Goal: Transaction & Acquisition: Purchase product/service

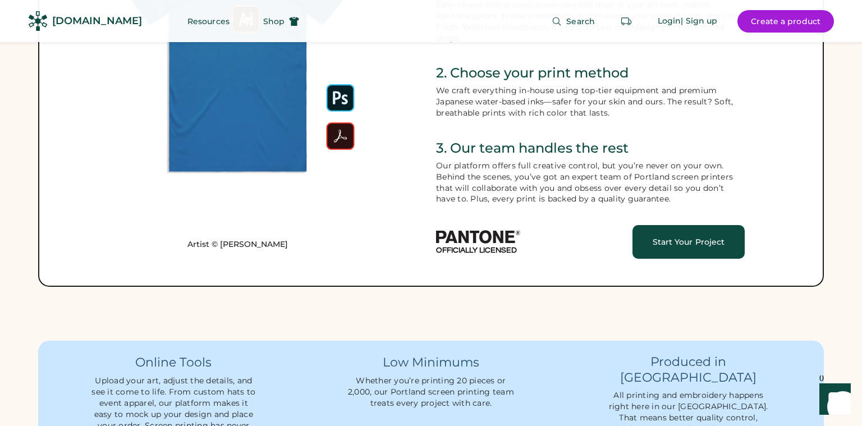
scroll to position [572, 0]
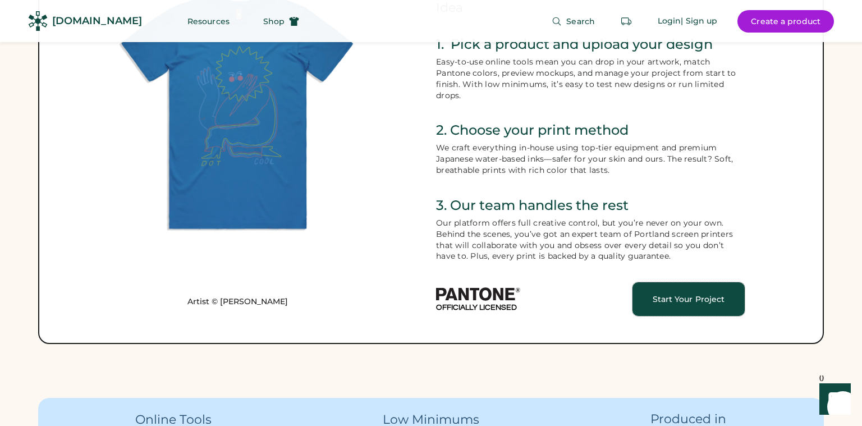
click at [694, 300] on div "Start Your Project" at bounding box center [688, 299] width 85 height 8
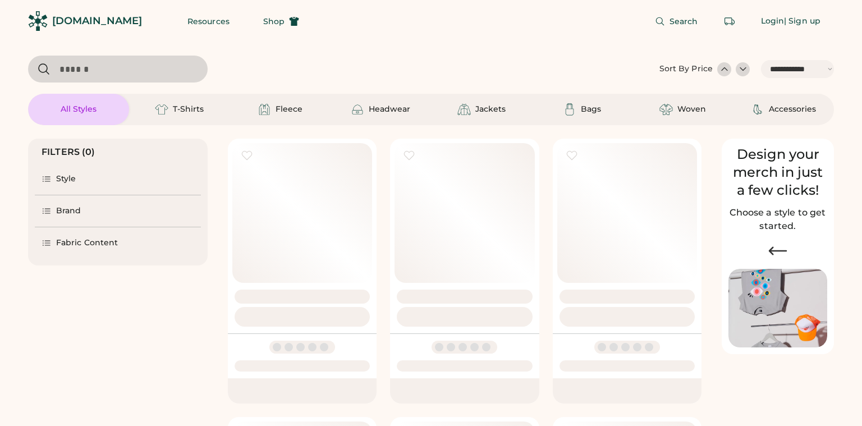
select select "*****"
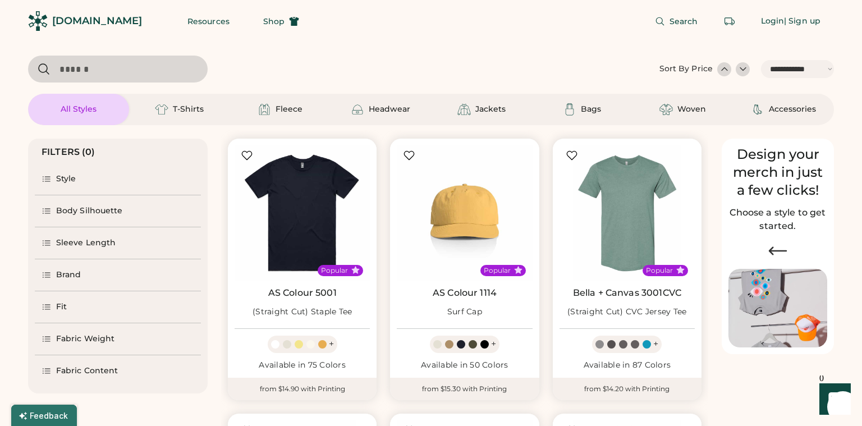
click at [87, 244] on div "Sleeve Length" at bounding box center [85, 242] width 59 height 11
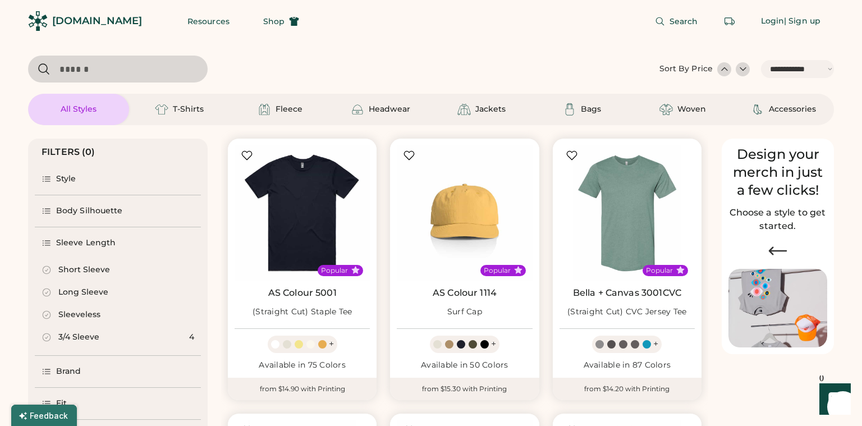
click at [82, 296] on div "Long Sleeve" at bounding box center [83, 292] width 50 height 11
select select "*"
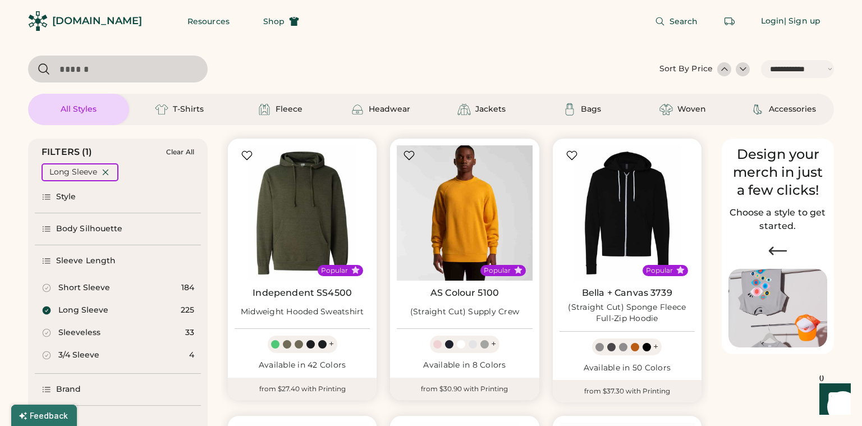
scroll to position [101, 0]
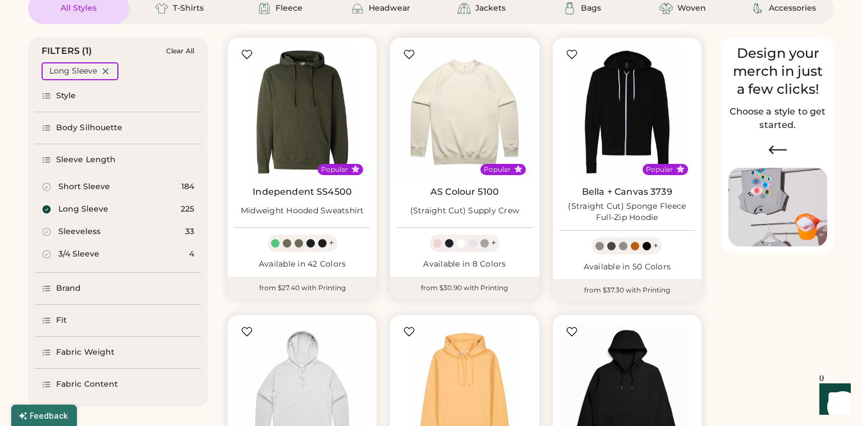
select select "*****"
select select "*"
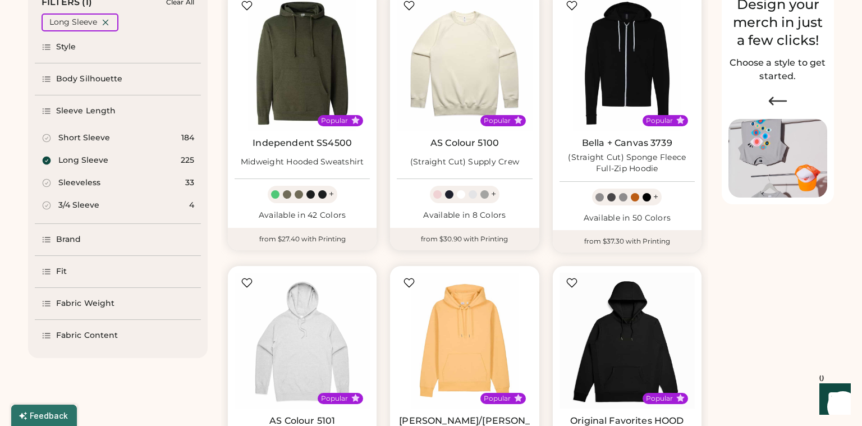
scroll to position [142, 0]
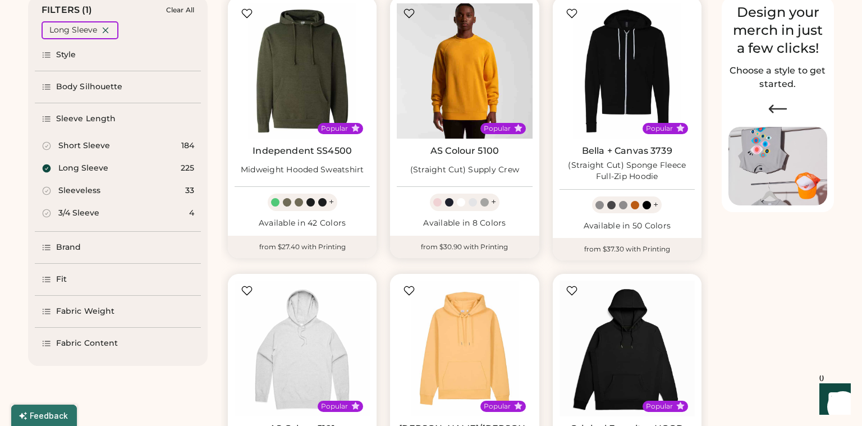
click at [474, 112] on img at bounding box center [464, 70] width 135 height 135
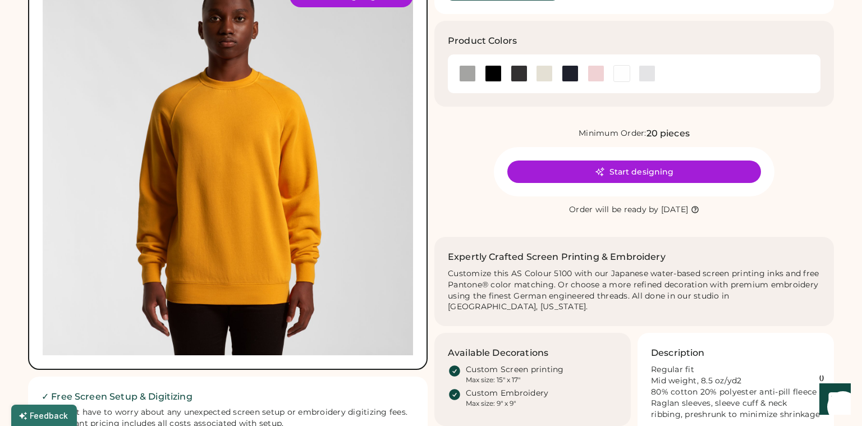
scroll to position [103, 0]
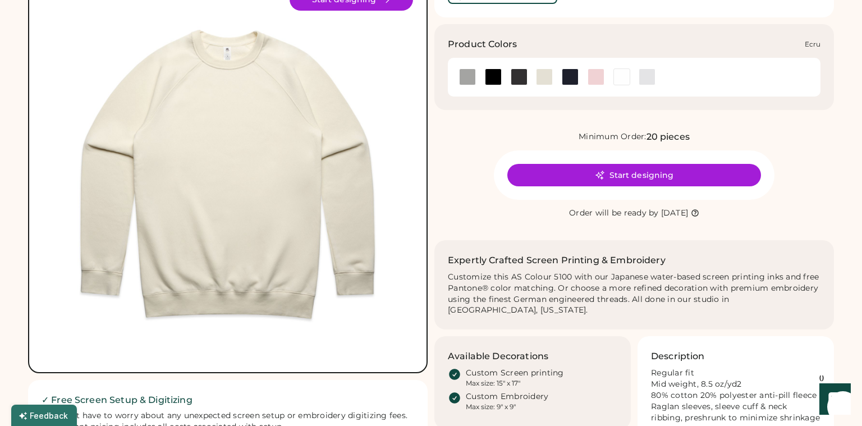
click at [543, 79] on div at bounding box center [544, 76] width 17 height 17
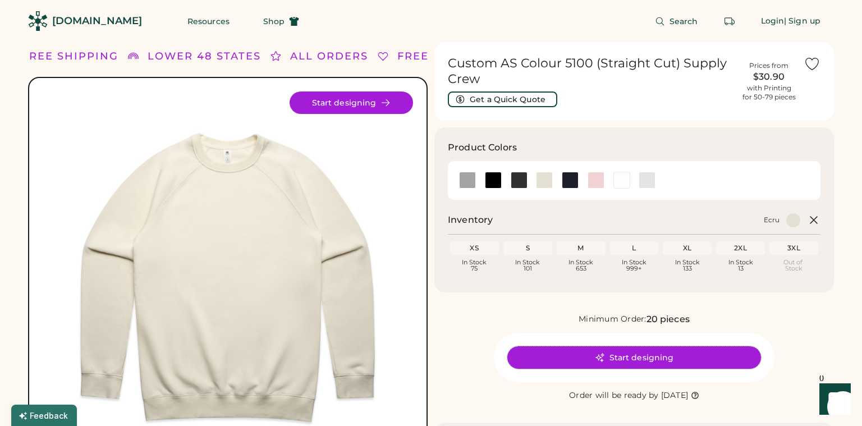
click at [653, 359] on button "Start designing" at bounding box center [634, 357] width 254 height 22
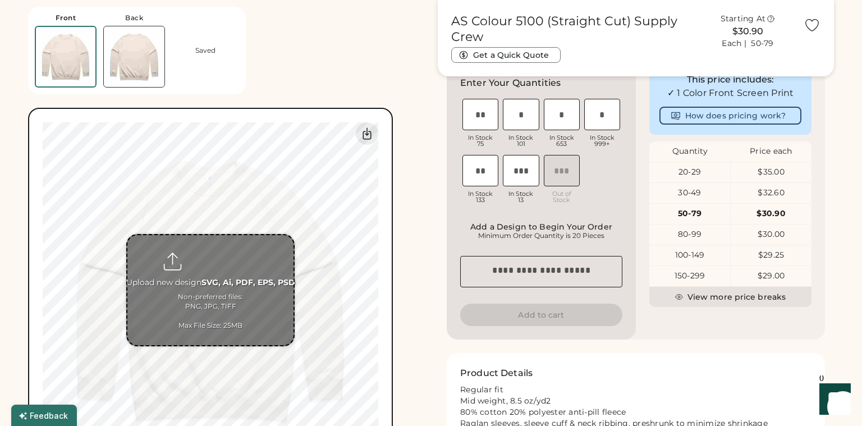
scroll to position [268, 0]
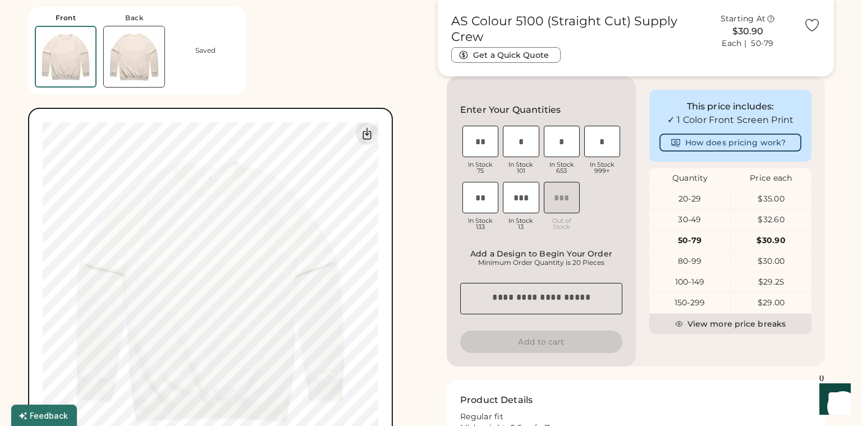
click at [140, 67] on img at bounding box center [134, 56] width 61 height 61
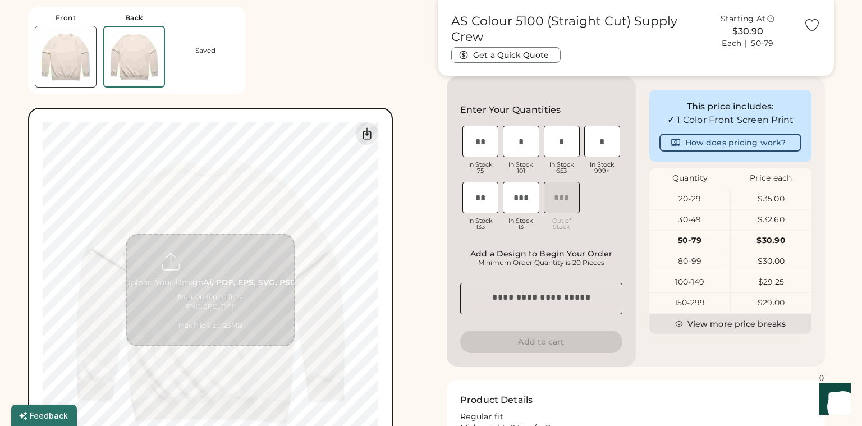
click at [216, 295] on input "file" at bounding box center [210, 290] width 166 height 110
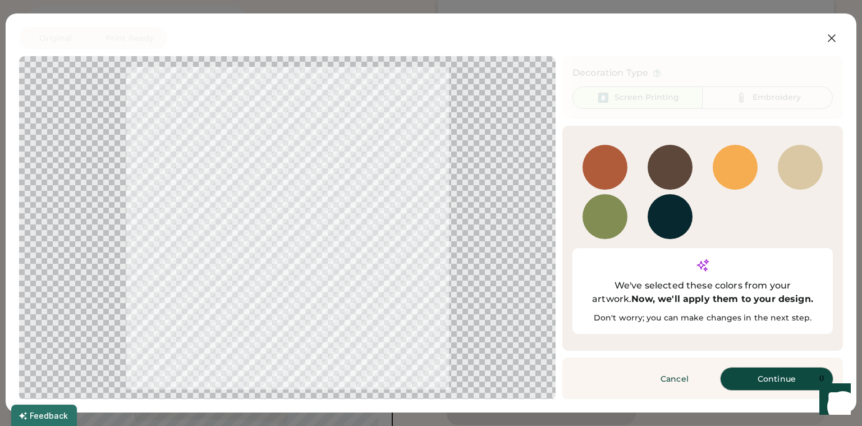
click at [768, 368] on button "Continue" at bounding box center [777, 379] width 112 height 22
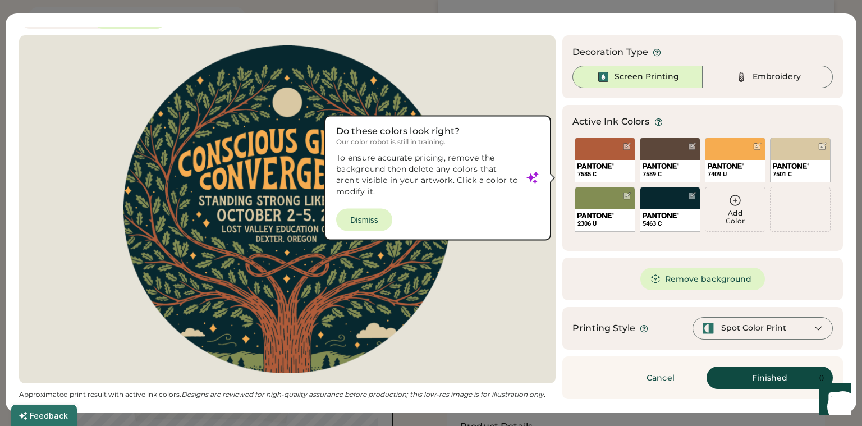
scroll to position [301, 0]
click at [819, 328] on icon at bounding box center [818, 328] width 10 height 10
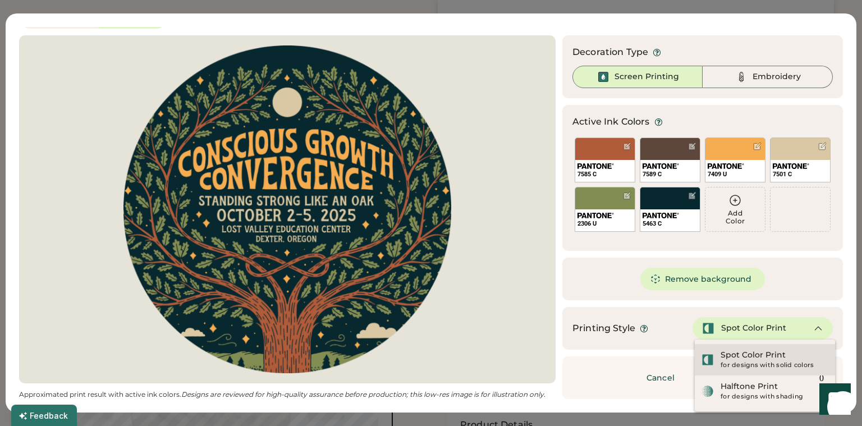
scroll to position [354, 0]
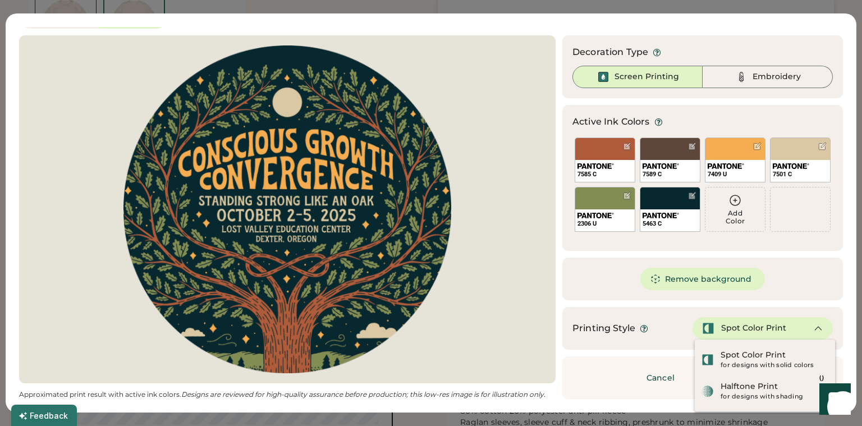
click at [538, 390] on div "Approximated print result with active ink colors. Designs are reviewed for high…" at bounding box center [287, 394] width 537 height 9
click at [751, 357] on div "Spot Color Print" at bounding box center [753, 355] width 65 height 11
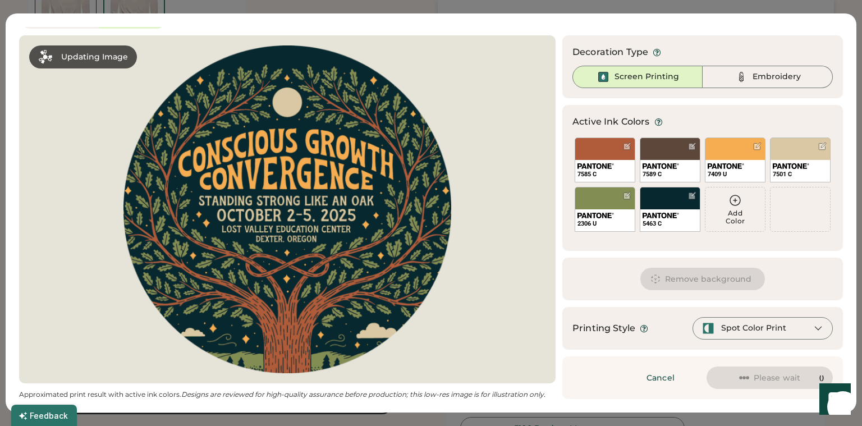
scroll to position [383, 0]
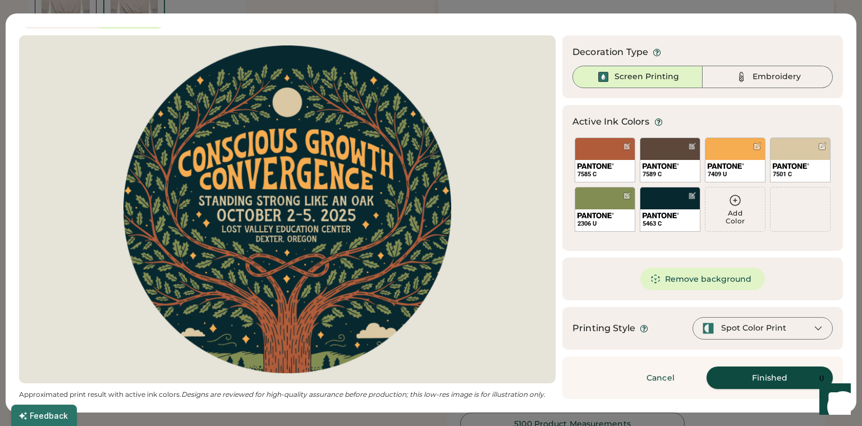
click at [770, 383] on button "Finished" at bounding box center [770, 377] width 126 height 22
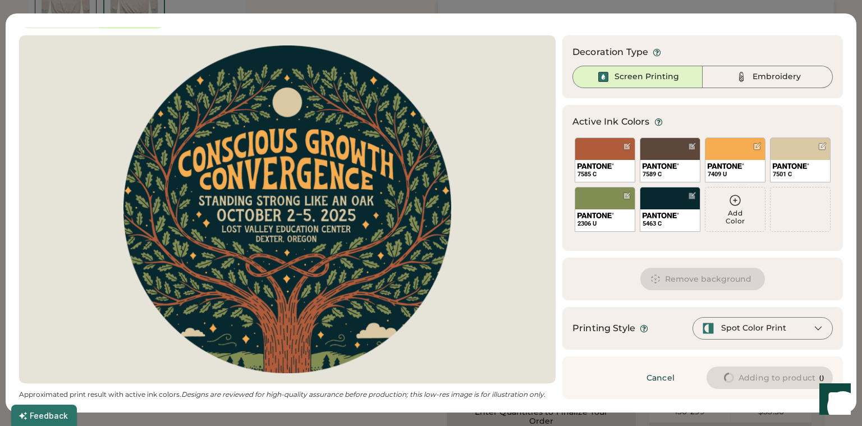
type input "****"
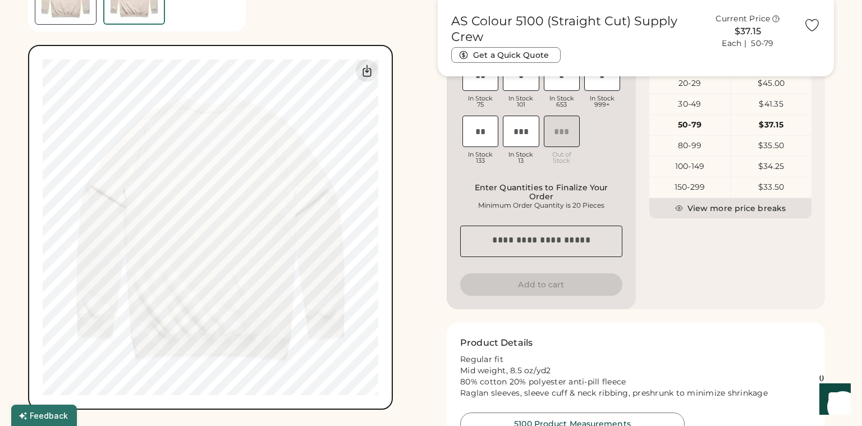
type input "****"
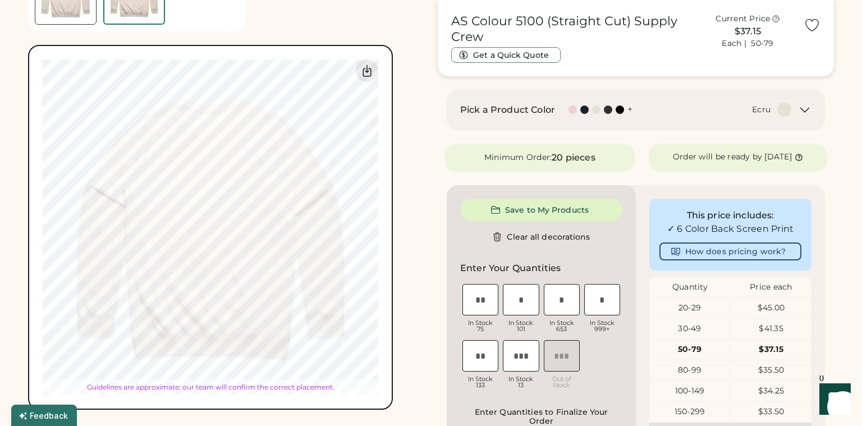
type input "*****"
click at [586, 109] on div at bounding box center [584, 110] width 8 height 8
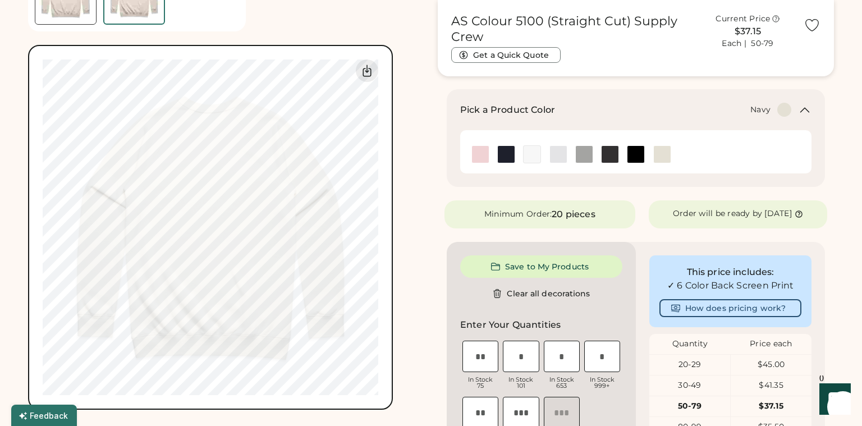
click at [503, 154] on img at bounding box center [506, 154] width 17 height 17
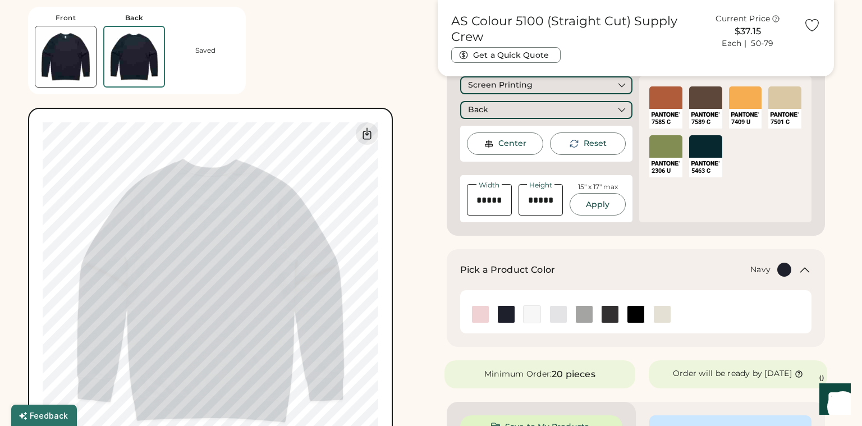
scroll to position [216, 0]
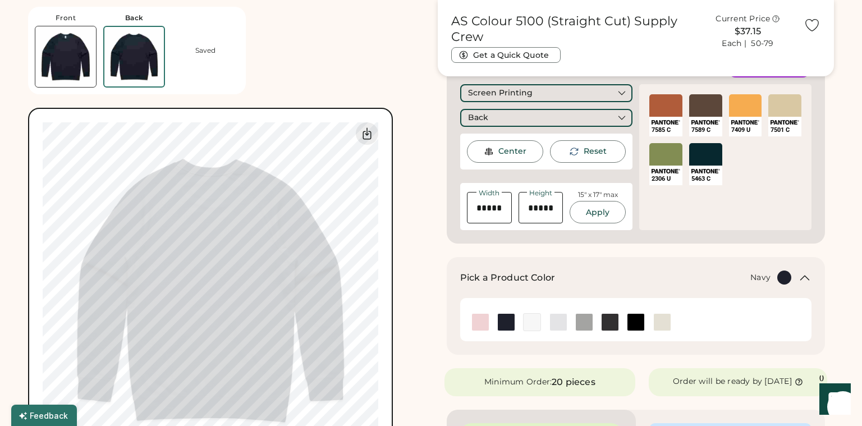
click at [79, 64] on img at bounding box center [65, 56] width 61 height 61
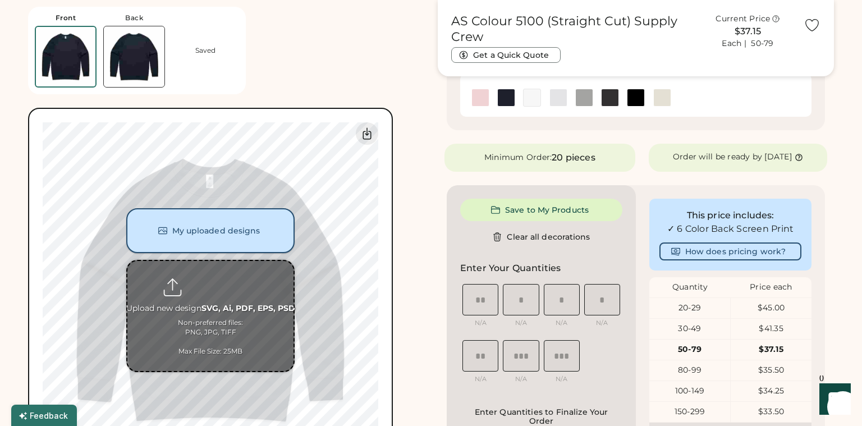
click at [263, 236] on button "My uploaded designs" at bounding box center [210, 230] width 168 height 45
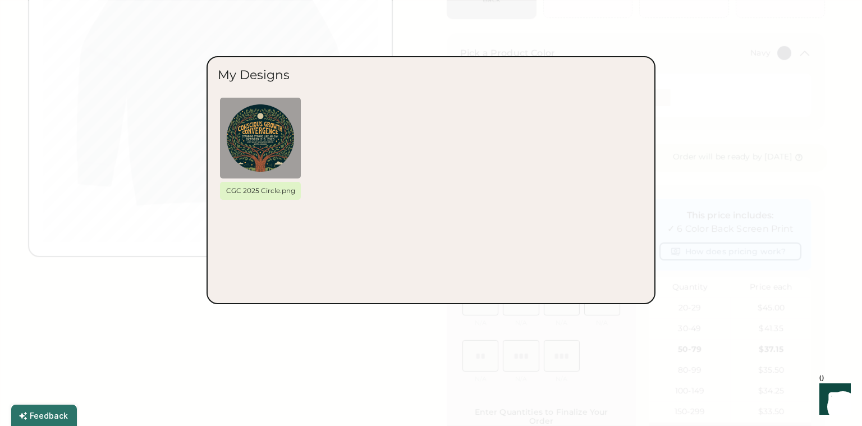
click at [726, 72] on div at bounding box center [431, 213] width 862 height 426
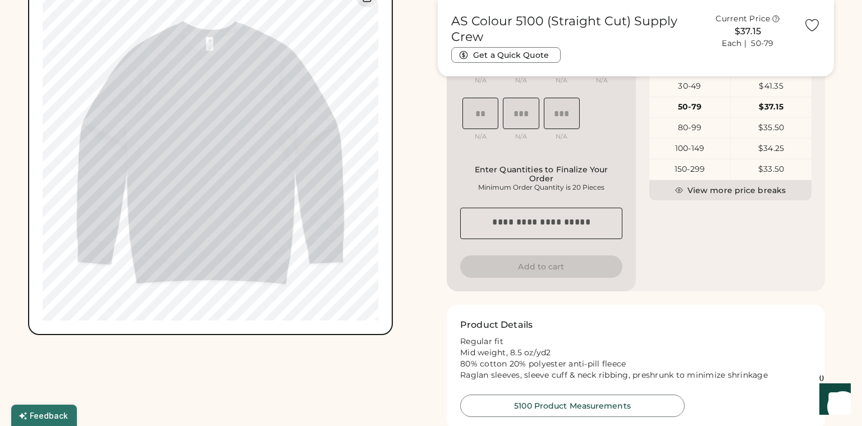
scroll to position [464, 0]
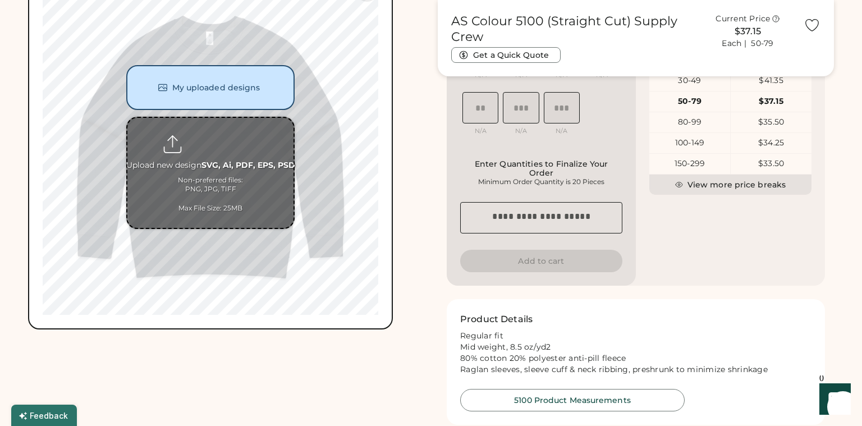
click at [231, 139] on input "file" at bounding box center [210, 173] width 166 height 110
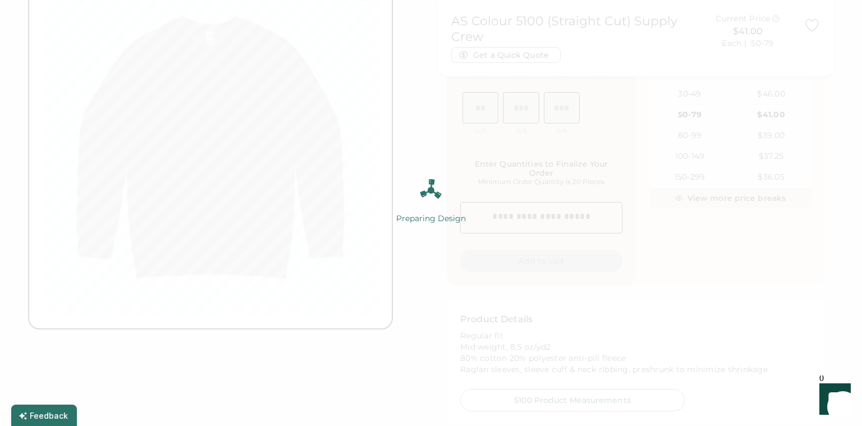
scroll to position [0, 0]
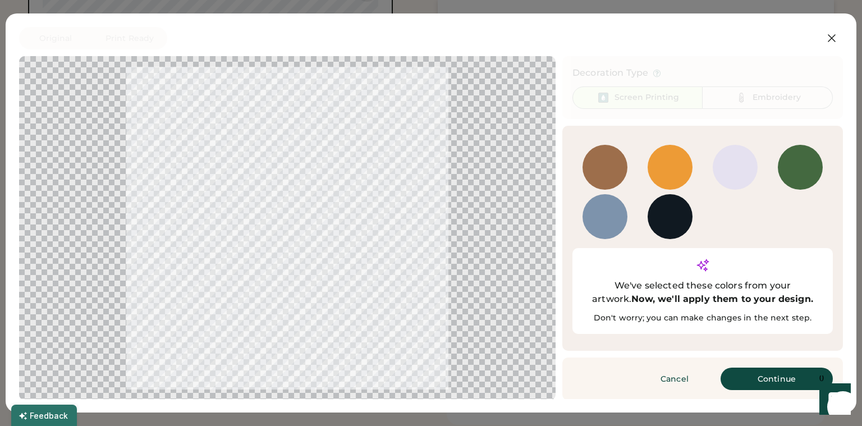
click at [620, 221] on div "2164 C" at bounding box center [605, 216] width 45 height 45
click at [770, 368] on button "Continue" at bounding box center [777, 379] width 112 height 22
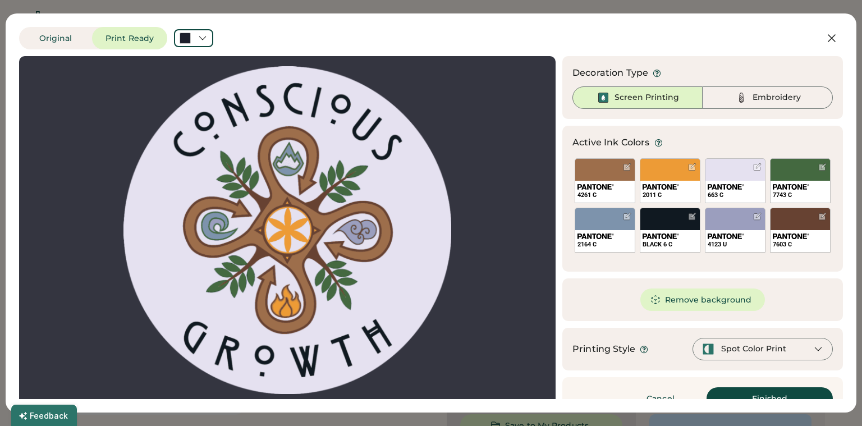
scroll to position [464, 0]
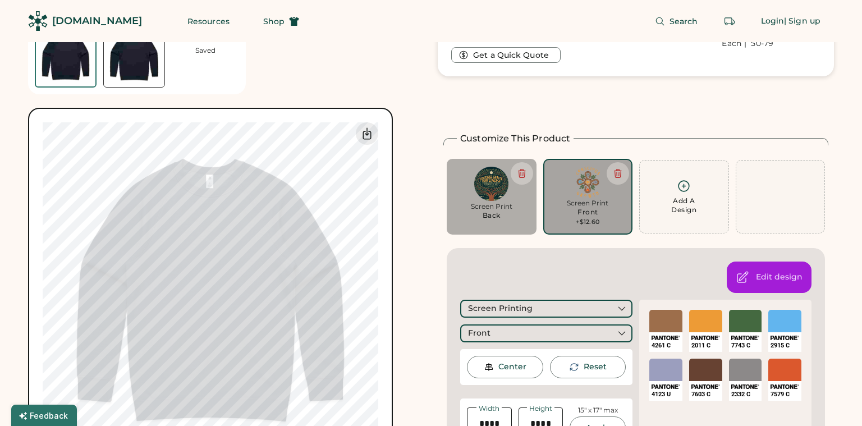
scroll to position [144, 0]
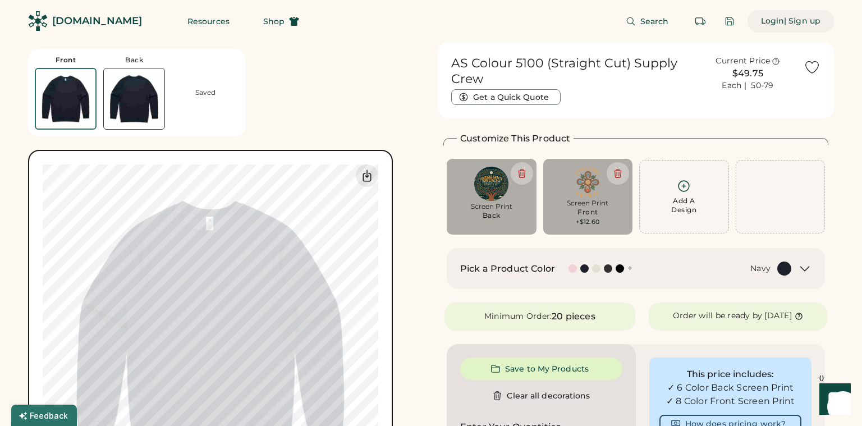
click at [814, 22] on div "| Sign up" at bounding box center [802, 21] width 36 height 11
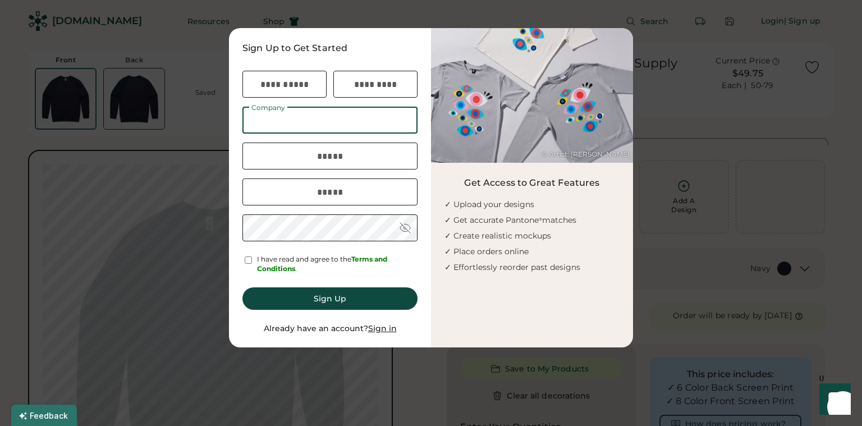
click at [296, 123] on input "input" at bounding box center [329, 120] width 175 height 27
type input "**********"
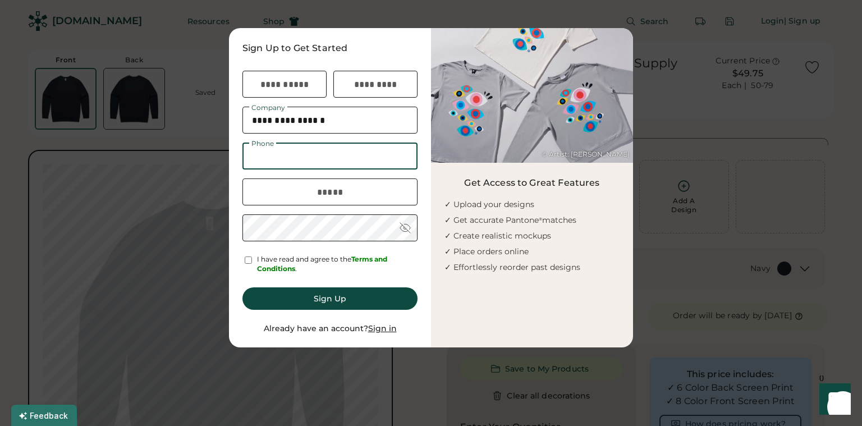
click at [355, 162] on input "input" at bounding box center [329, 156] width 175 height 27
type input "**********"
type input "*****"
type input "*********"
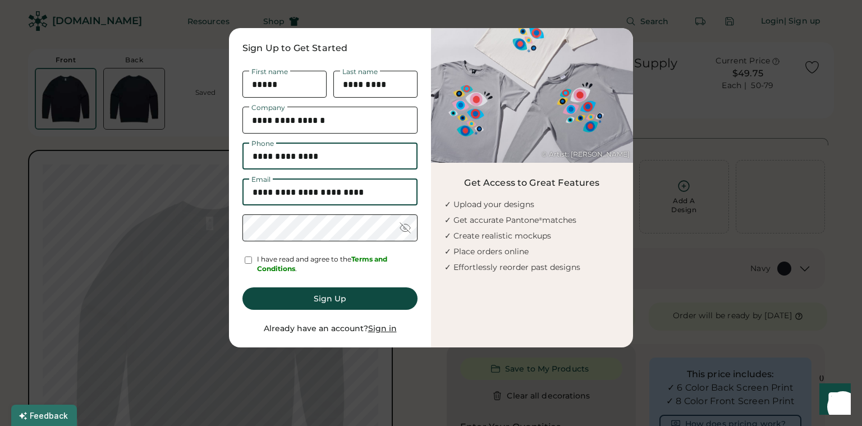
drag, startPoint x: 322, startPoint y: 192, endPoint x: 163, endPoint y: 187, distance: 158.3
click at [163, 187] on body "Front Back Saved 0% 0% AS Colour 5100 (Straight Cut) Supply Crew Get a Quick Qu…" at bounding box center [431, 213] width 862 height 426
type input "**********"
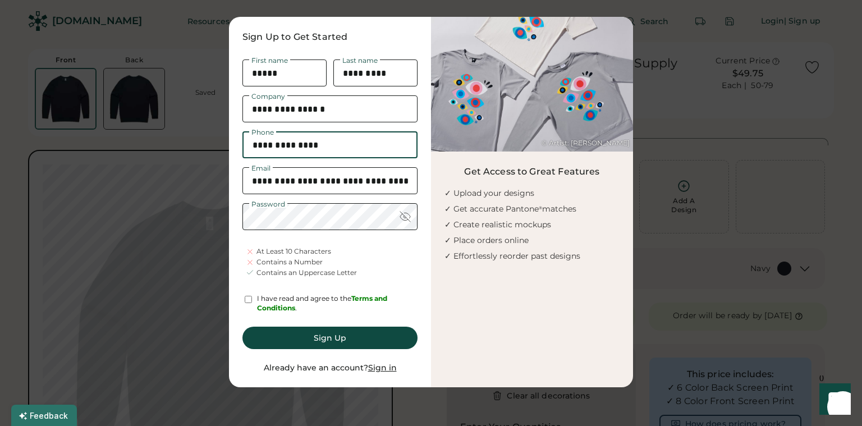
click at [403, 221] on div at bounding box center [405, 216] width 11 height 11
click at [231, 216] on div "**********" at bounding box center [330, 202] width 202 height 370
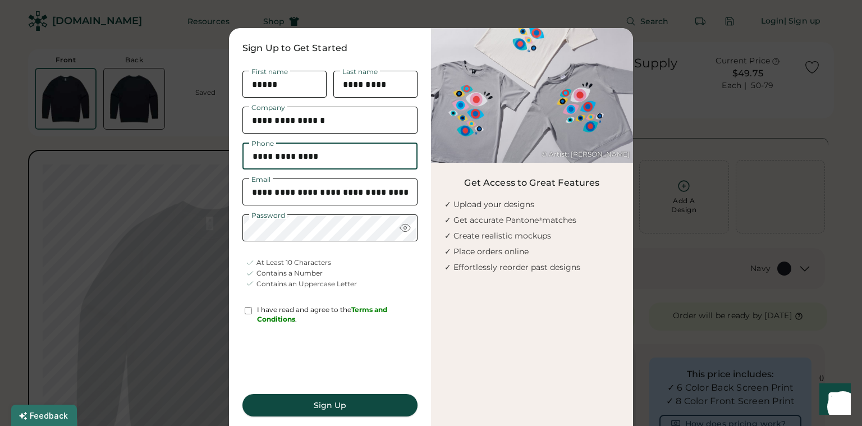
click at [334, 404] on button "Sign Up" at bounding box center [329, 405] width 175 height 22
click at [346, 407] on button "Sign Up" at bounding box center [329, 405] width 175 height 22
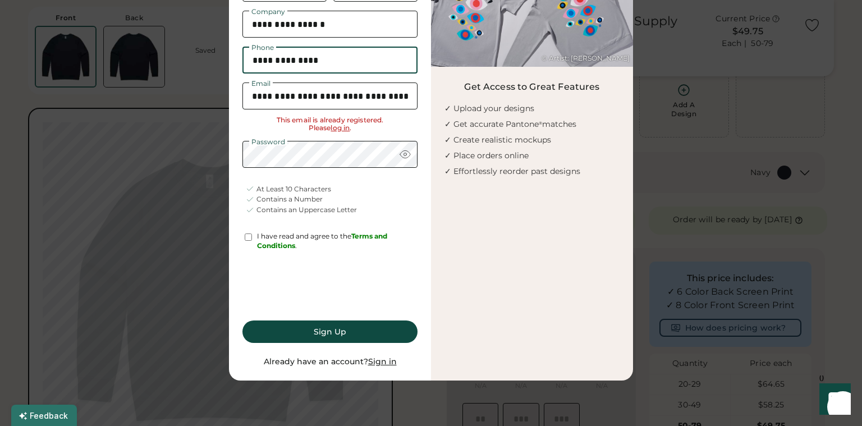
scroll to position [99, 0]
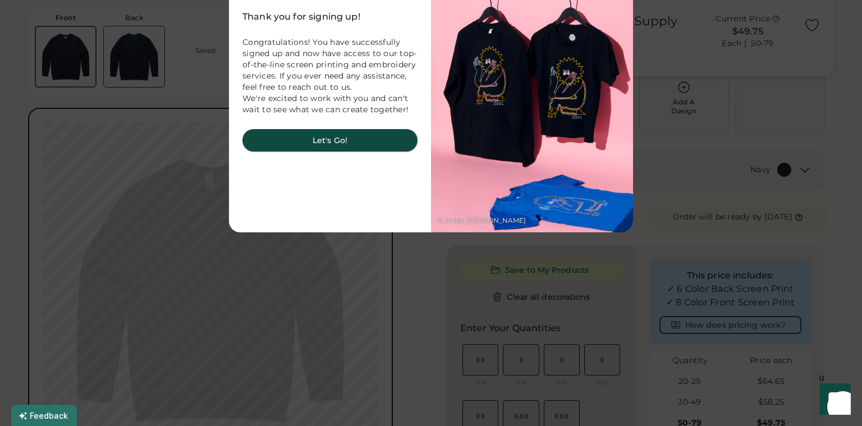
click at [357, 145] on button "Let's Go!" at bounding box center [329, 140] width 175 height 22
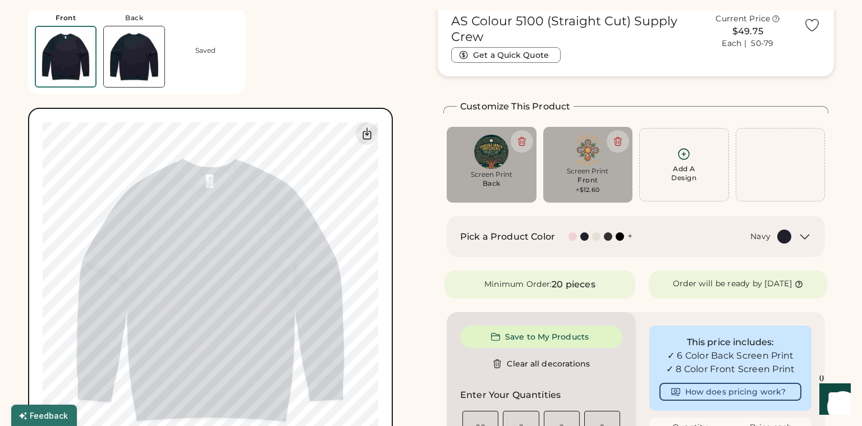
scroll to position [0, 0]
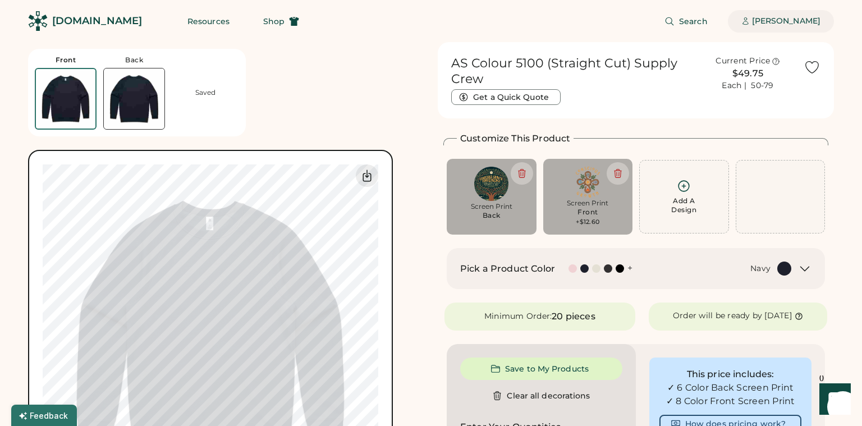
click at [791, 21] on div "[PERSON_NAME]" at bounding box center [786, 21] width 68 height 11
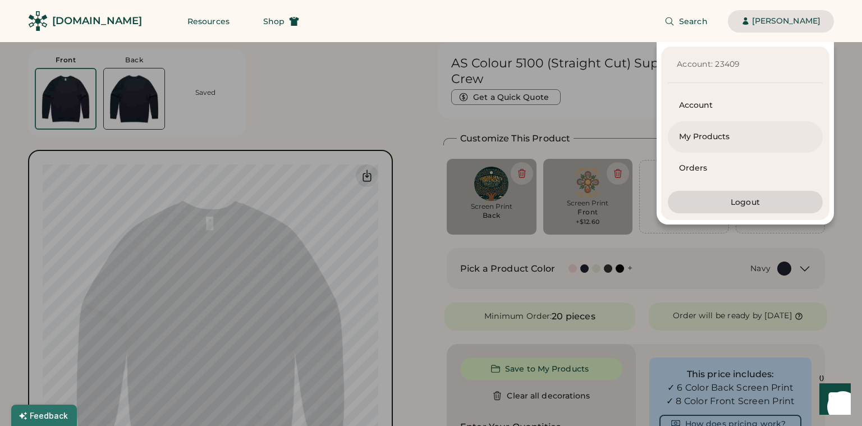
click at [698, 140] on div "My Products" at bounding box center [745, 136] width 132 height 11
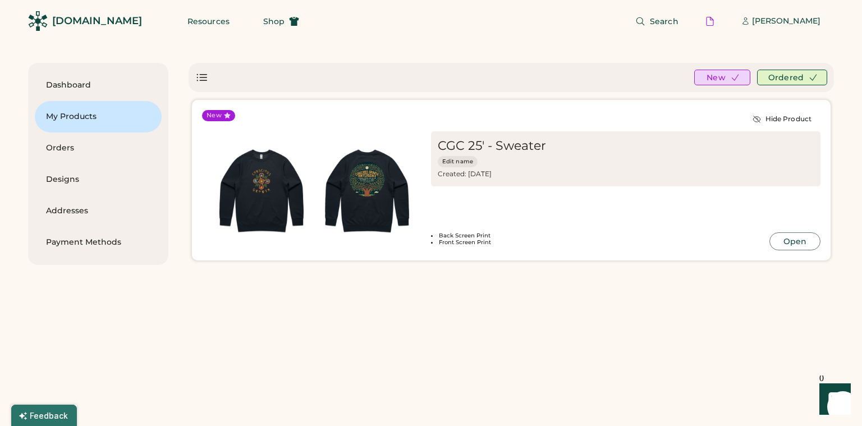
click at [657, 231] on div "CGC 25' - Sweater Edit name Created: Sep 16, 2025 Most Recent Order: 1 Variatio…" at bounding box center [625, 190] width 389 height 119
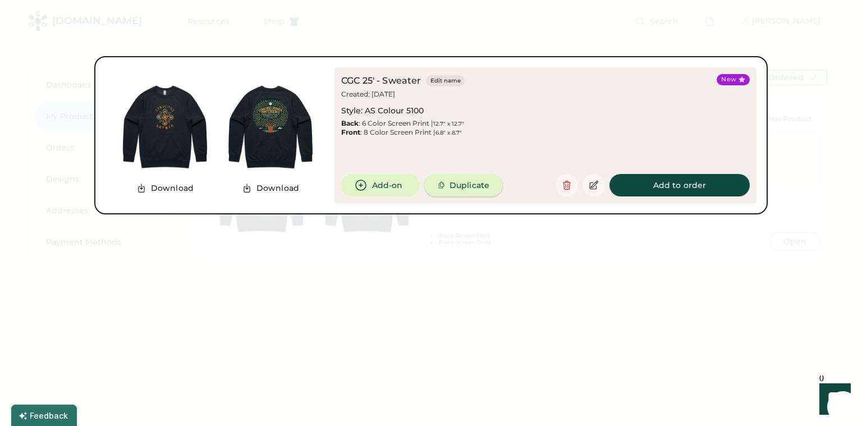
click at [448, 190] on button "Duplicate" at bounding box center [463, 185] width 79 height 22
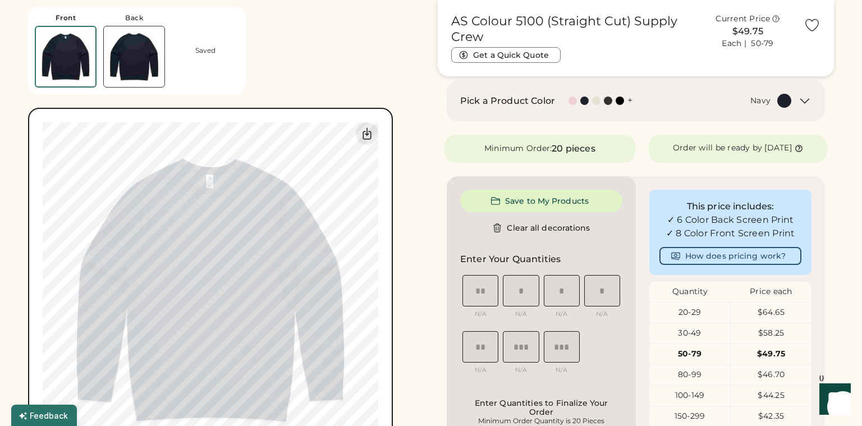
scroll to position [194, 0]
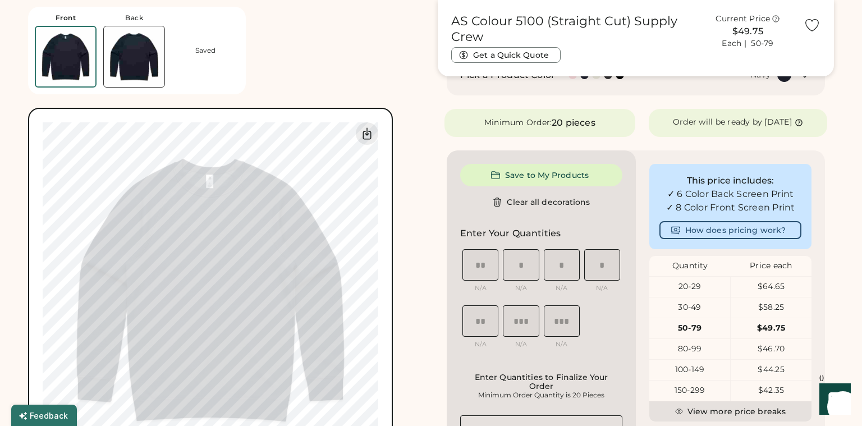
click at [129, 56] on img at bounding box center [134, 56] width 61 height 61
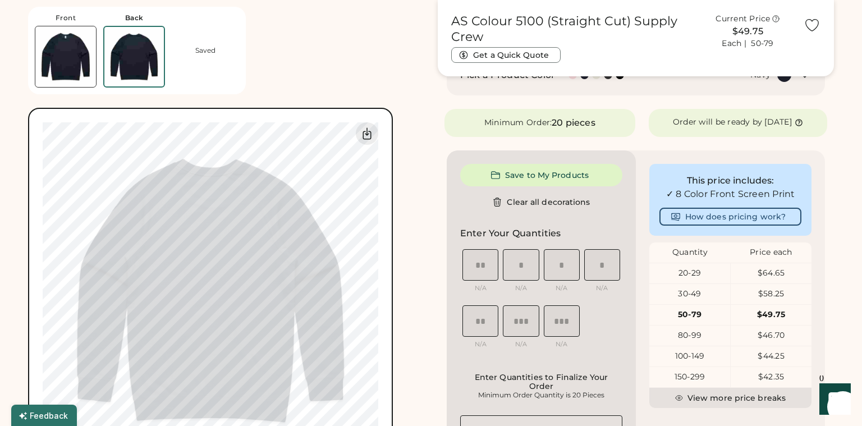
click at [52, 62] on img at bounding box center [65, 56] width 61 height 61
drag, startPoint x: 761, startPoint y: 318, endPoint x: 815, endPoint y: 314, distance: 54.0
click at [815, 314] on div "This price includes: ✓ 8 Color Front Screen Print How does pricing work? Quanti…" at bounding box center [730, 324] width 189 height 349
click at [351, 60] on div "Front Back Saved 0% 0% Guidelines are approximate; our team will confirm the co…" at bounding box center [226, 236] width 396 height 473
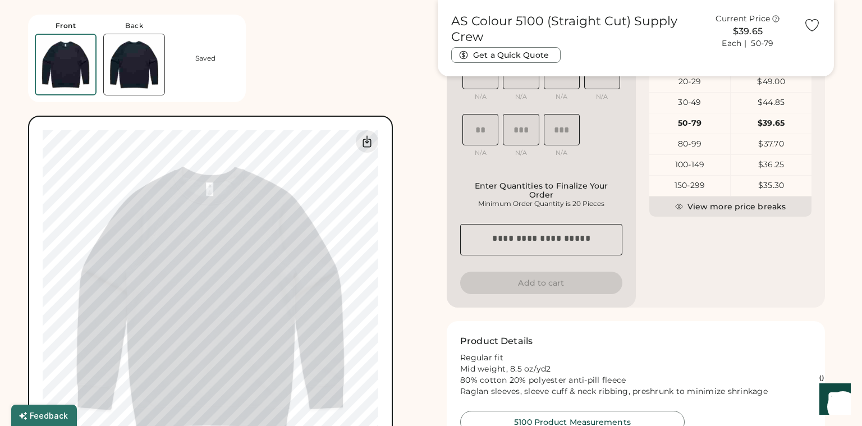
scroll to position [383, 0]
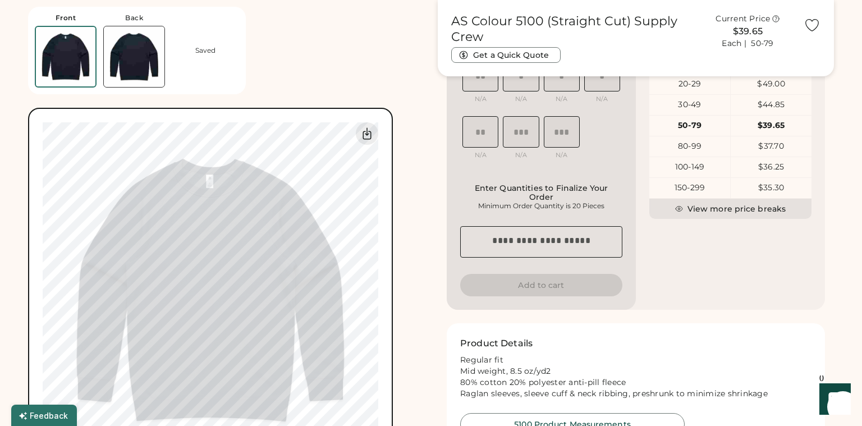
type input "****"
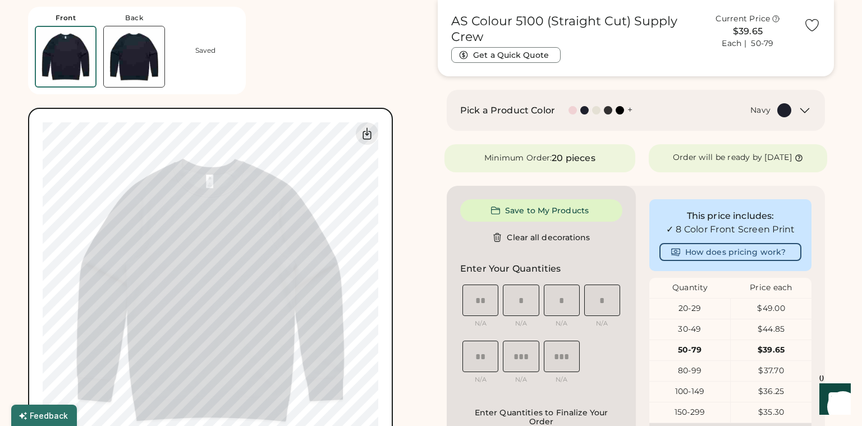
type input "****"
type input "*****"
click at [271, 77] on div "Front Back Saved Guidelines are approximate; our team will confirm the correct …" at bounding box center [226, 236] width 396 height 473
click at [326, 47] on div "Front Back Saved Guidelines are approximate; our team will confirm the correct …" at bounding box center [226, 236] width 396 height 473
click at [398, 75] on div "Front Back Saved Guidelines are approximate; our team will confirm the correct …" at bounding box center [226, 236] width 396 height 473
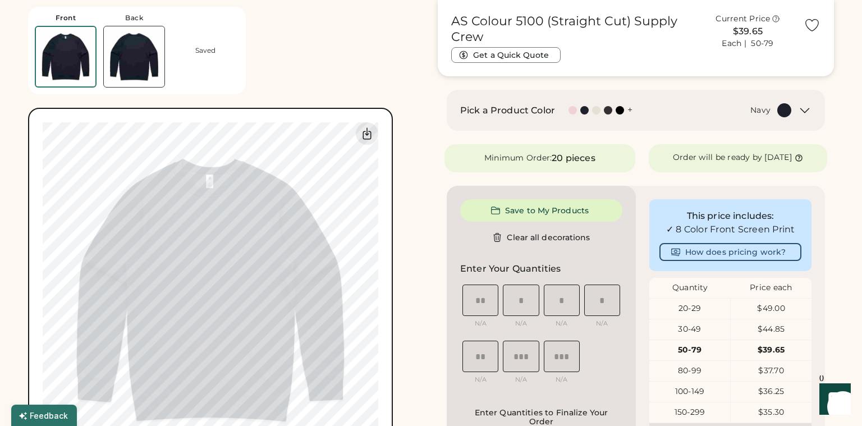
click at [372, 60] on div "Front Back Saved Guidelines are approximate; our team will confirm the correct …" at bounding box center [226, 236] width 396 height 473
click at [425, 82] on div "Front Back Saved Guidelines are approximate; our team will confirm the correct …" at bounding box center [431, 176] width 806 height 1034
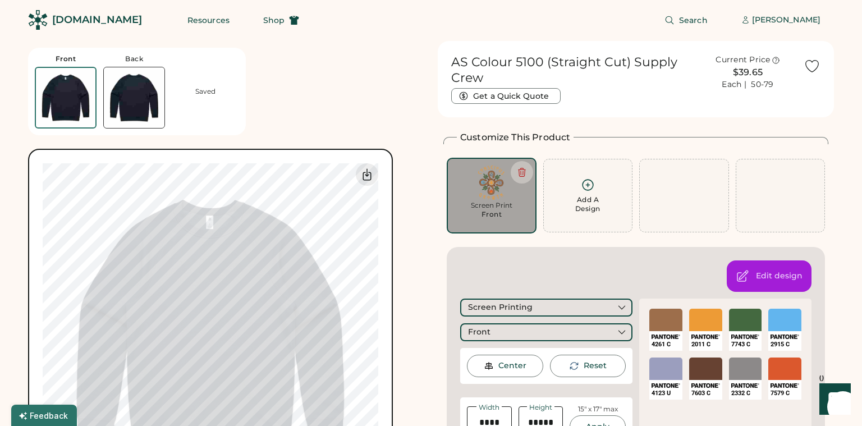
scroll to position [0, 0]
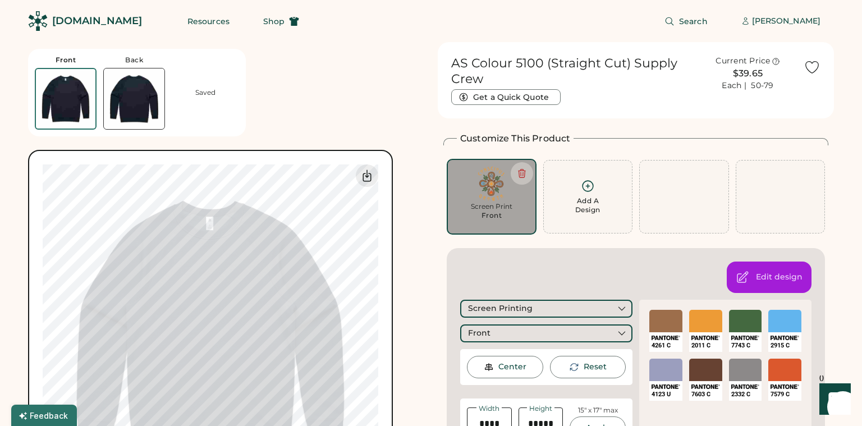
click at [104, 20] on div "[DOMAIN_NAME]" at bounding box center [97, 21] width 90 height 14
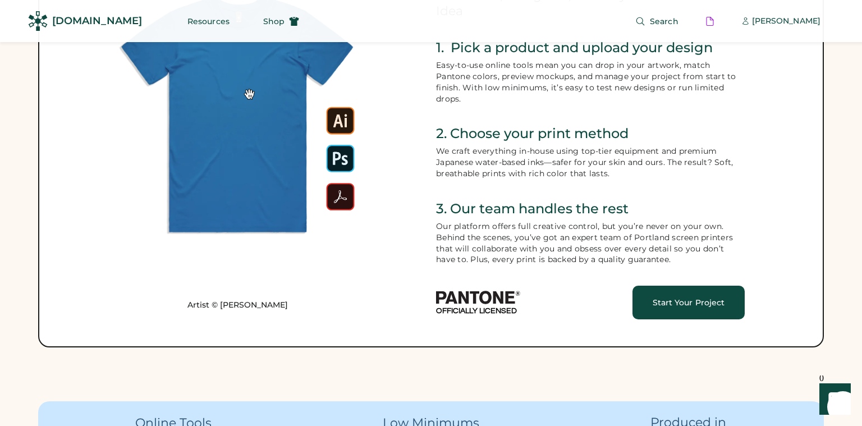
scroll to position [575, 0]
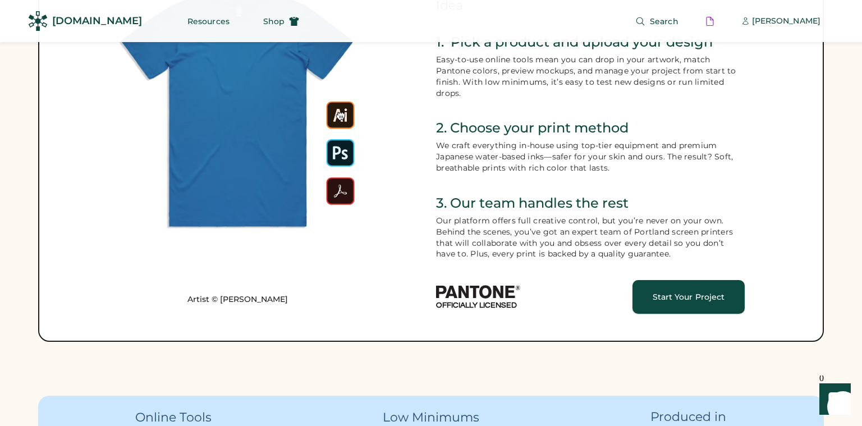
click at [678, 297] on div "Start Your Project" at bounding box center [688, 297] width 85 height 8
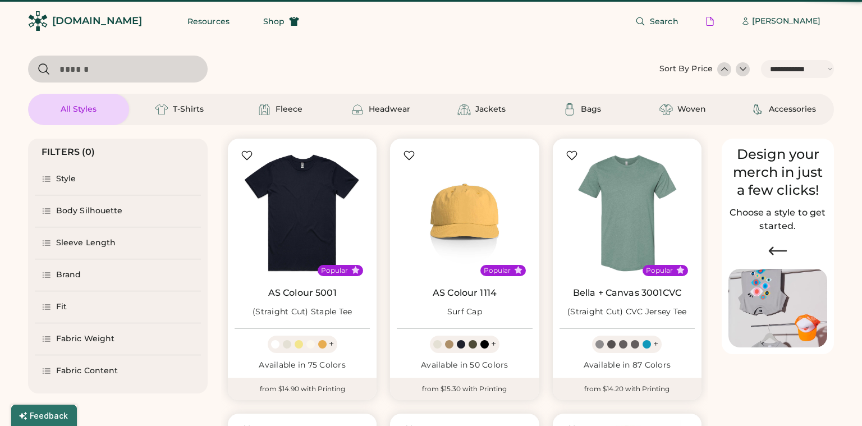
select select "*****"
select select "*"
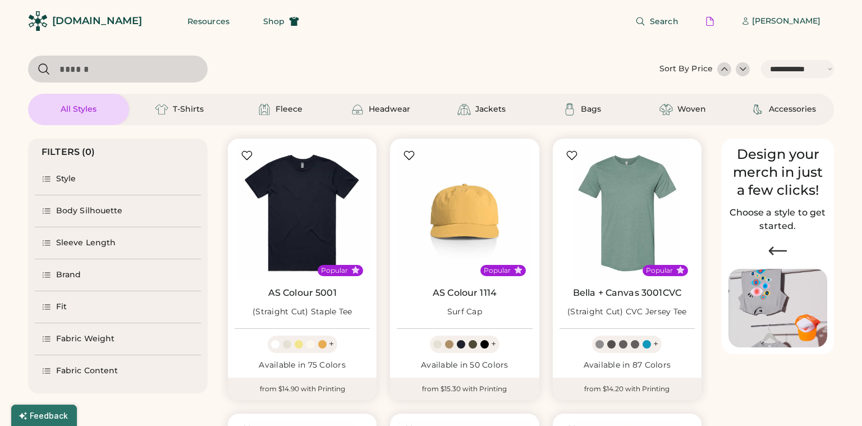
click at [80, 209] on div "Body Silhouette" at bounding box center [89, 210] width 67 height 11
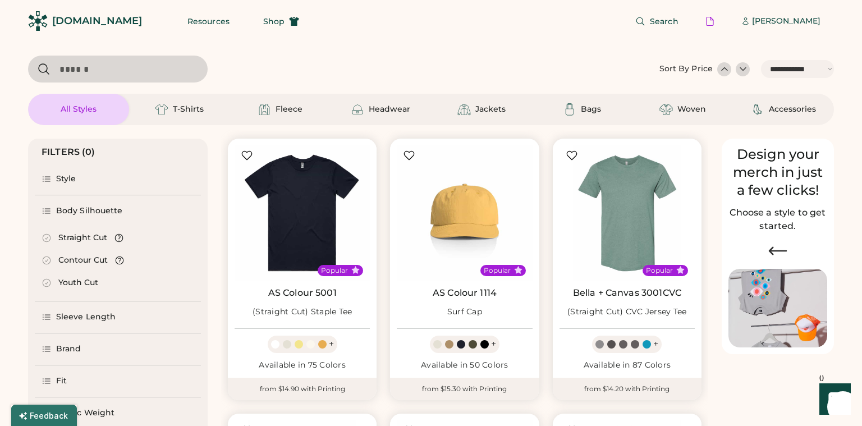
scroll to position [42, 0]
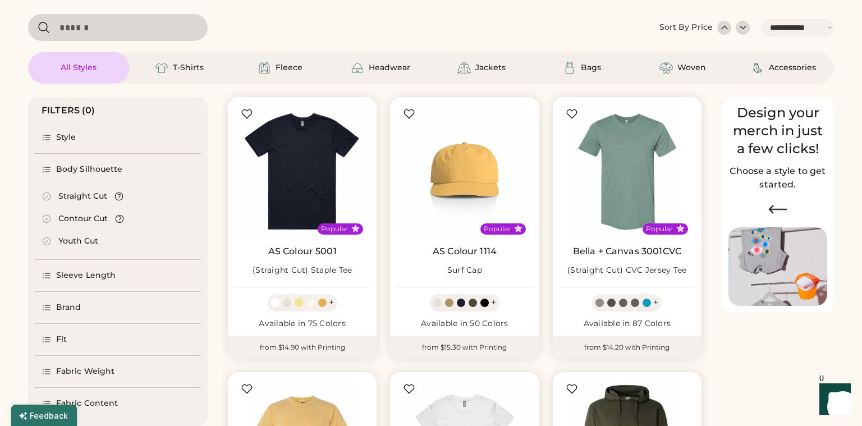
select select "*****"
select select "*"
click at [63, 324] on div "Fit" at bounding box center [118, 339] width 166 height 31
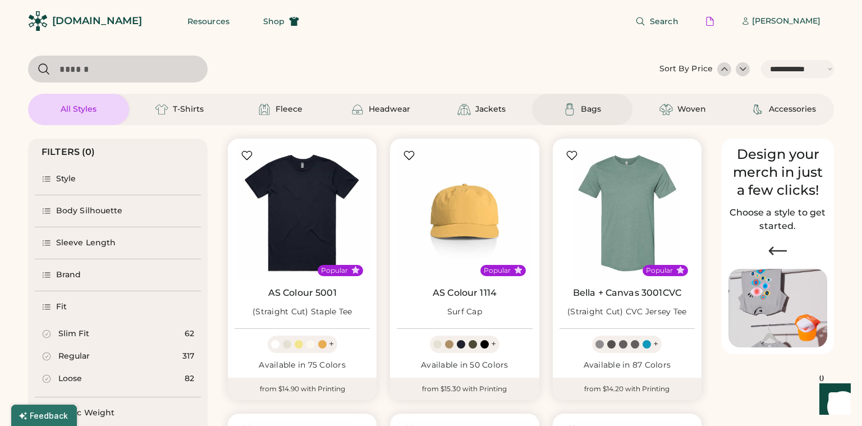
click at [593, 111] on div "Bags" at bounding box center [591, 109] width 20 height 11
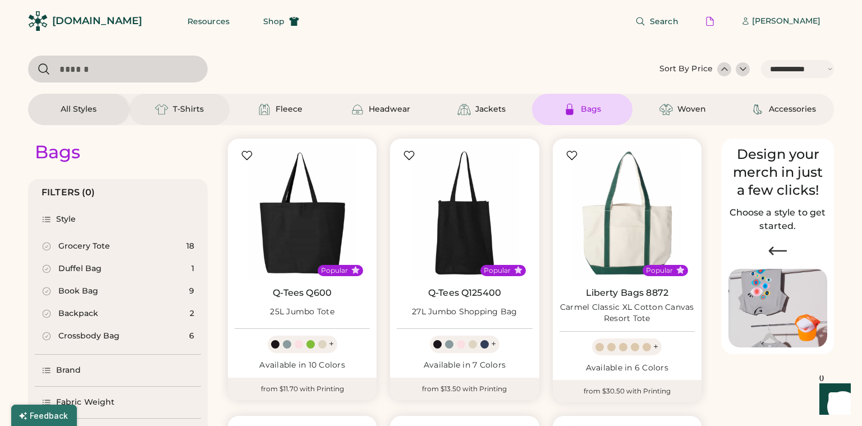
click at [180, 107] on div "T-Shirts" at bounding box center [188, 109] width 31 height 11
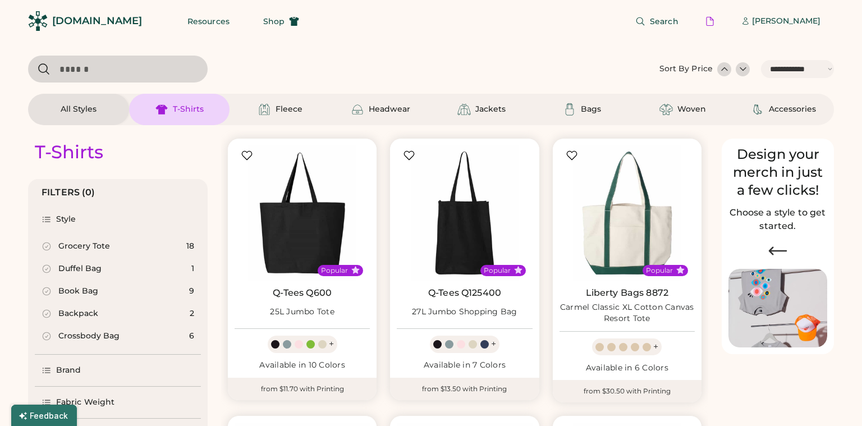
select select "*"
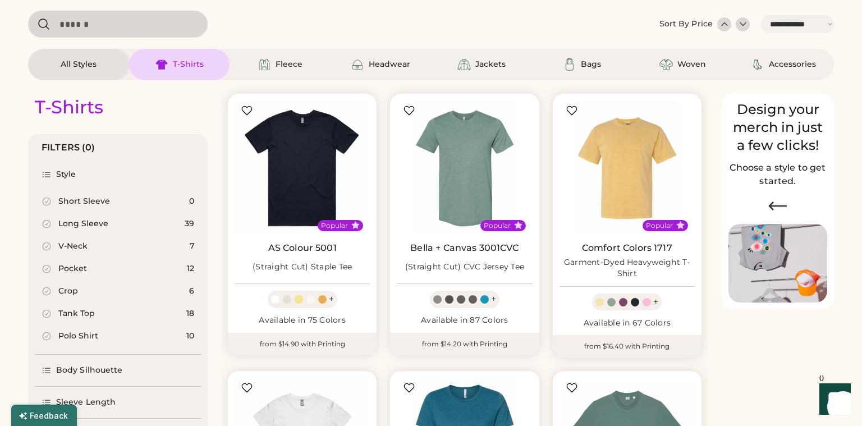
scroll to position [51, 0]
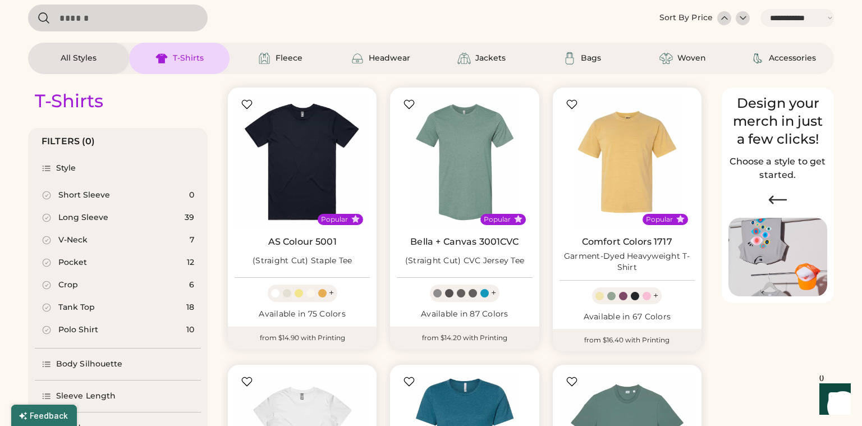
click at [75, 288] on div "Crop" at bounding box center [68, 284] width 20 height 11
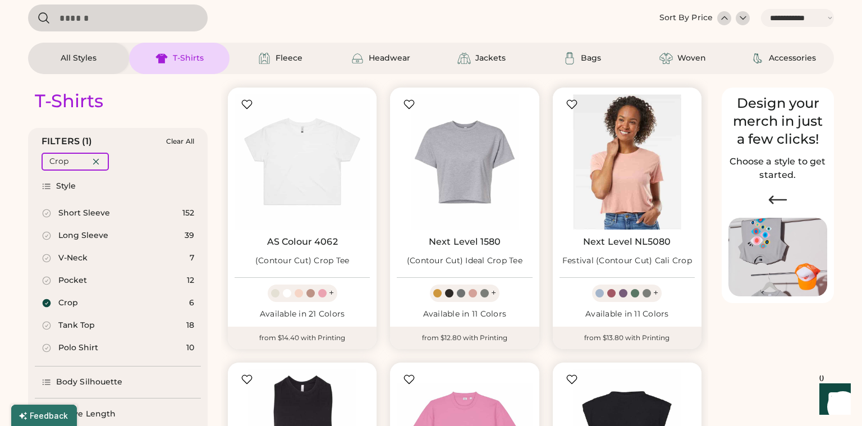
scroll to position [59, 0]
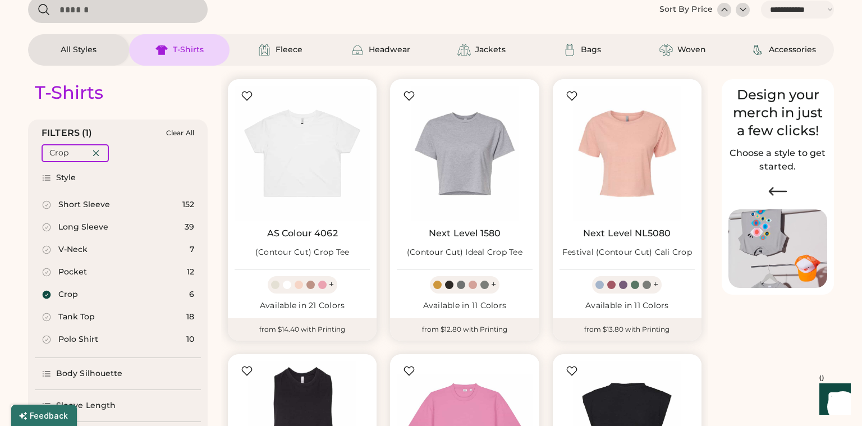
click at [310, 285] on div at bounding box center [310, 285] width 8 height 8
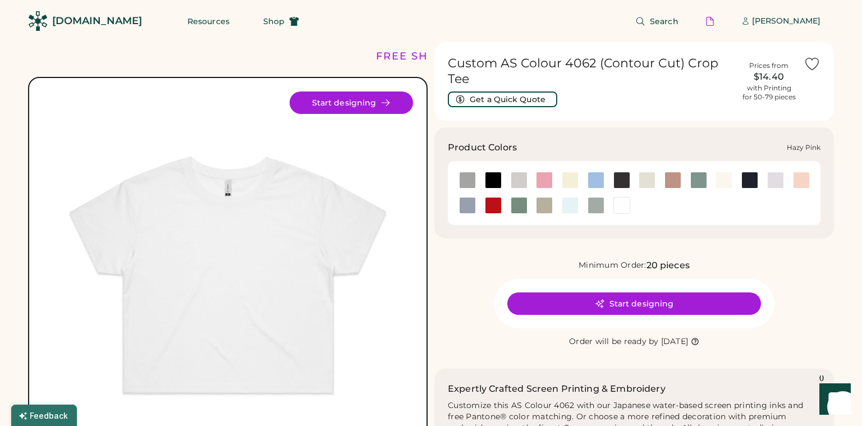
click at [674, 179] on div at bounding box center [672, 180] width 17 height 17
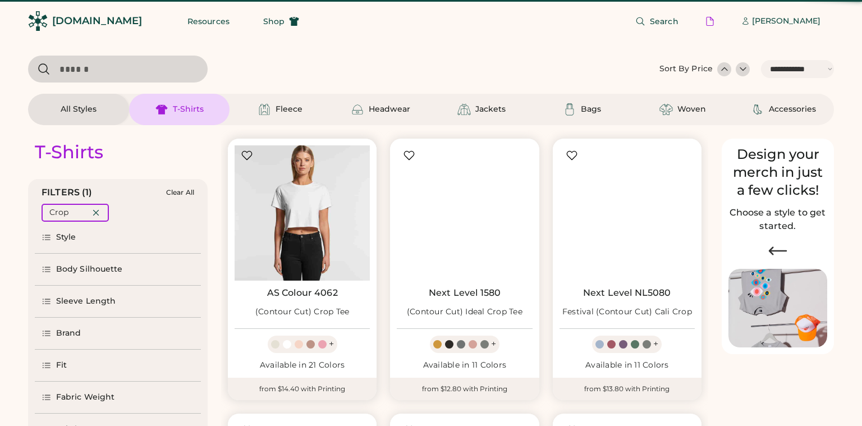
select select "*****"
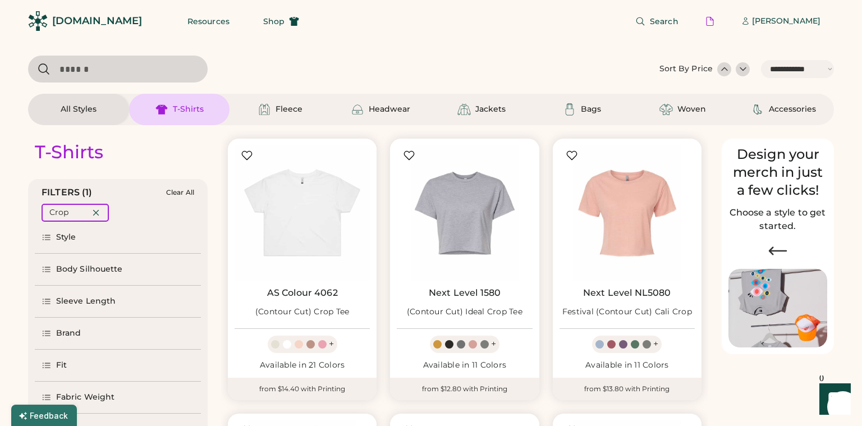
click at [100, 74] on input "input" at bounding box center [118, 69] width 180 height 27
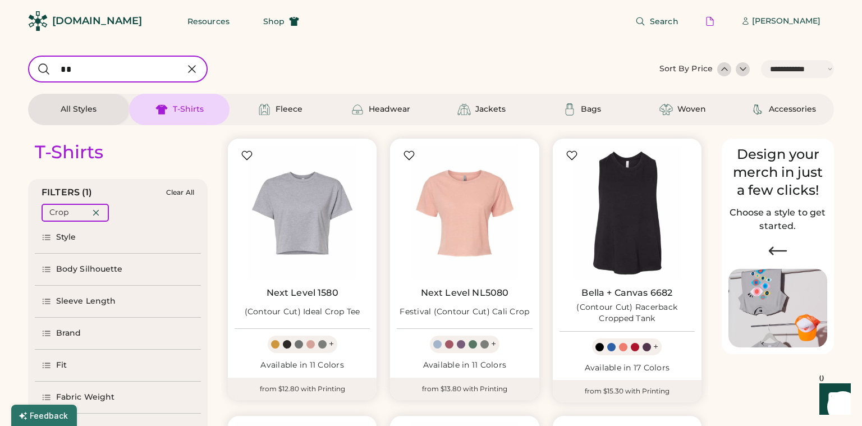
type input "*"
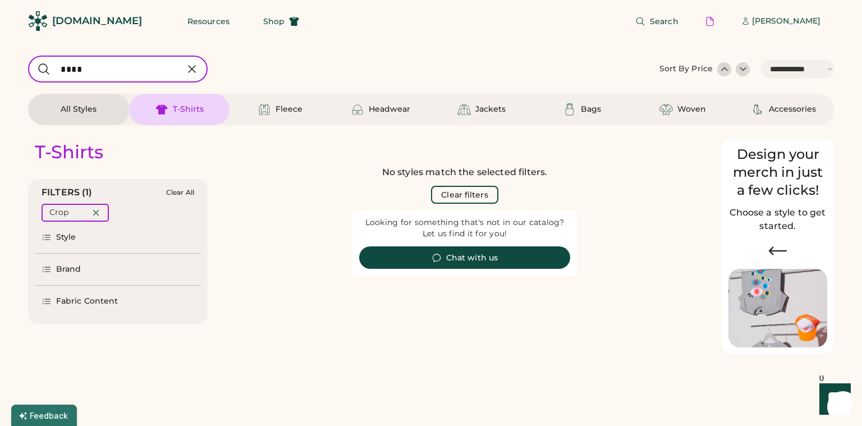
type input "****"
click at [98, 111] on div "All Styles" at bounding box center [78, 109] width 51 height 11
select select "*"
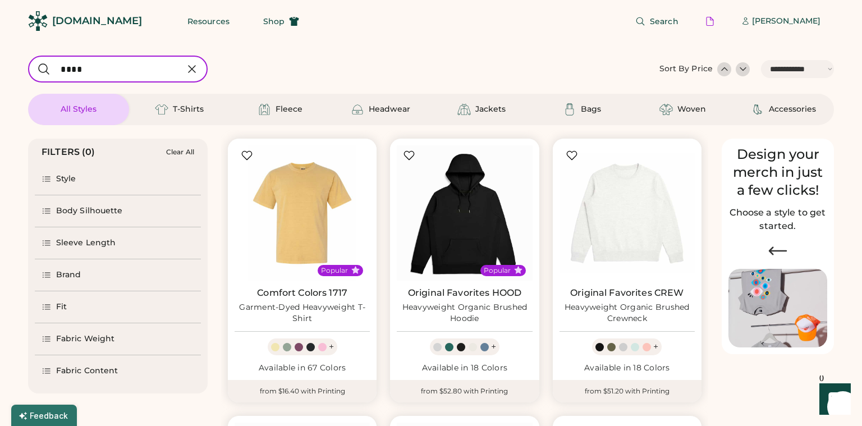
click at [131, 68] on input "input" at bounding box center [118, 69] width 180 height 27
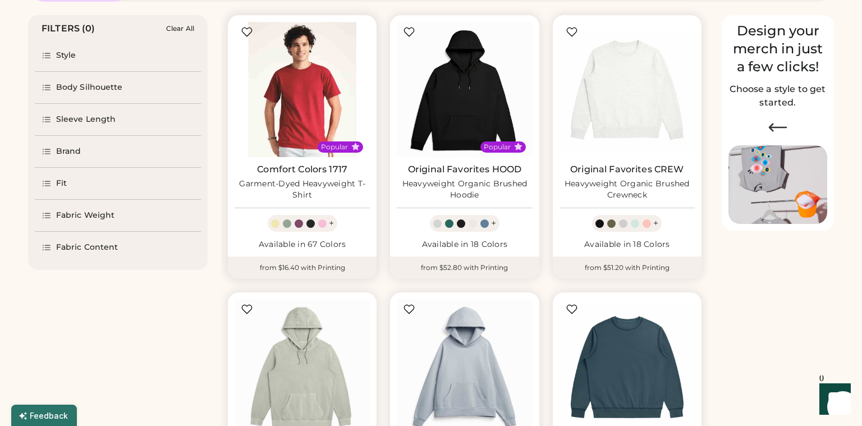
scroll to position [130, 0]
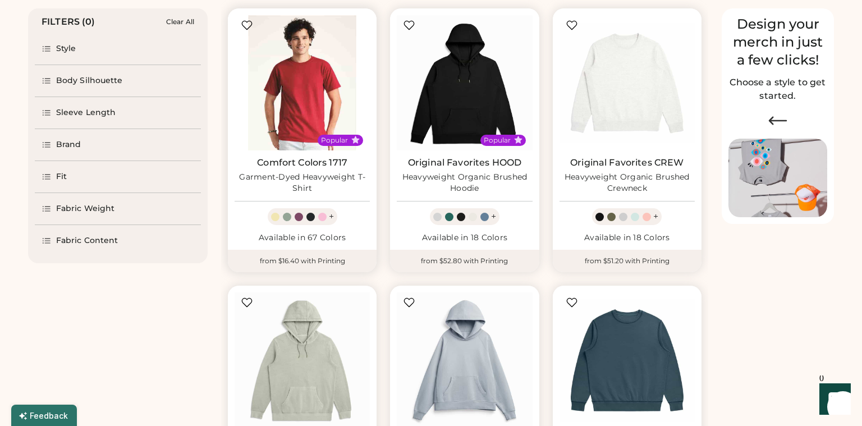
click at [308, 121] on img at bounding box center [302, 82] width 135 height 135
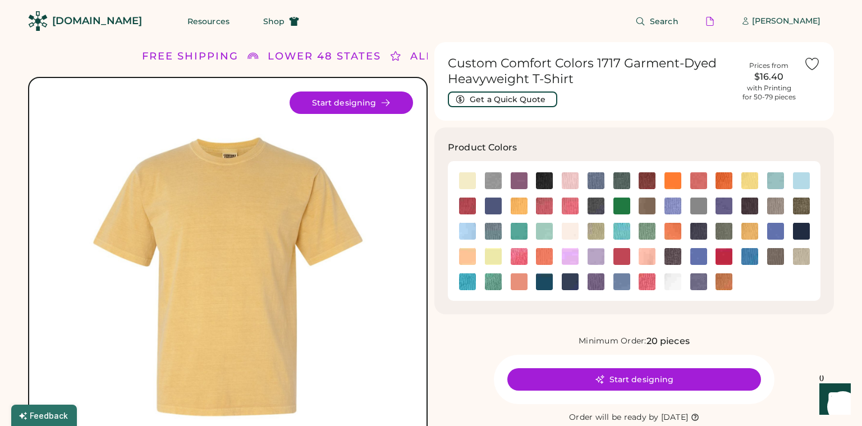
click at [818, 66] on icon at bounding box center [812, 64] width 17 height 17
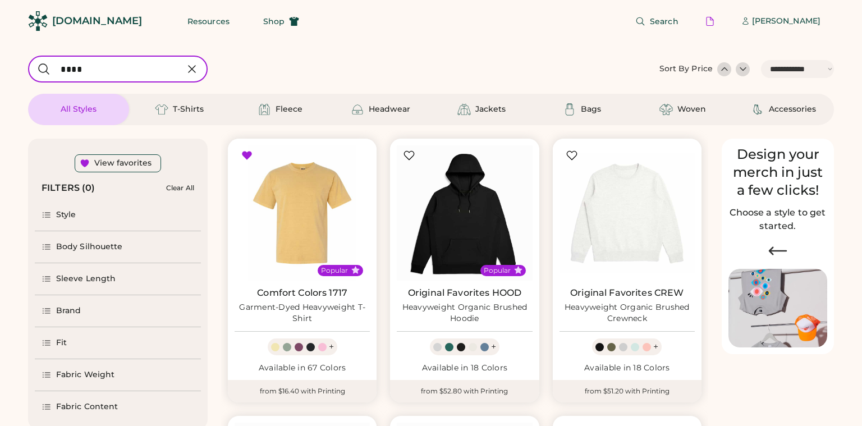
select select "*****"
select select "*"
click at [124, 77] on input "input" at bounding box center [118, 69] width 180 height 27
type input "*"
select select "*"
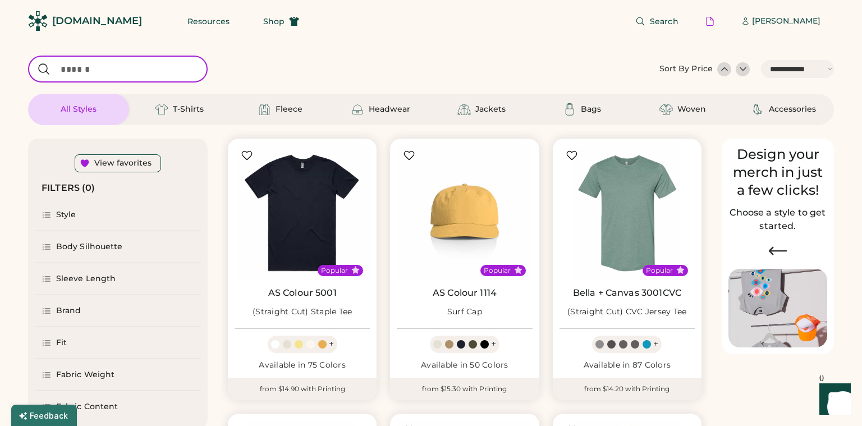
type input "*"
select select "*"
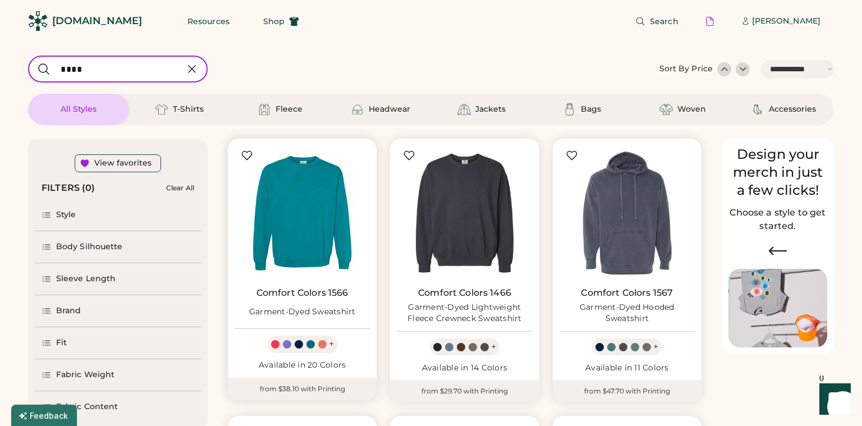
type input "****"
click at [245, 157] on div at bounding box center [246, 155] width 11 height 11
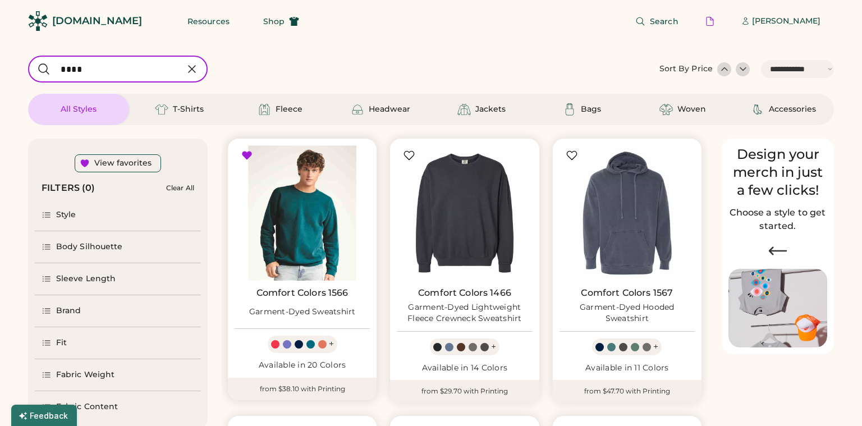
click at [282, 189] on img at bounding box center [302, 212] width 135 height 135
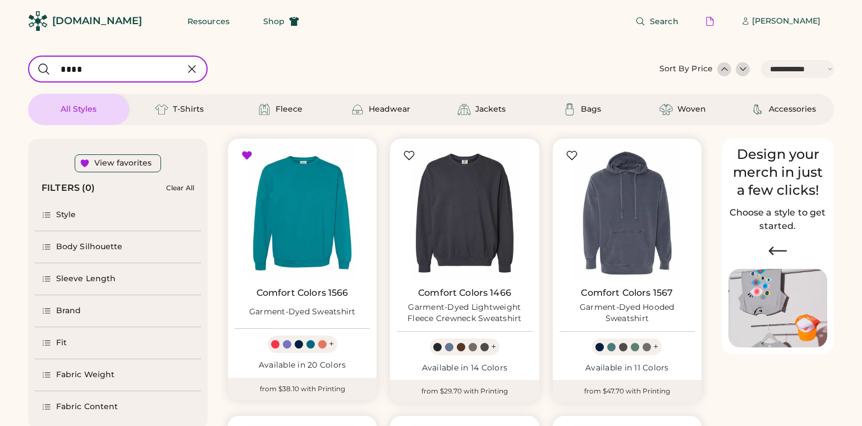
select select "*****"
click at [109, 77] on input "input" at bounding box center [118, 69] width 180 height 27
type input "**"
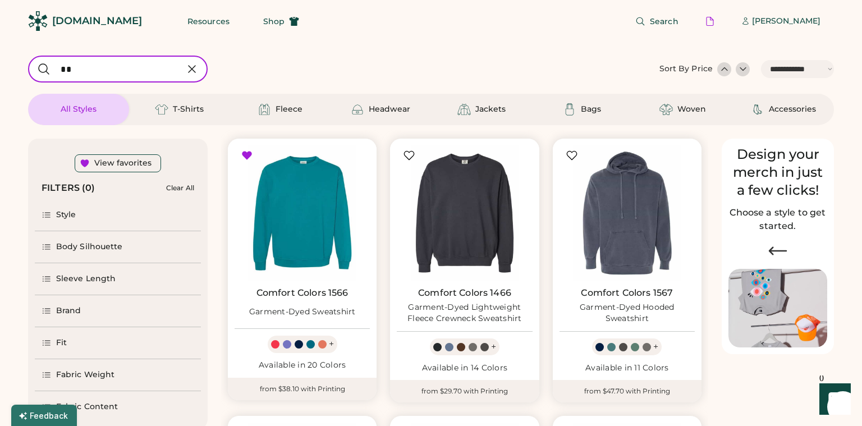
select select "*"
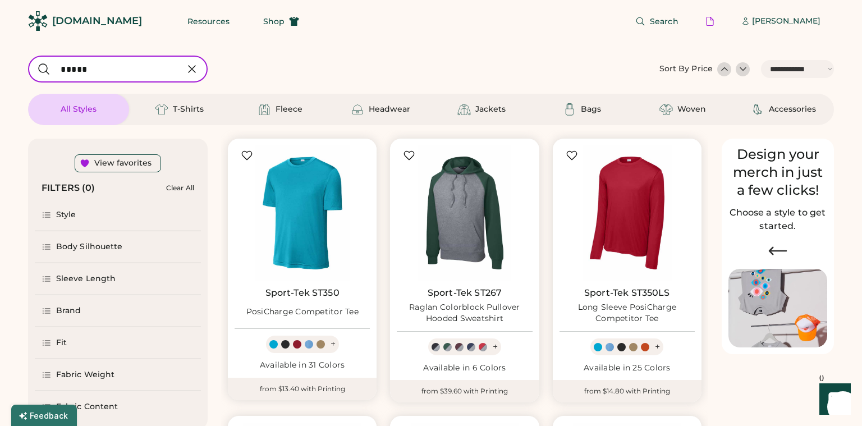
type input "*****"
select select "*"
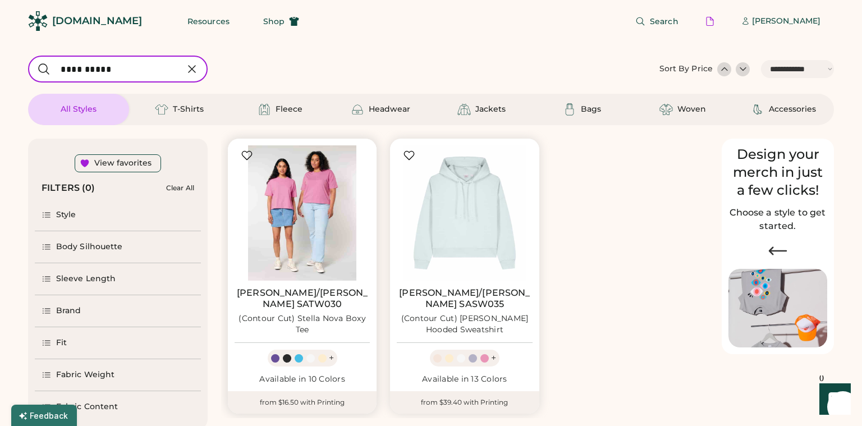
type input "**********"
click at [294, 232] on img at bounding box center [302, 212] width 135 height 135
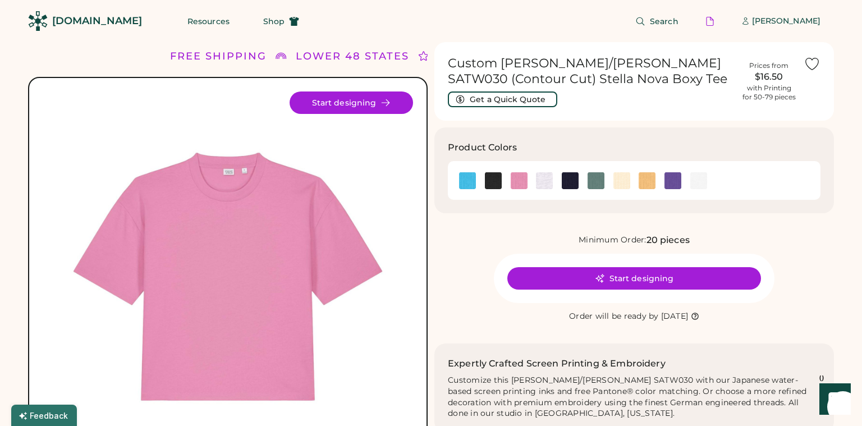
click at [814, 66] on icon at bounding box center [812, 64] width 17 height 17
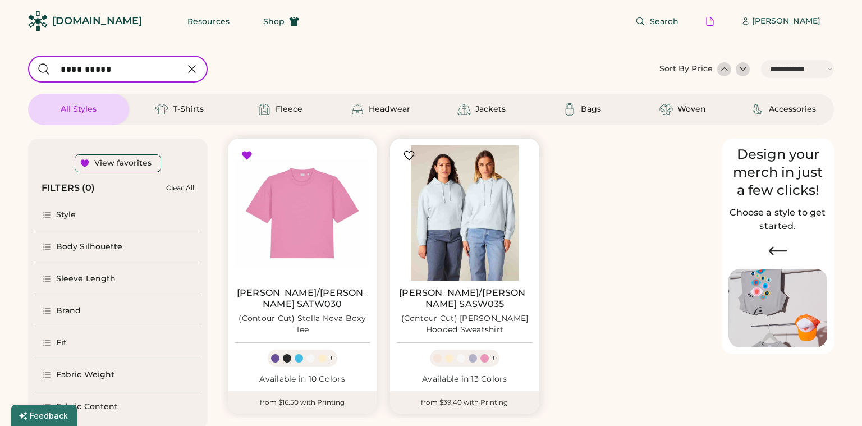
select select "*****"
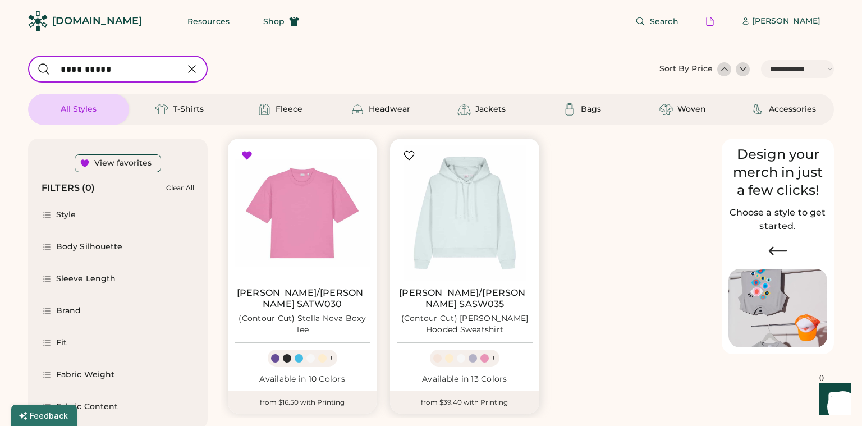
click at [411, 155] on div at bounding box center [409, 155] width 11 height 11
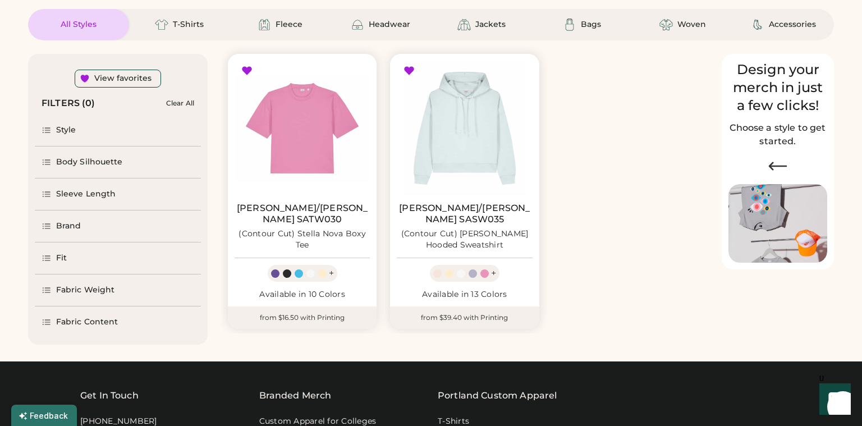
select select "*****"
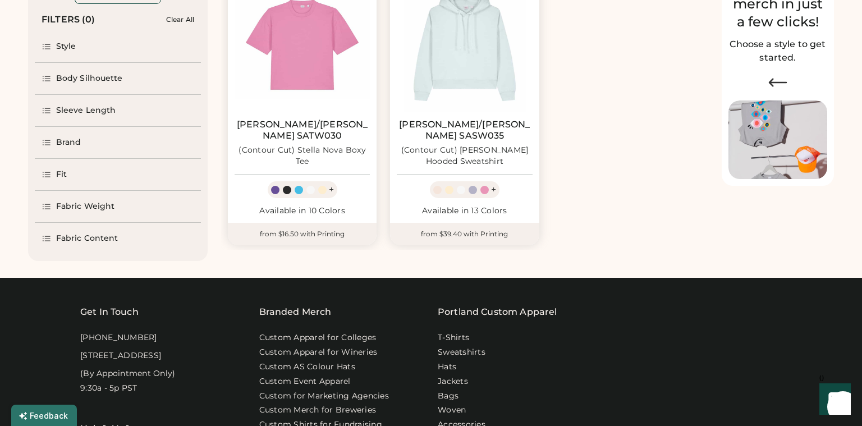
scroll to position [210, 0]
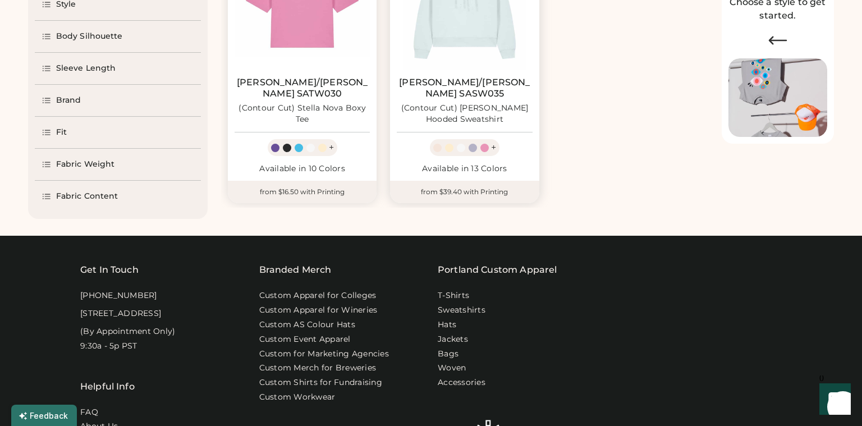
click at [492, 141] on div "+" at bounding box center [493, 147] width 5 height 12
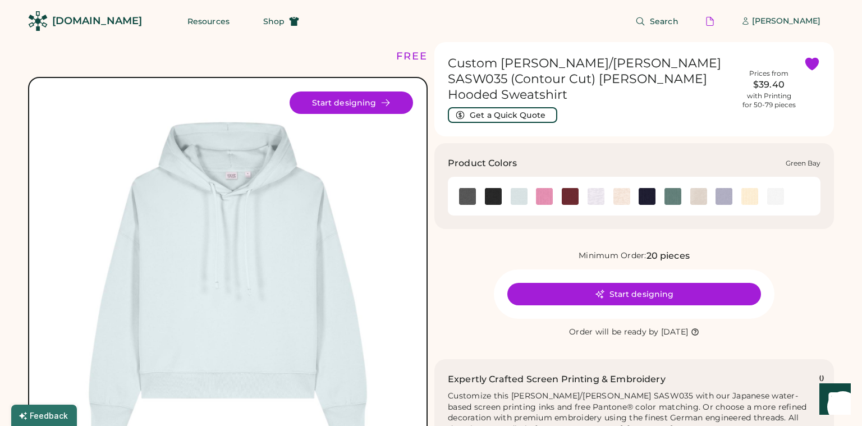
click at [669, 188] on img at bounding box center [672, 196] width 17 height 17
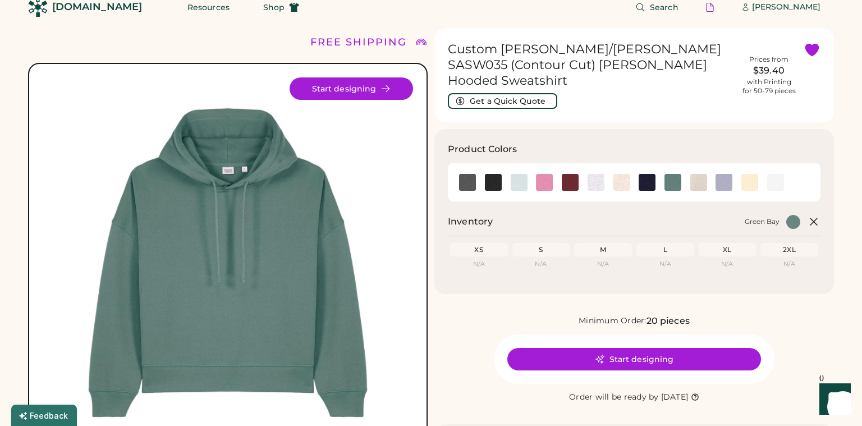
scroll to position [17, 0]
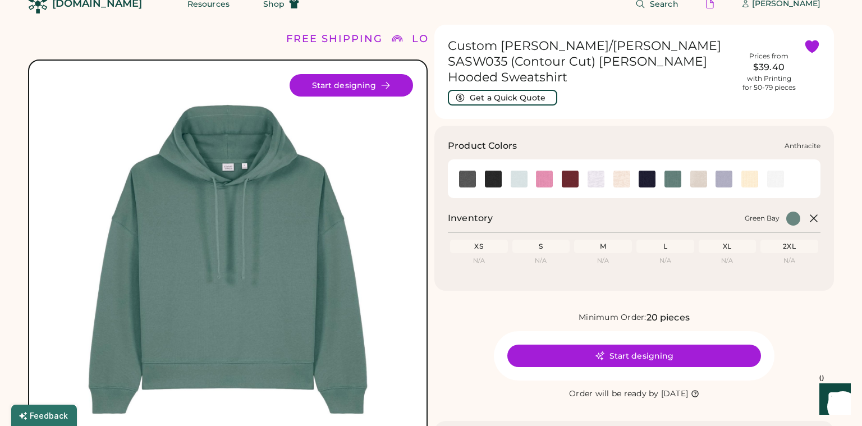
click at [470, 171] on img at bounding box center [467, 179] width 17 height 17
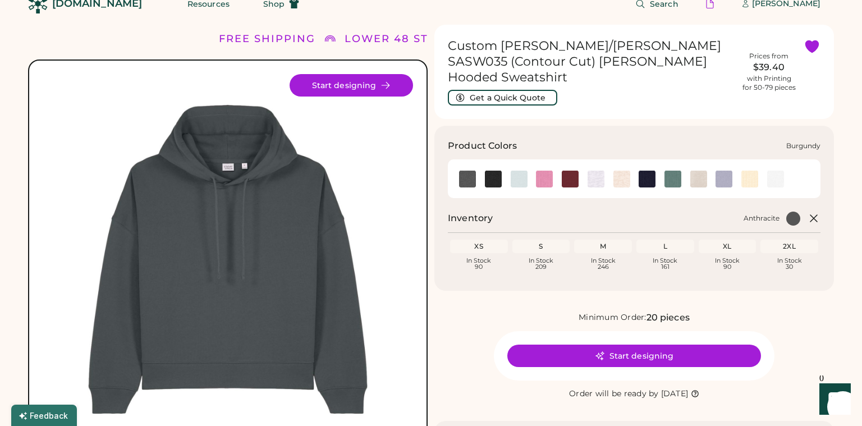
click at [565, 171] on img at bounding box center [570, 179] width 17 height 17
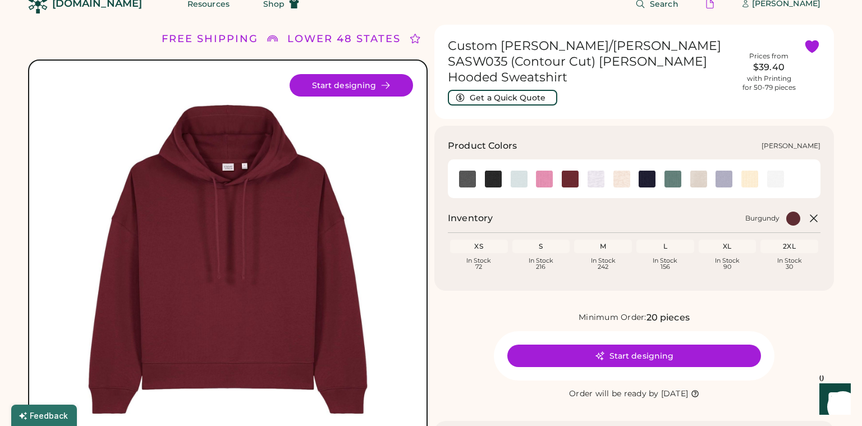
click at [696, 171] on img at bounding box center [698, 179] width 17 height 17
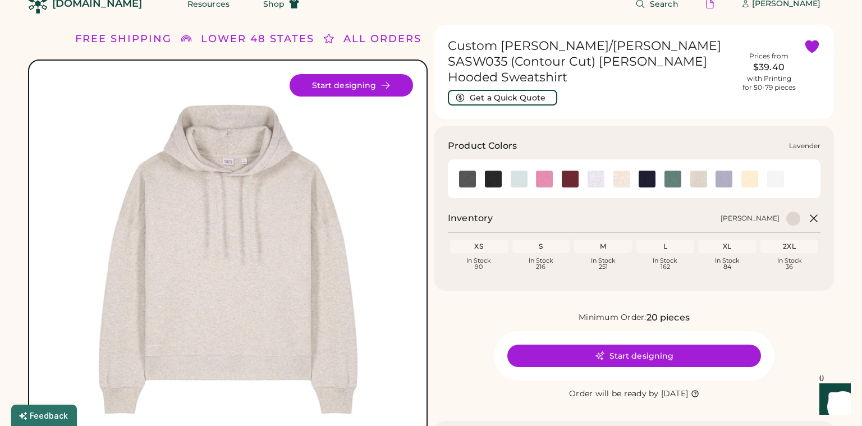
click at [730, 171] on img at bounding box center [724, 179] width 17 height 17
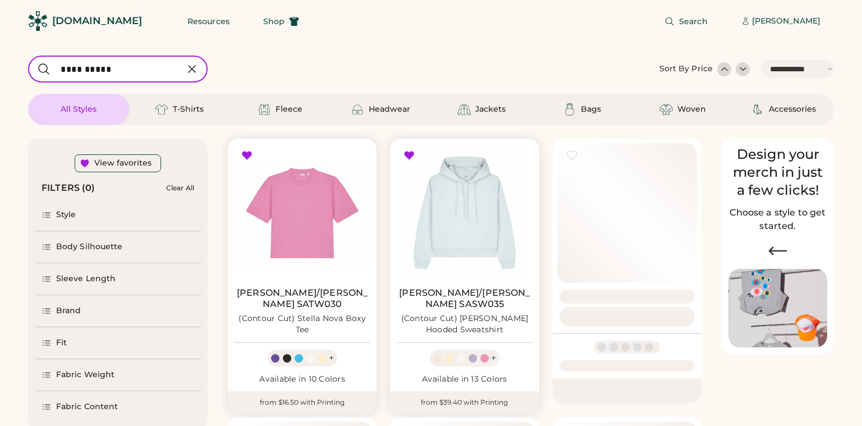
select select "*****"
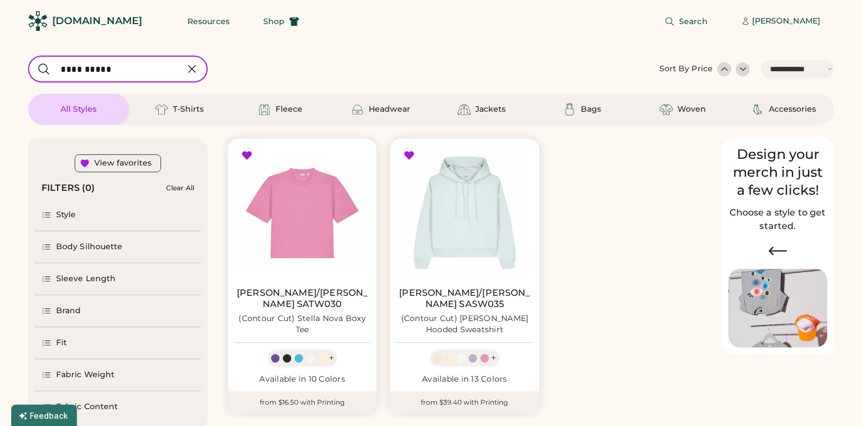
click at [192, 73] on icon at bounding box center [191, 68] width 13 height 13
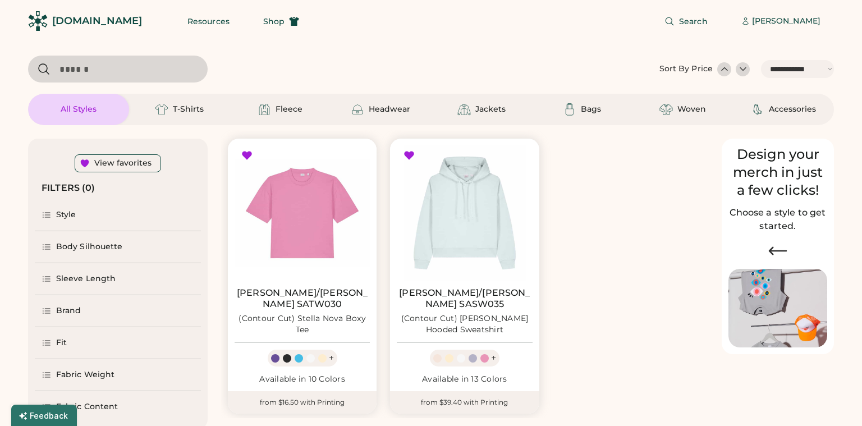
select select "*"
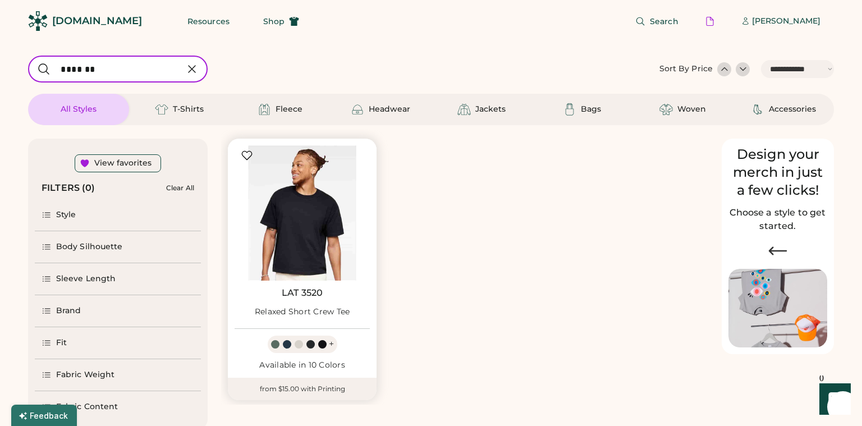
type input "*******"
click at [306, 231] on img at bounding box center [302, 212] width 135 height 135
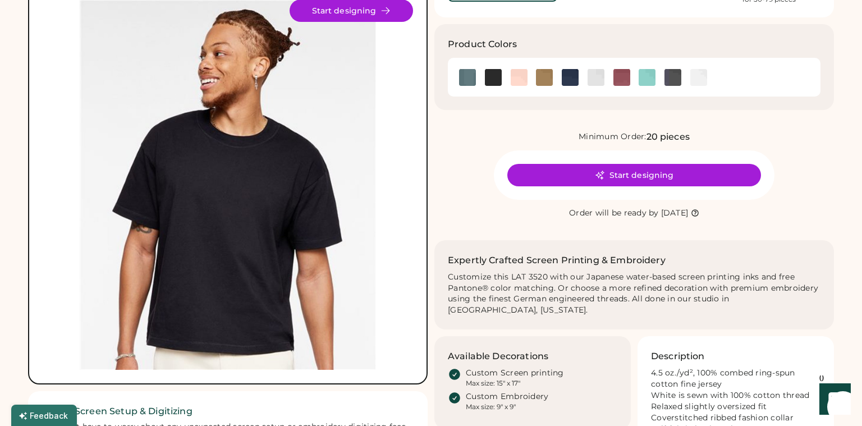
scroll to position [93, 0]
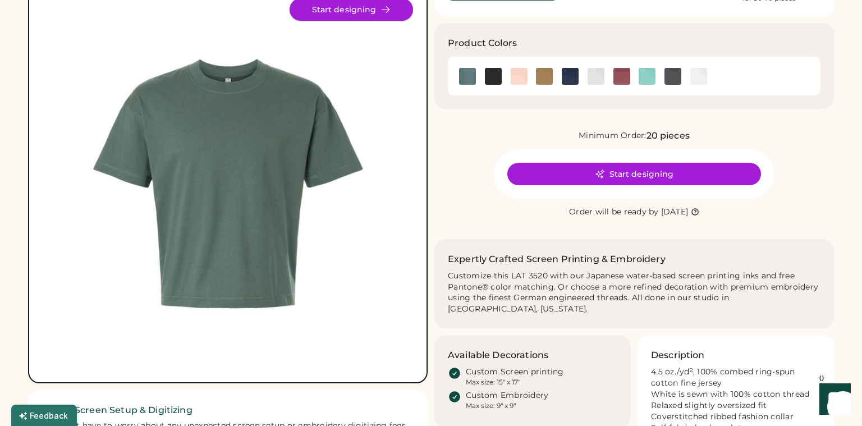
click at [381, 16] on button "Start designing" at bounding box center [351, 9] width 123 height 22
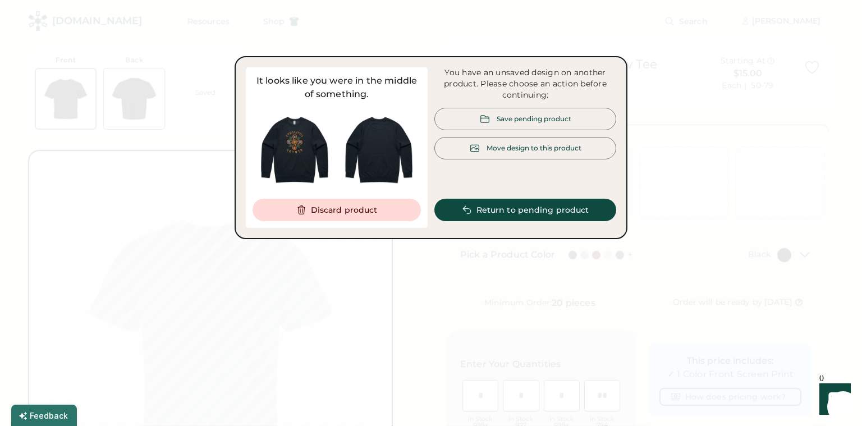
click at [662, 95] on div at bounding box center [431, 213] width 862 height 426
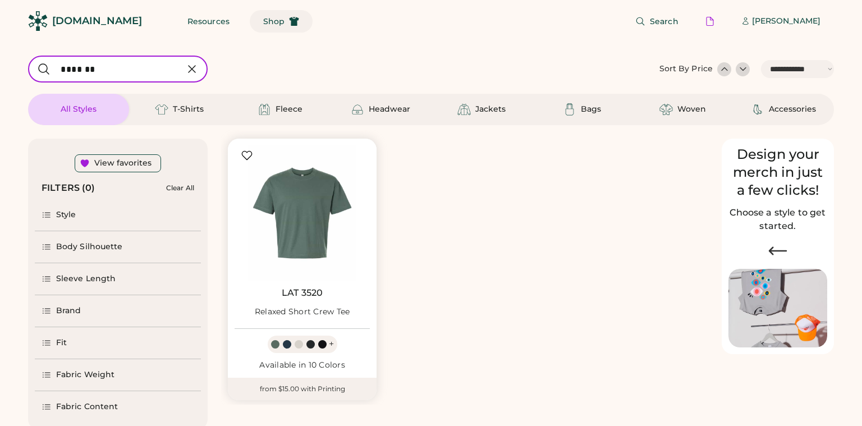
select select "*****"
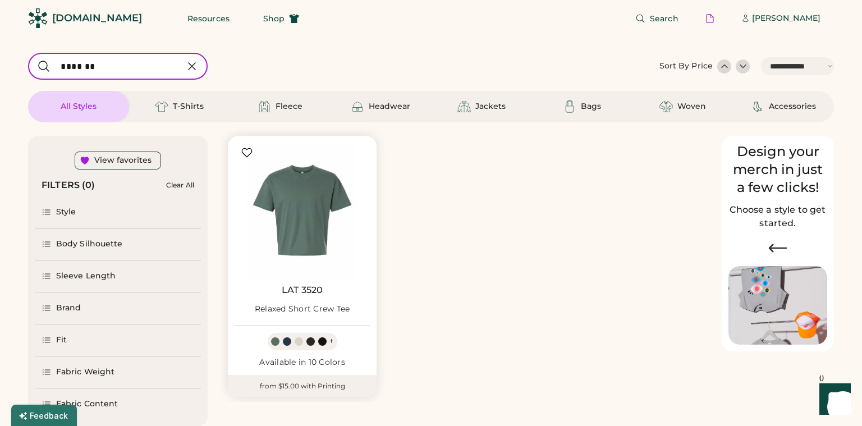
select select "*****"
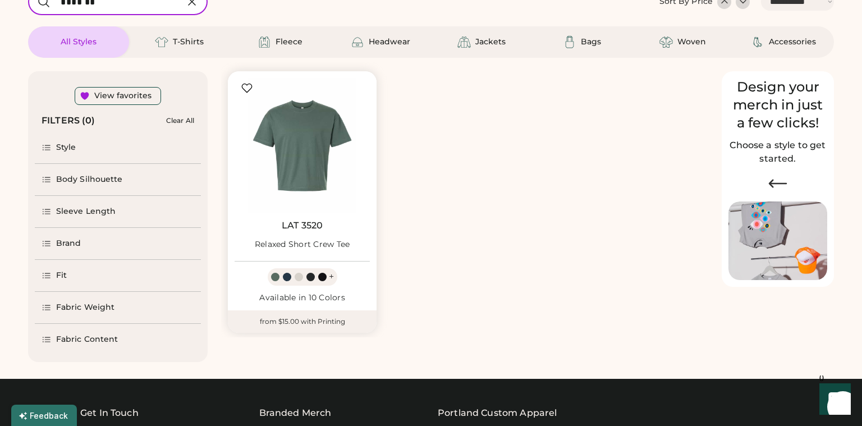
scroll to position [72, 0]
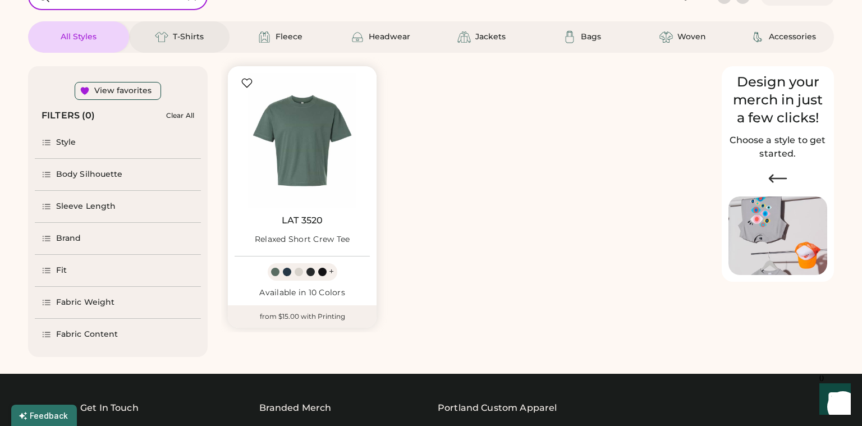
click at [175, 41] on div "T-Shirts" at bounding box center [188, 36] width 31 height 11
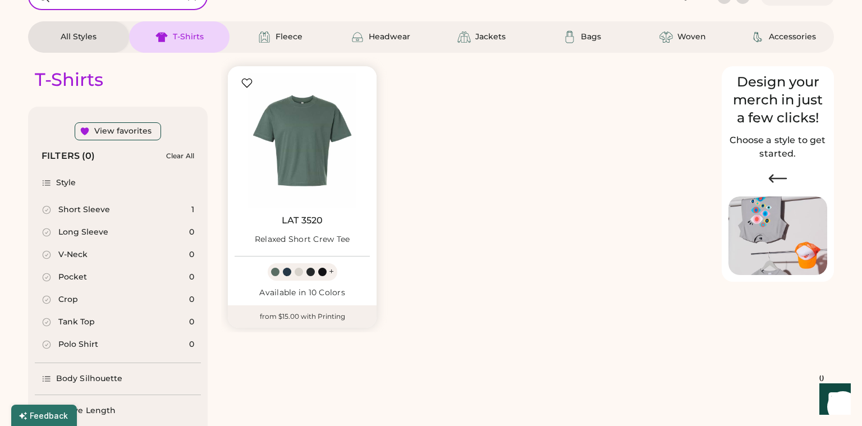
click at [71, 300] on div "Crop" at bounding box center [68, 299] width 20 height 11
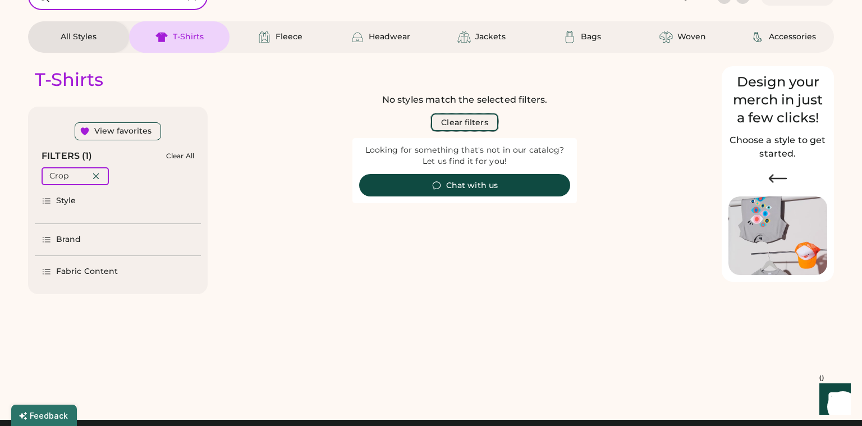
click at [470, 119] on button "Clear filters" at bounding box center [464, 122] width 67 height 18
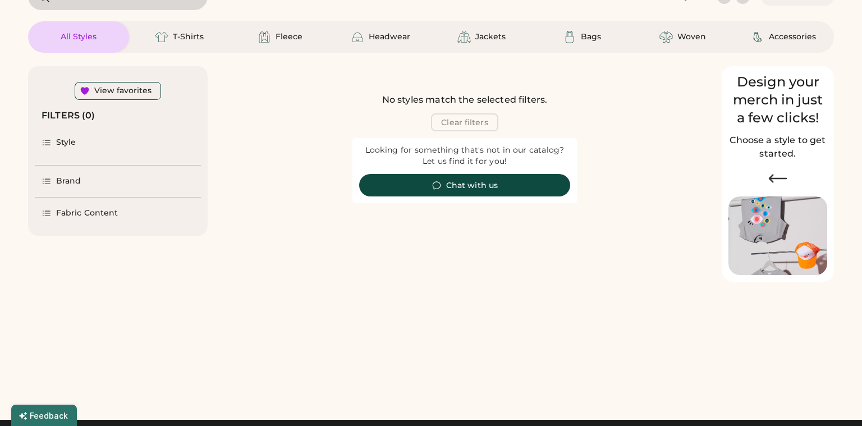
select select "*"
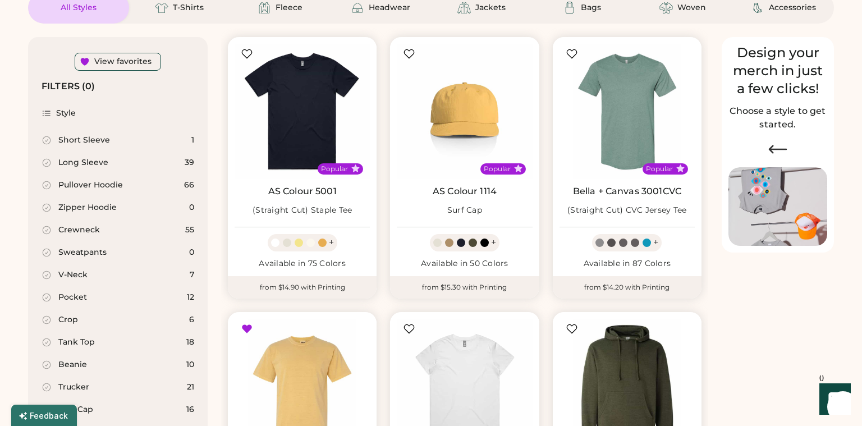
scroll to position [106, 0]
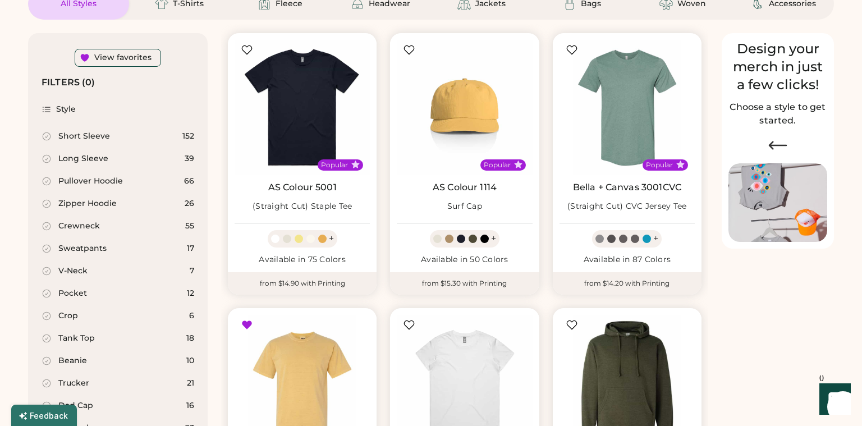
click at [76, 315] on div "Crop" at bounding box center [68, 315] width 20 height 11
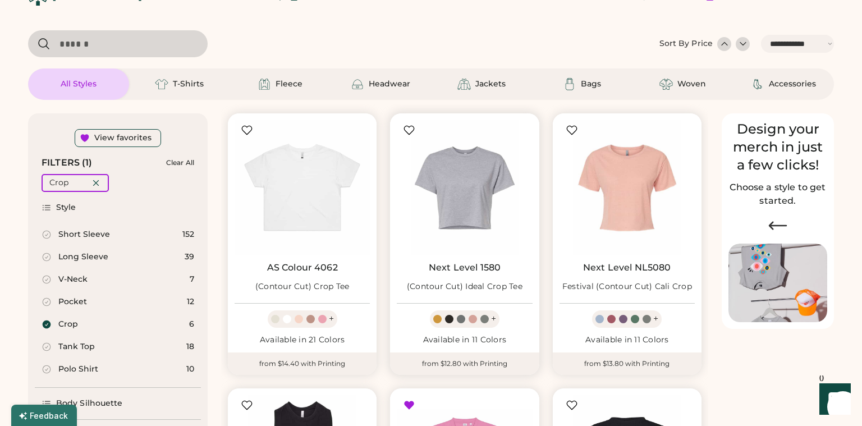
scroll to position [23, 0]
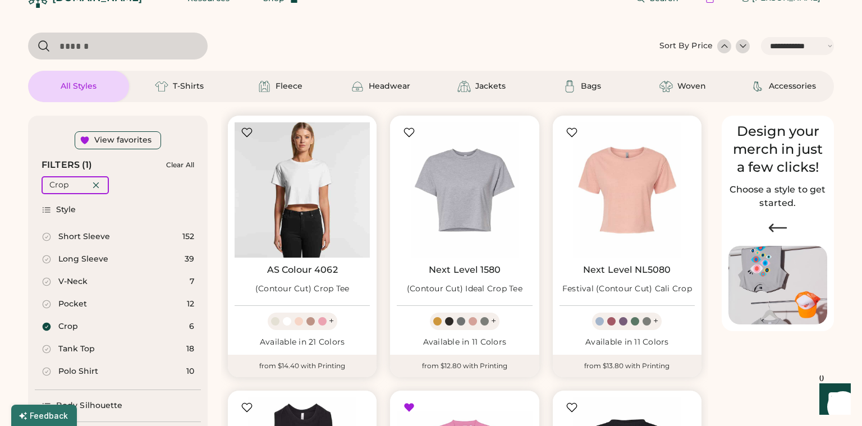
click at [319, 217] on img at bounding box center [302, 189] width 135 height 135
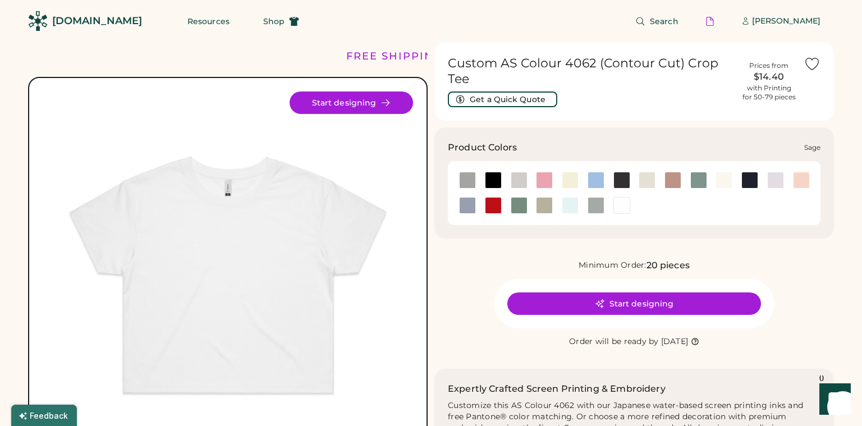
click at [517, 205] on div at bounding box center [519, 205] width 17 height 17
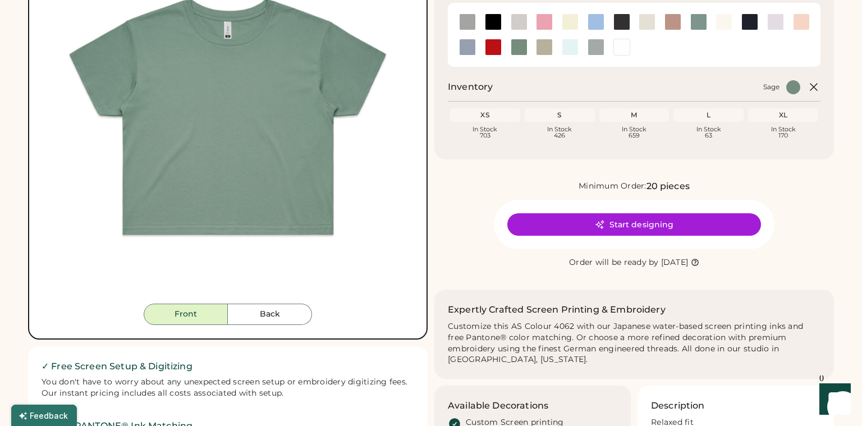
scroll to position [178, 0]
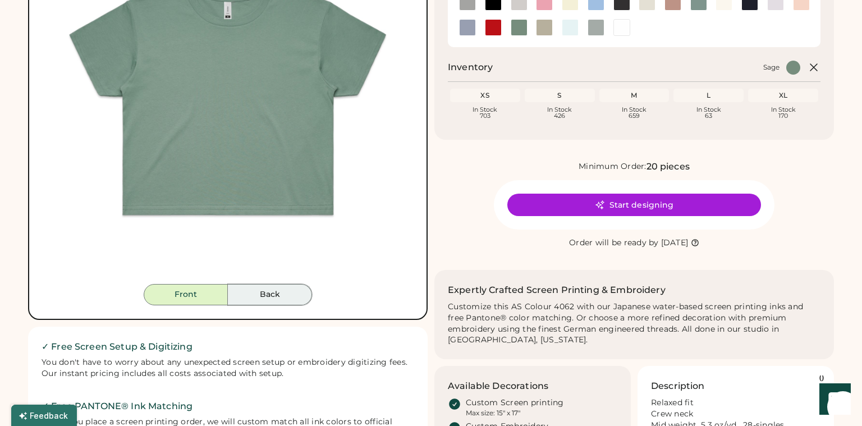
click at [286, 300] on button "Back" at bounding box center [270, 294] width 84 height 21
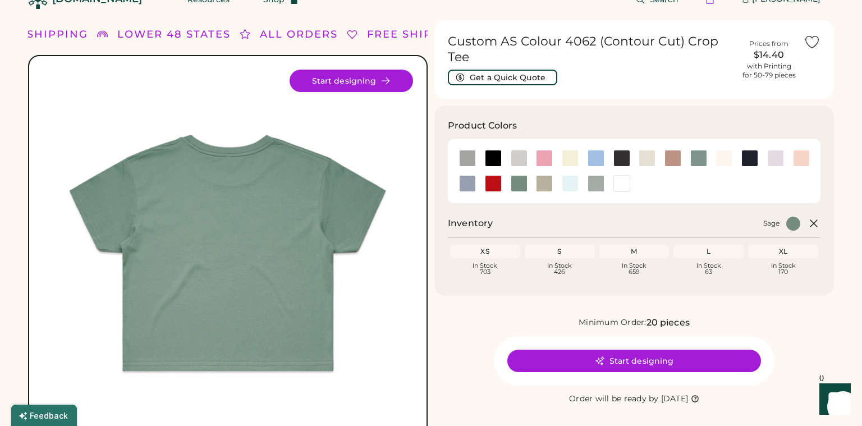
scroll to position [0, 0]
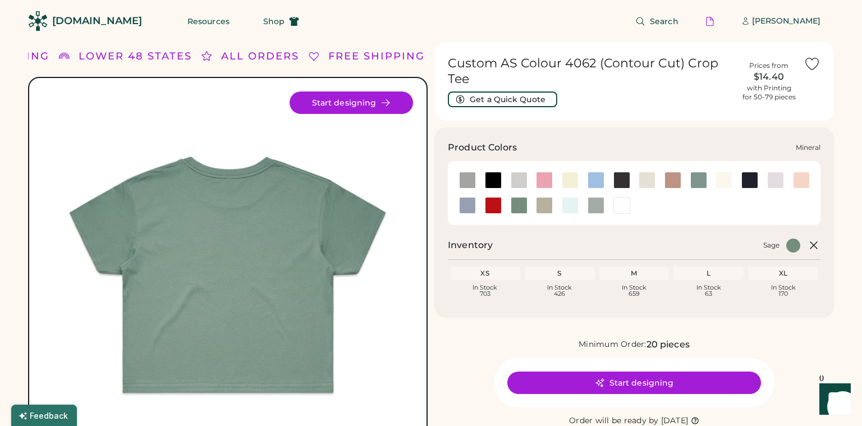
click at [693, 178] on div at bounding box center [698, 180] width 17 height 17
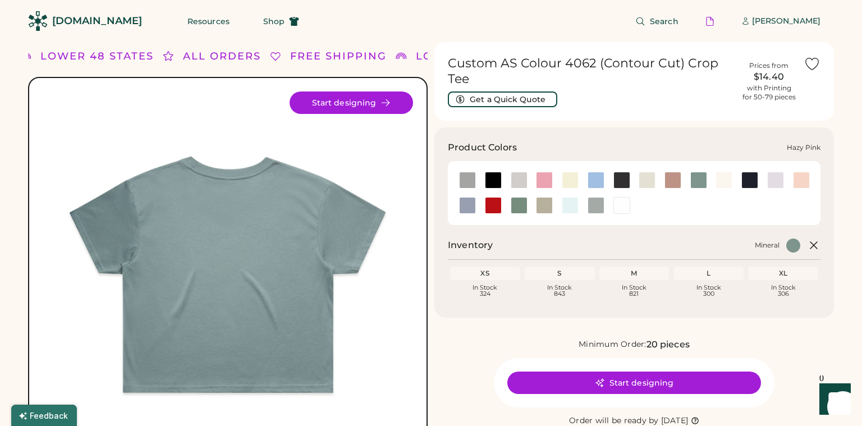
click at [673, 178] on div at bounding box center [672, 180] width 17 height 17
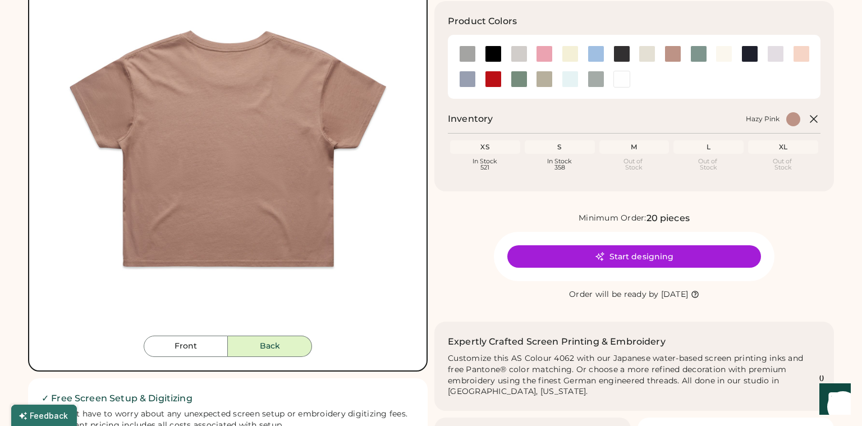
scroll to position [129, 0]
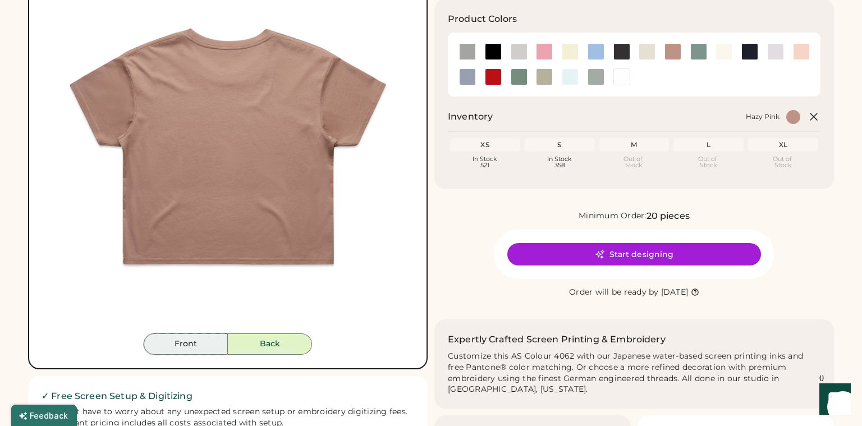
click at [209, 338] on button "Front" at bounding box center [186, 343] width 84 height 21
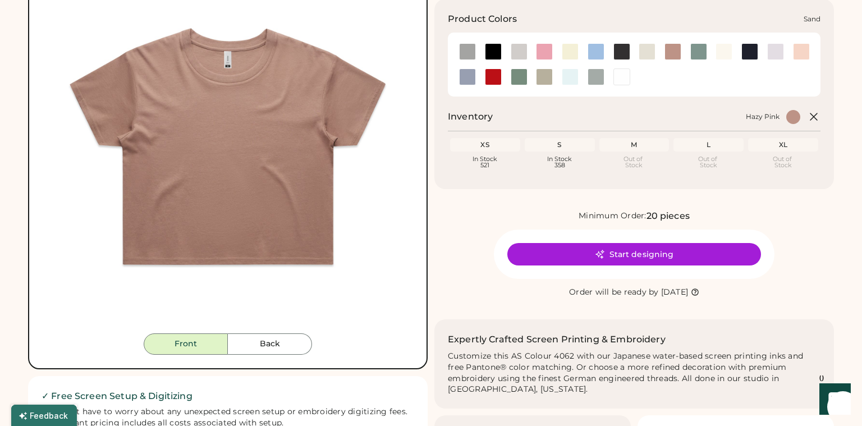
click at [540, 79] on div at bounding box center [544, 76] width 17 height 17
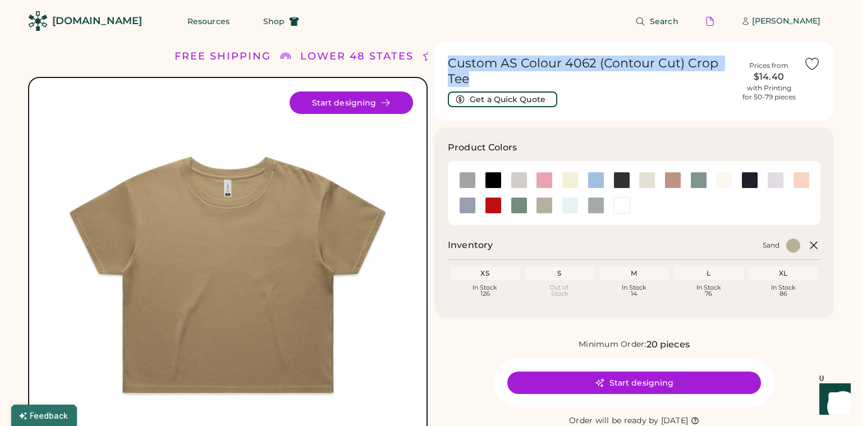
drag, startPoint x: 448, startPoint y: 64, endPoint x: 478, endPoint y: 76, distance: 32.0
click at [478, 76] on h1 "Custom AS Colour 4062 (Contour Cut) Crop Tee" at bounding box center [591, 71] width 286 height 31
copy h1 "Custom AS Colour 4062 (Contour Cut) Crop Tee"
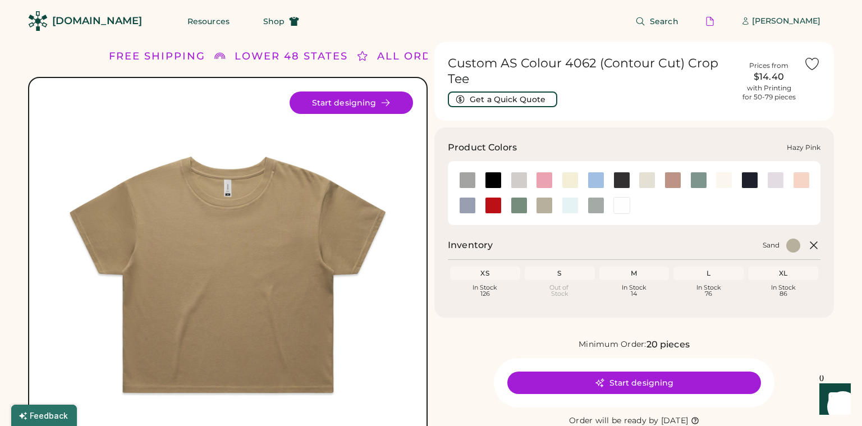
click at [667, 185] on div at bounding box center [672, 180] width 17 height 17
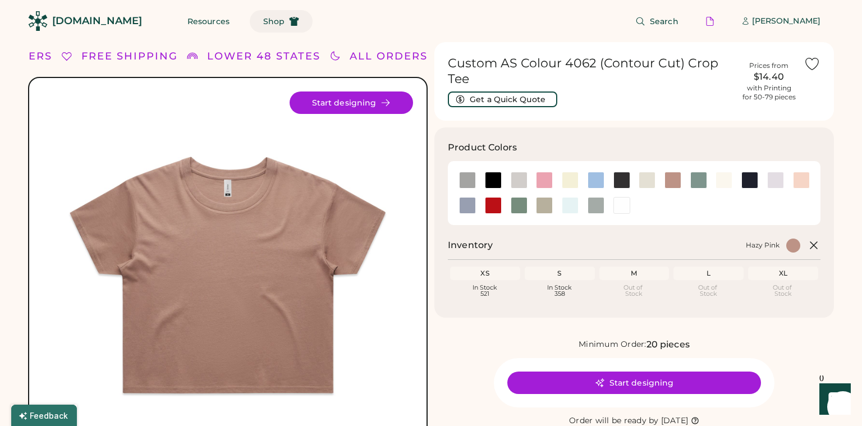
click at [263, 23] on span "Shop" at bounding box center [273, 21] width 21 height 8
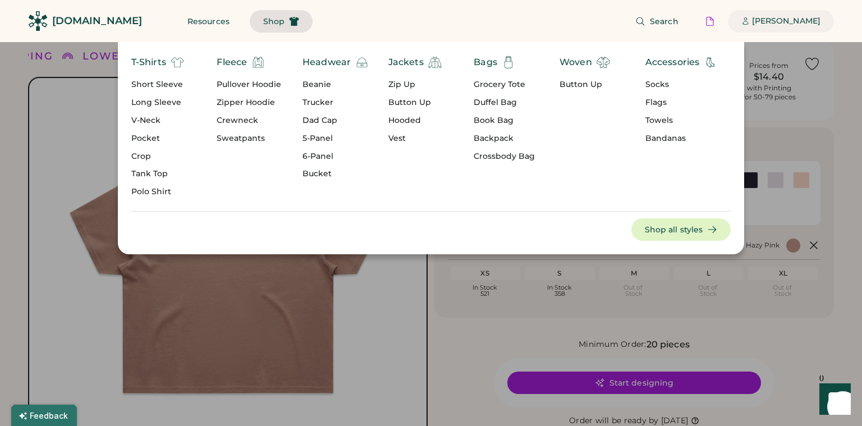
click at [773, 19] on div "[PERSON_NAME]" at bounding box center [786, 21] width 68 height 11
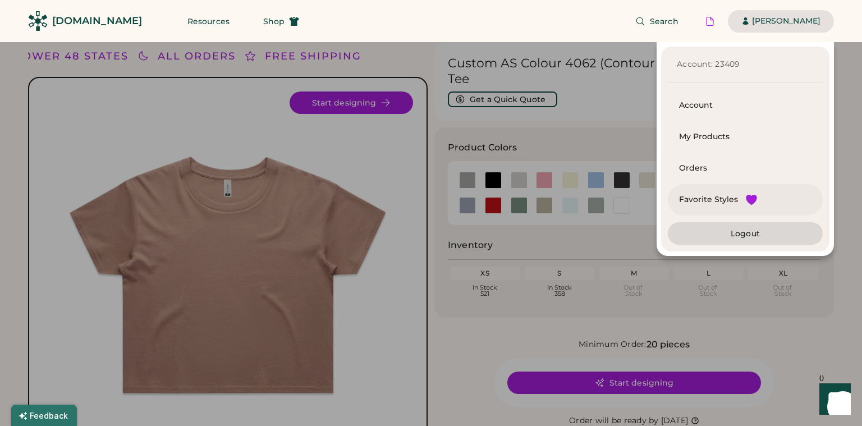
click at [696, 196] on div "Favorite Styles" at bounding box center [708, 199] width 59 height 11
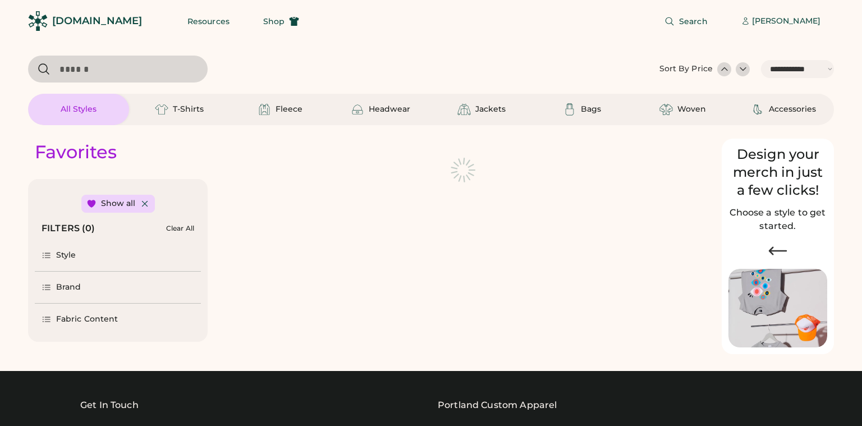
select select "*****"
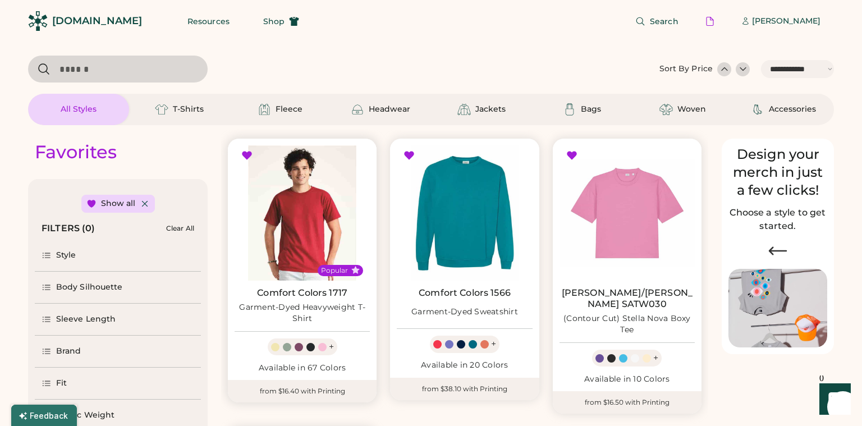
click at [293, 231] on img at bounding box center [302, 212] width 135 height 135
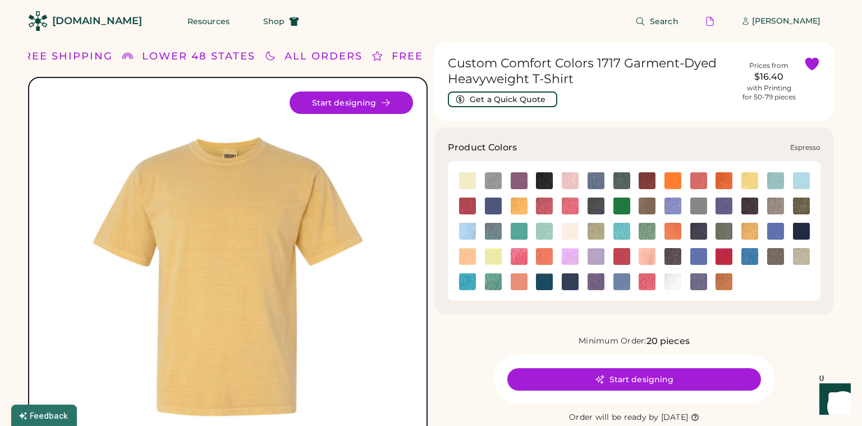
click at [647, 209] on img at bounding box center [647, 206] width 17 height 17
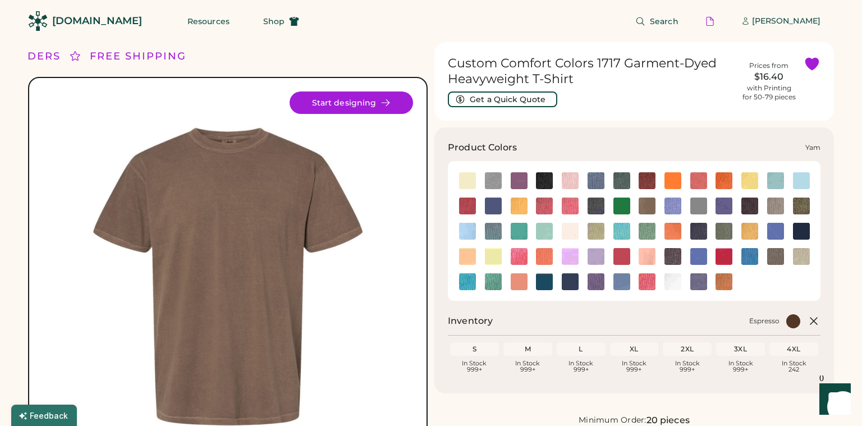
click at [722, 280] on img at bounding box center [724, 281] width 17 height 17
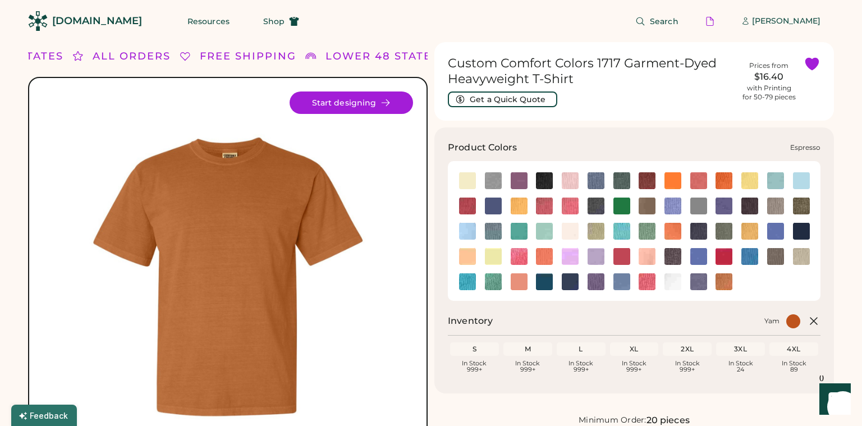
click at [648, 201] on img at bounding box center [647, 206] width 17 height 17
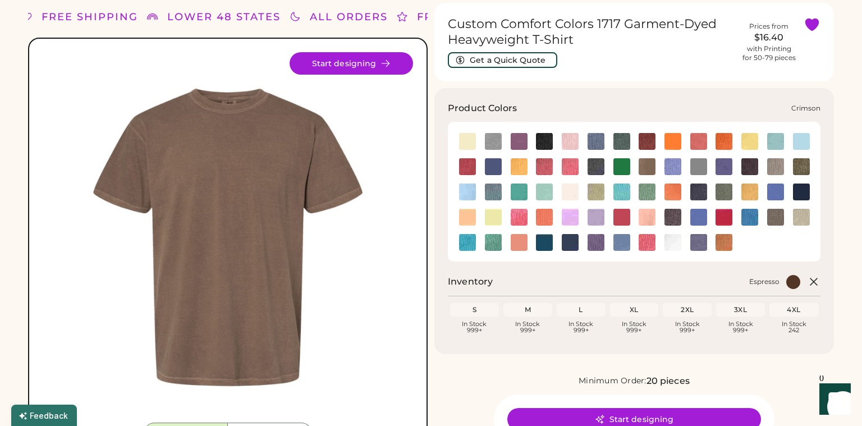
scroll to position [41, 0]
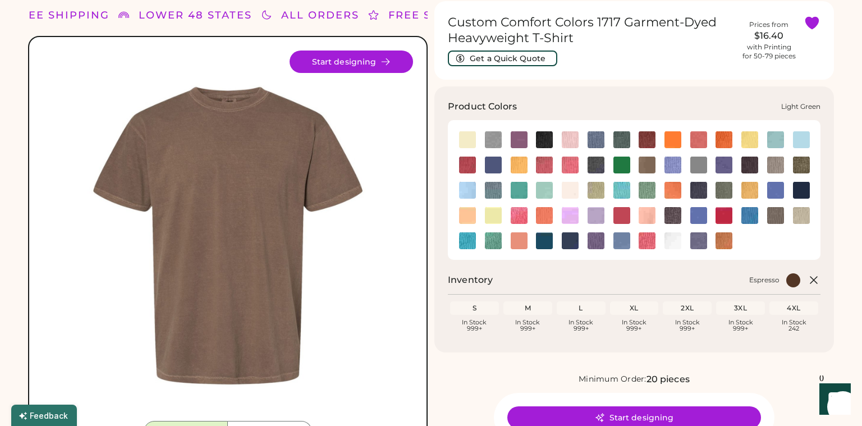
click at [647, 189] on img at bounding box center [647, 190] width 17 height 17
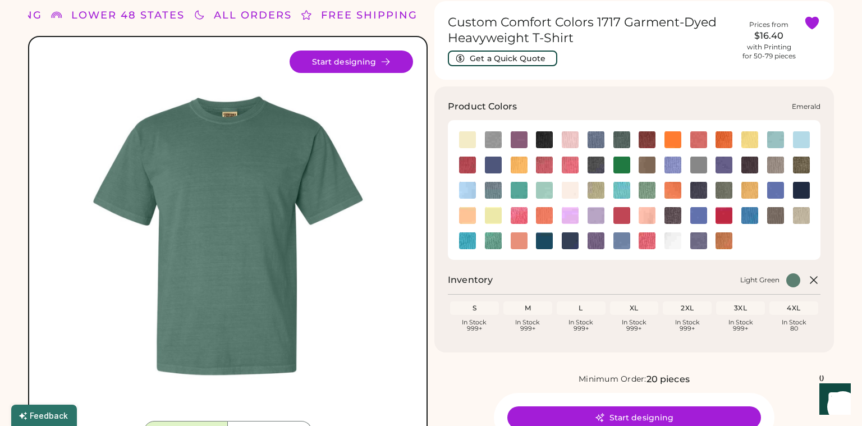
click at [618, 163] on img at bounding box center [621, 165] width 17 height 17
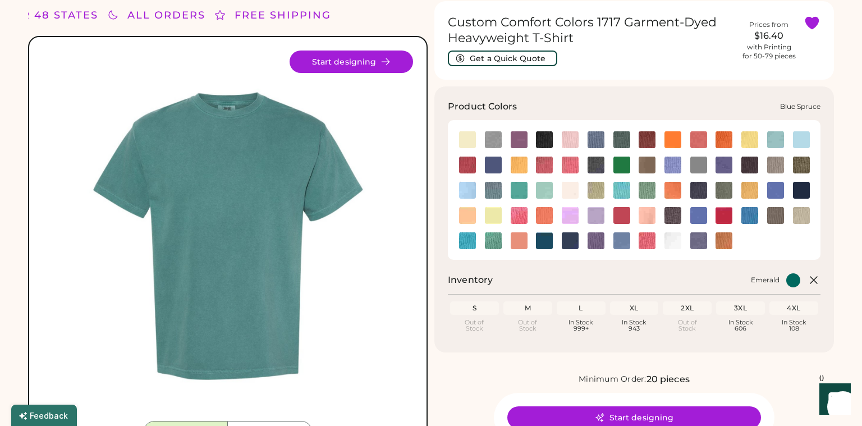
click at [623, 140] on img at bounding box center [621, 139] width 17 height 17
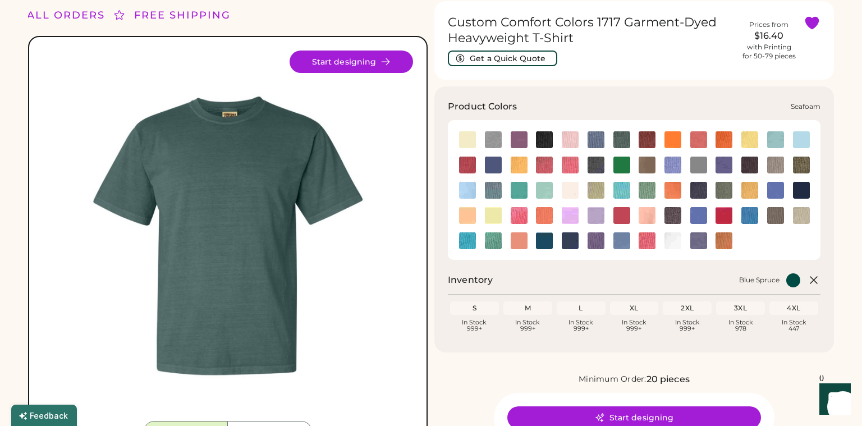
click at [492, 241] on img at bounding box center [493, 240] width 17 height 17
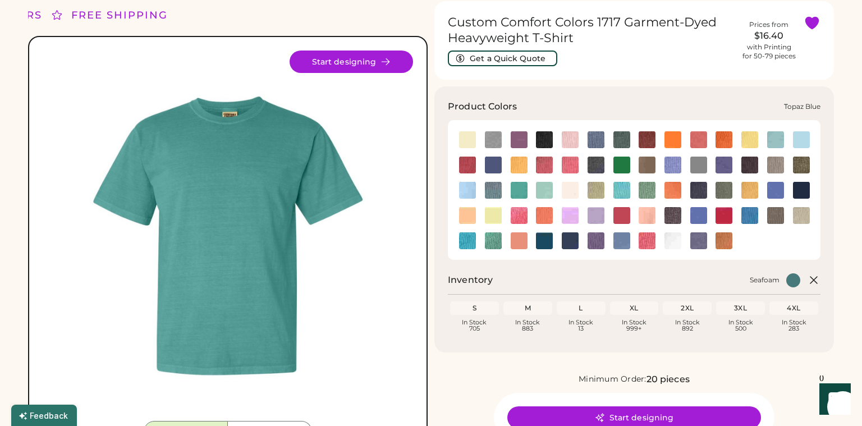
click at [539, 235] on img at bounding box center [544, 240] width 17 height 17
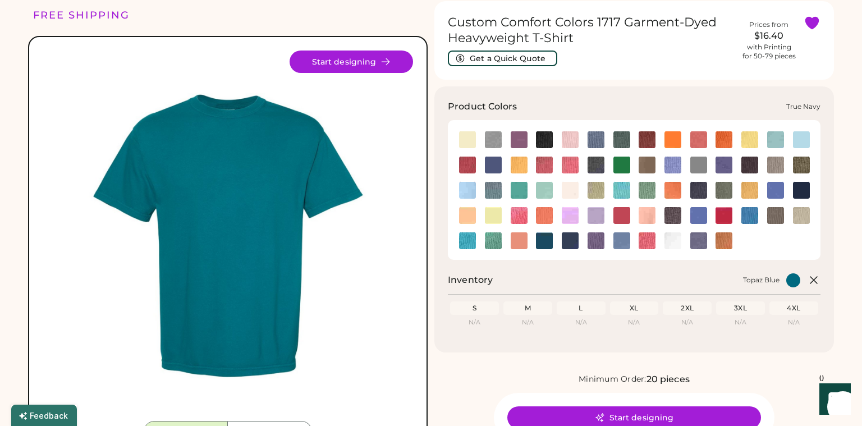
click at [571, 241] on img at bounding box center [570, 240] width 17 height 17
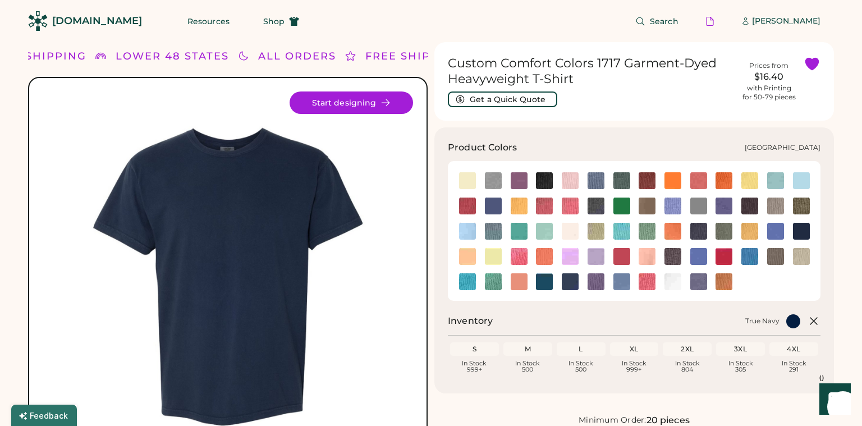
click at [548, 227] on img at bounding box center [544, 231] width 17 height 17
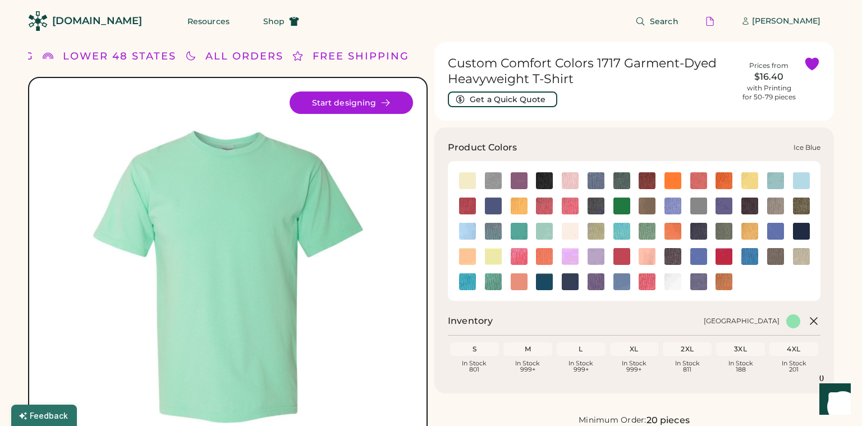
click at [489, 235] on img at bounding box center [493, 231] width 17 height 17
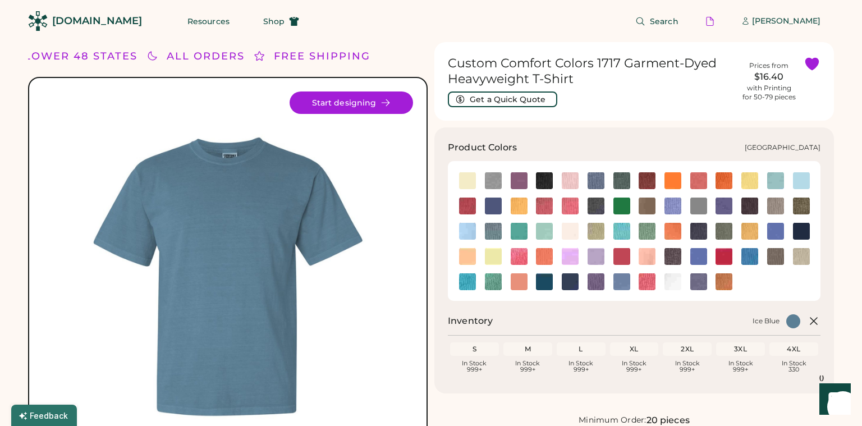
click at [551, 232] on img at bounding box center [544, 231] width 17 height 17
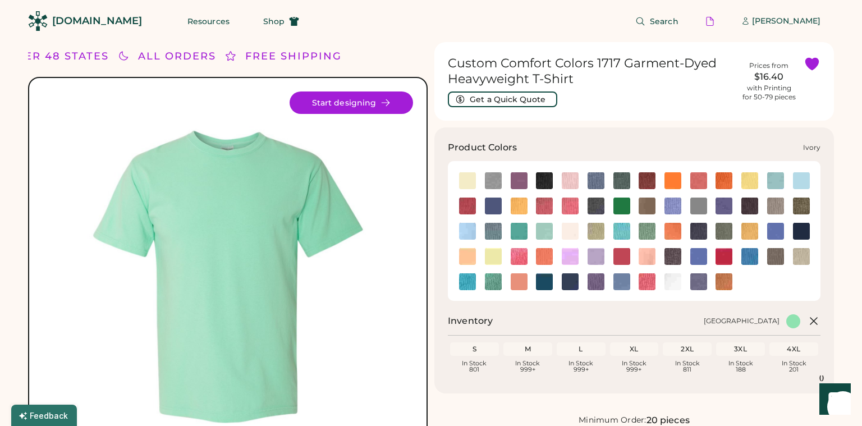
click at [572, 233] on img at bounding box center [570, 231] width 17 height 17
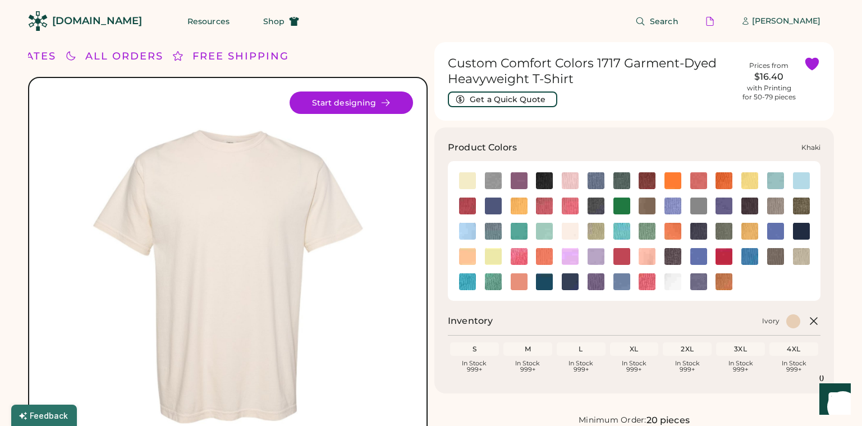
click at [594, 230] on img at bounding box center [596, 231] width 17 height 17
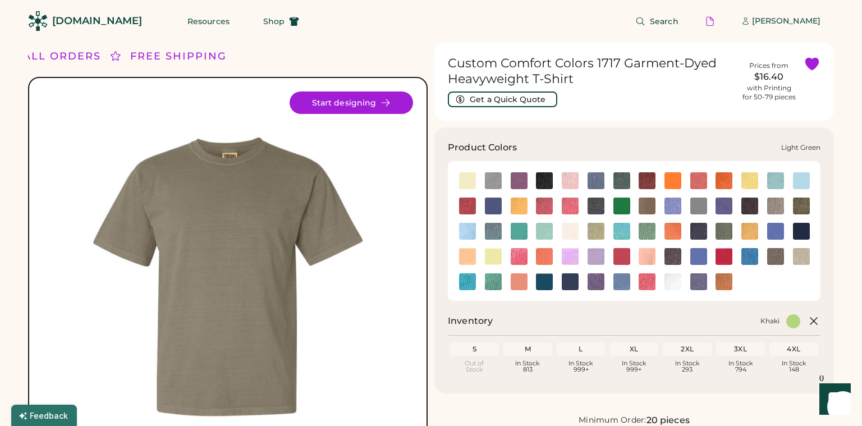
click at [650, 230] on img at bounding box center [647, 231] width 17 height 17
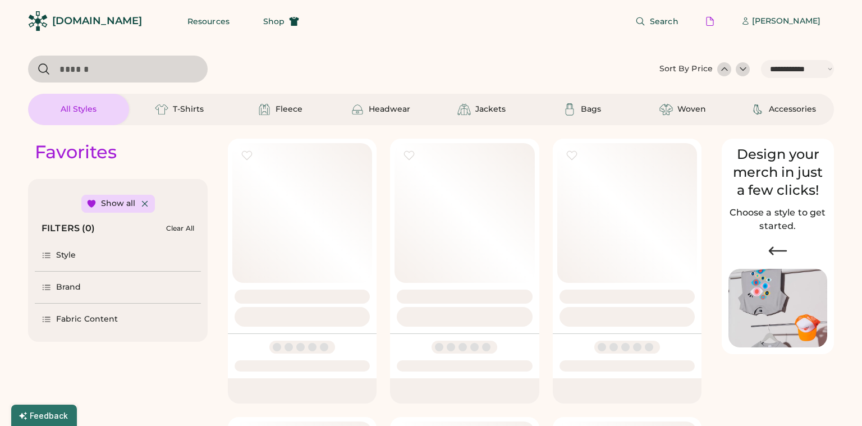
select select "*****"
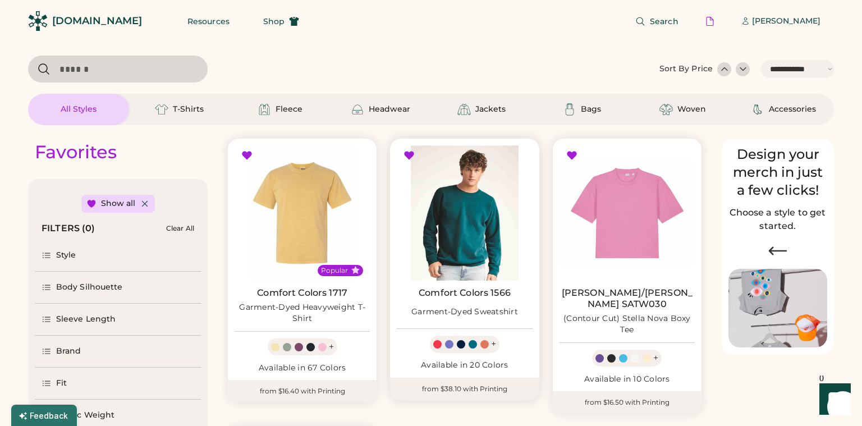
click at [446, 197] on img at bounding box center [464, 212] width 135 height 135
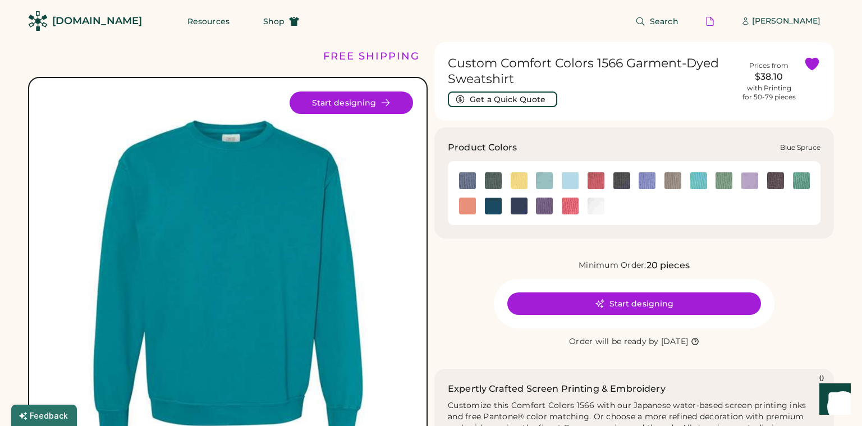
click at [493, 177] on img at bounding box center [493, 180] width 17 height 17
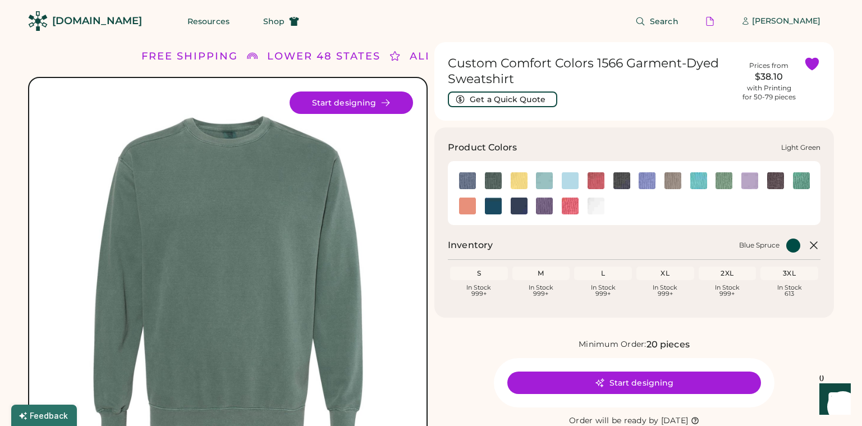
click at [722, 182] on img at bounding box center [724, 180] width 17 height 17
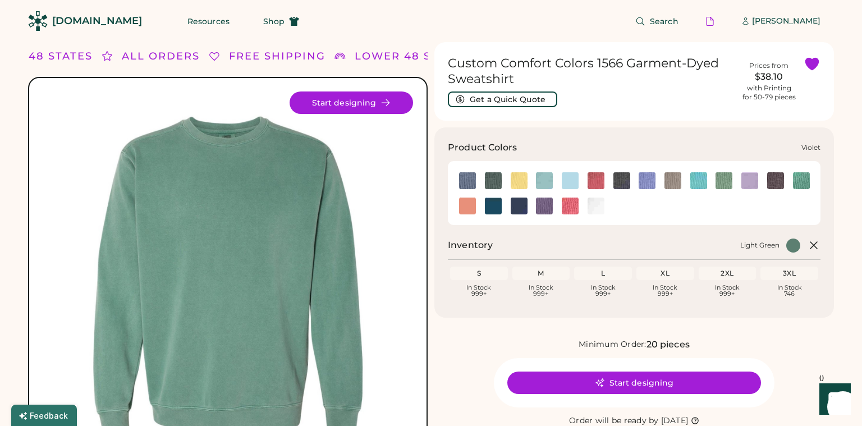
click at [543, 207] on img at bounding box center [544, 206] width 17 height 17
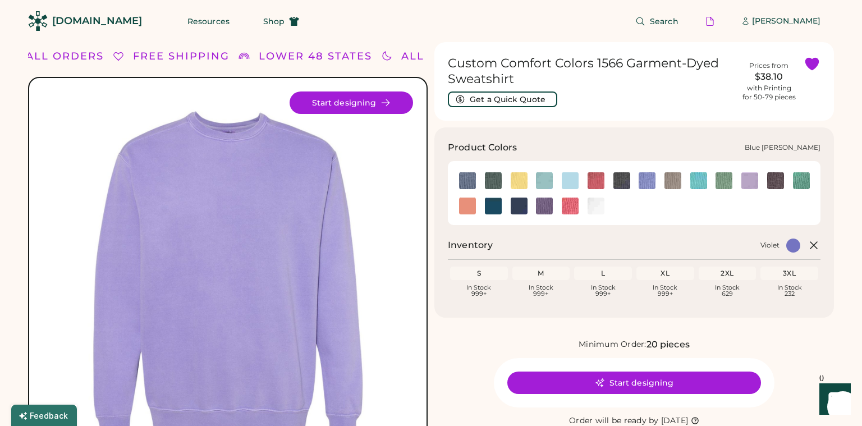
click at [466, 178] on img at bounding box center [467, 180] width 17 height 17
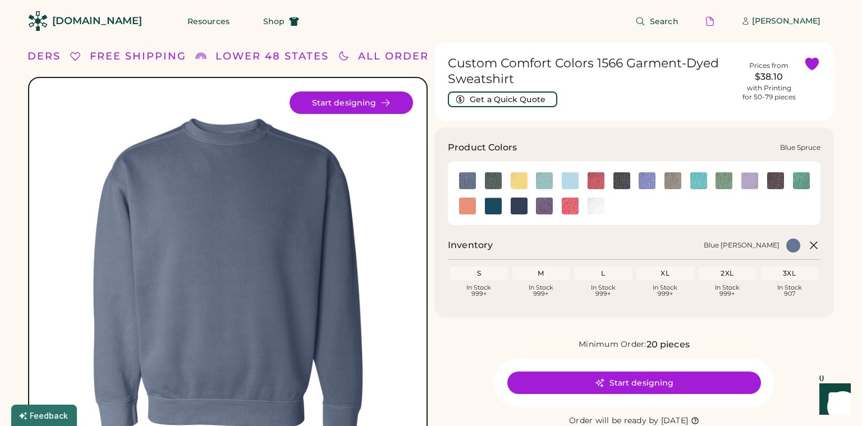
click at [496, 181] on img at bounding box center [493, 180] width 17 height 17
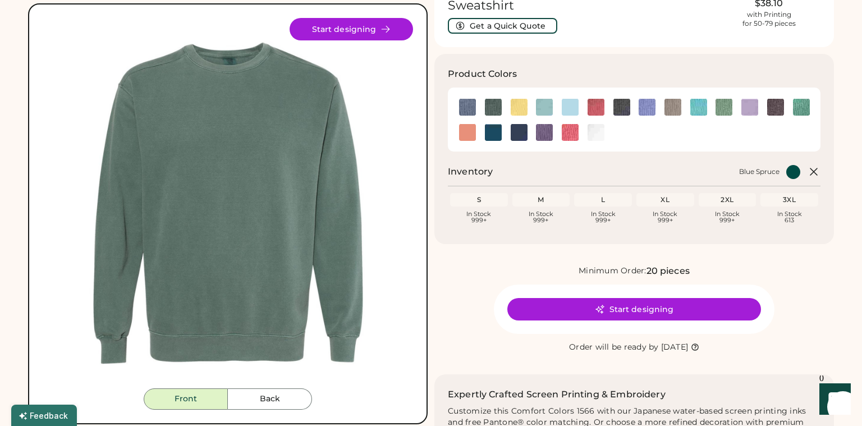
scroll to position [58, 0]
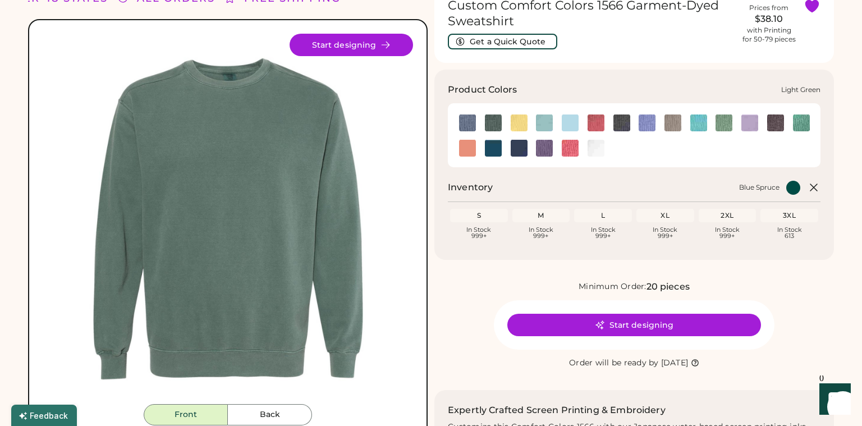
click at [722, 118] on img at bounding box center [724, 122] width 17 height 17
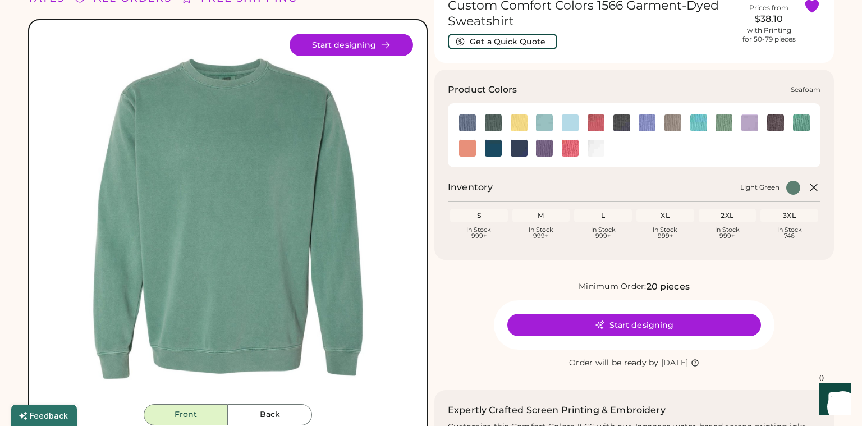
click at [807, 125] on img at bounding box center [801, 122] width 17 height 17
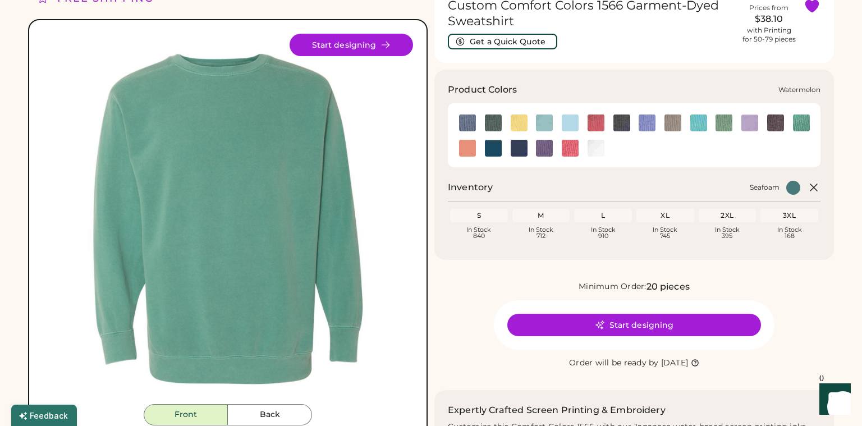
click at [570, 148] on img at bounding box center [570, 148] width 17 height 17
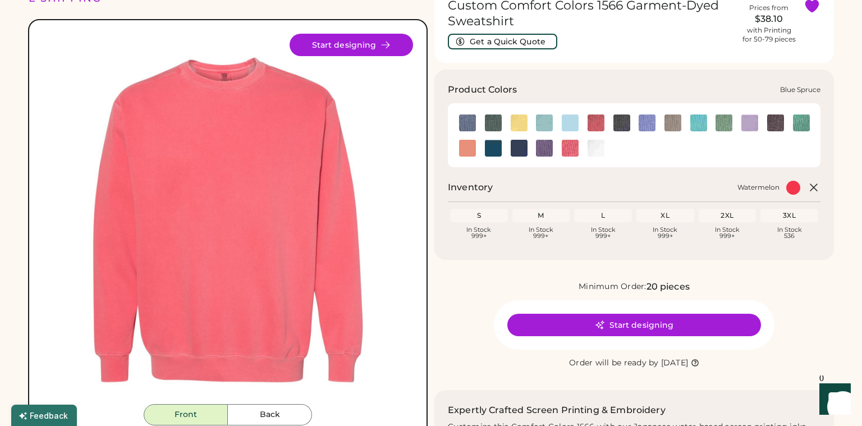
click at [496, 124] on img at bounding box center [493, 122] width 17 height 17
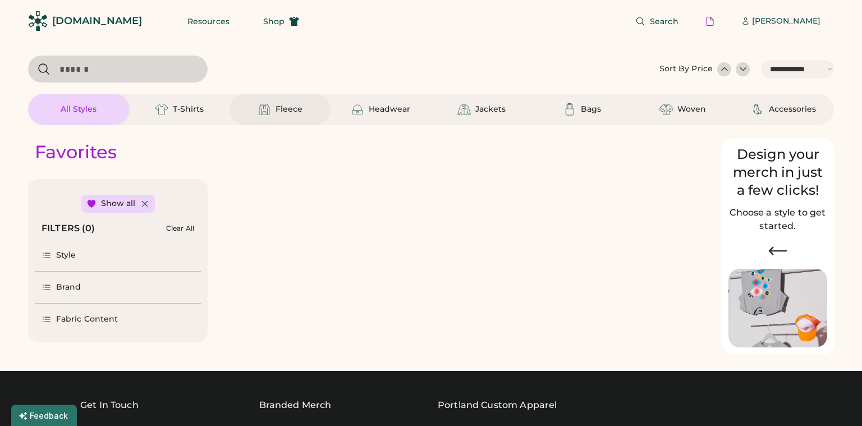
select select "*****"
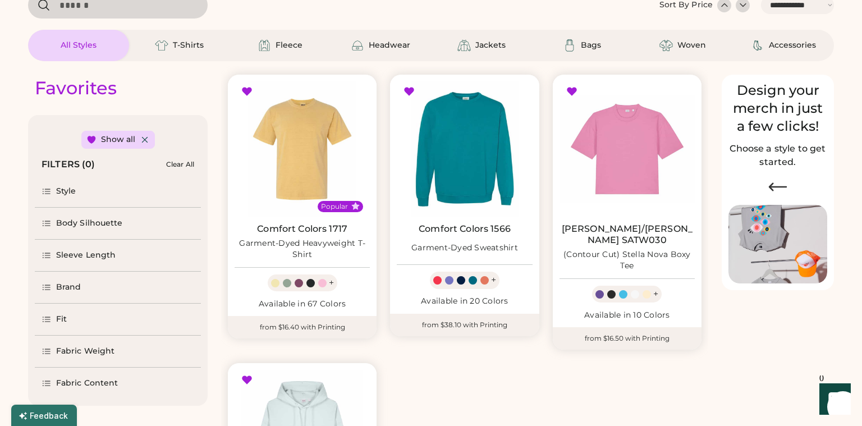
select select "*****"
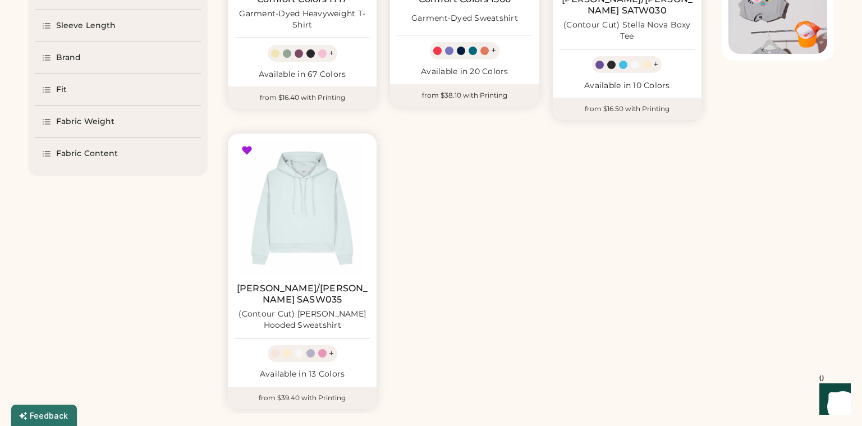
scroll to position [295, 0]
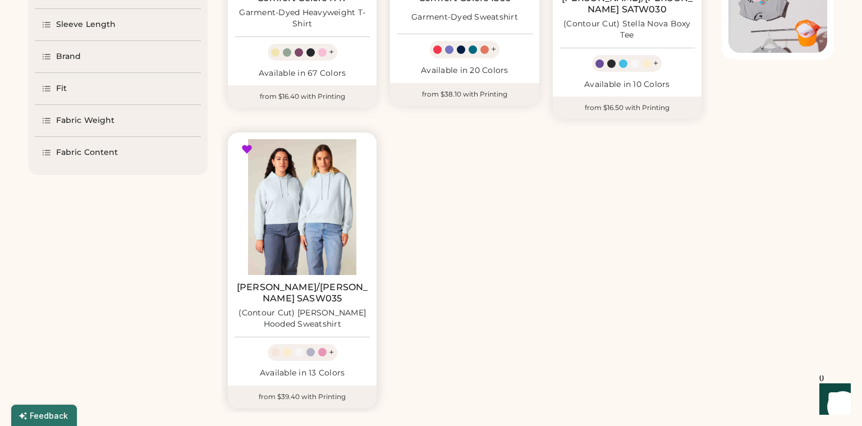
click at [291, 199] on img at bounding box center [302, 206] width 135 height 135
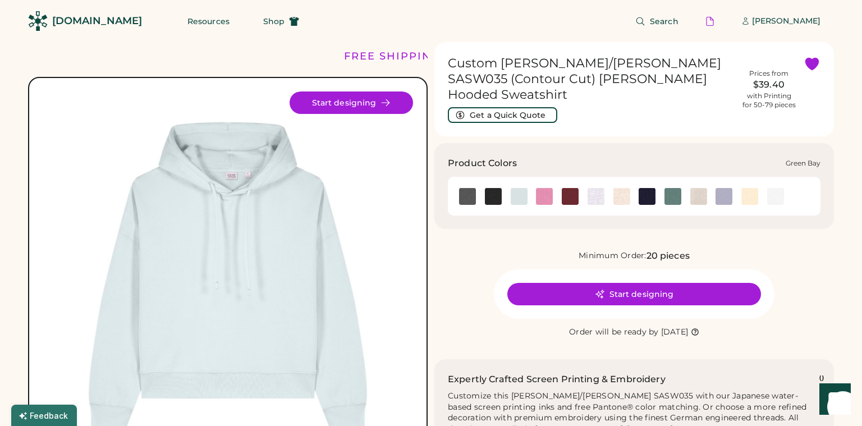
click at [675, 188] on img at bounding box center [672, 196] width 17 height 17
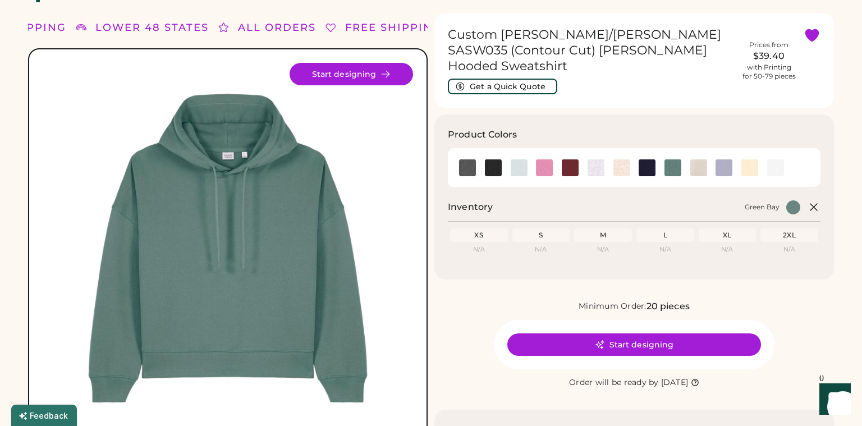
scroll to position [10, 0]
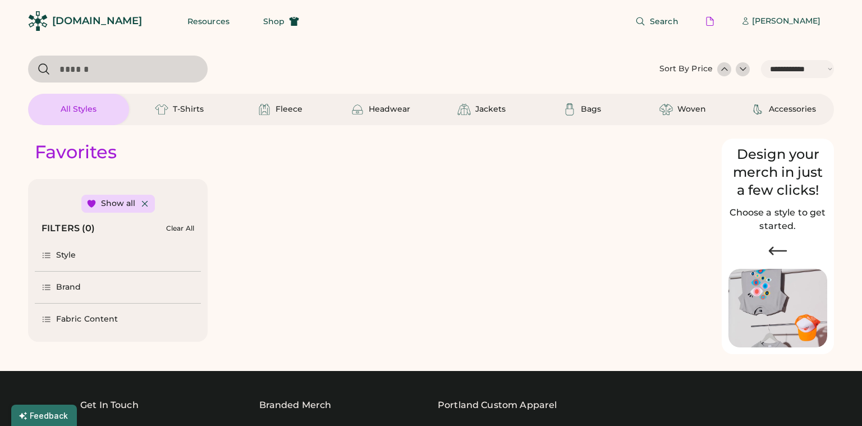
select select "*****"
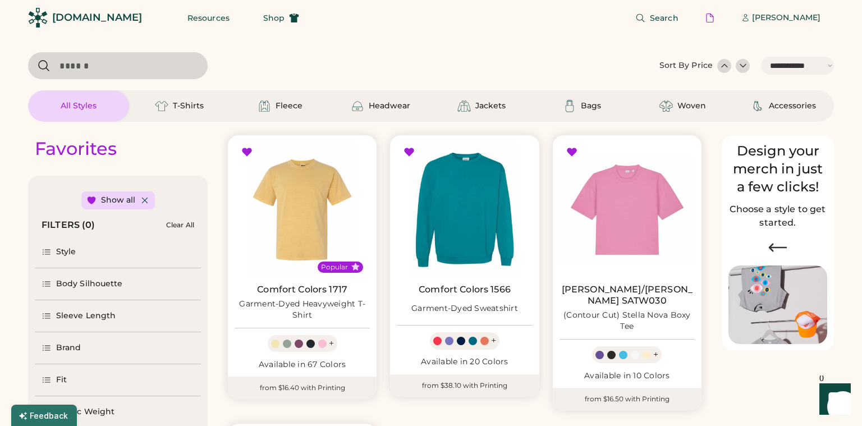
scroll to position [4, 0]
click at [791, 18] on div "[PERSON_NAME]" at bounding box center [786, 17] width 68 height 11
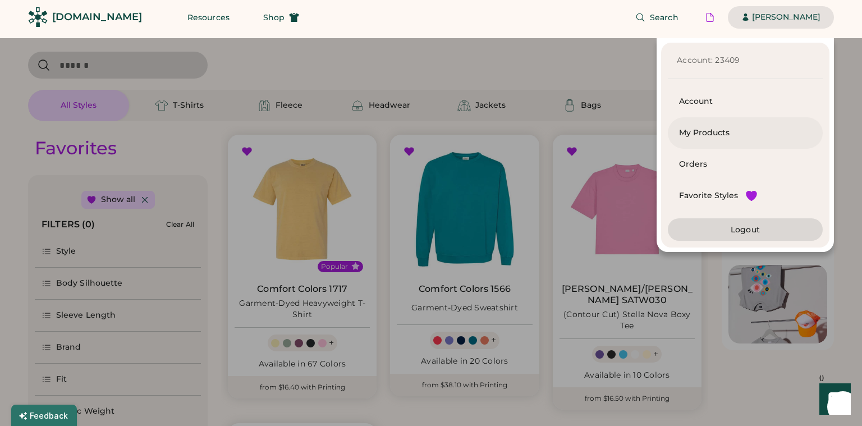
click at [695, 128] on div "My Products" at bounding box center [745, 132] width 132 height 11
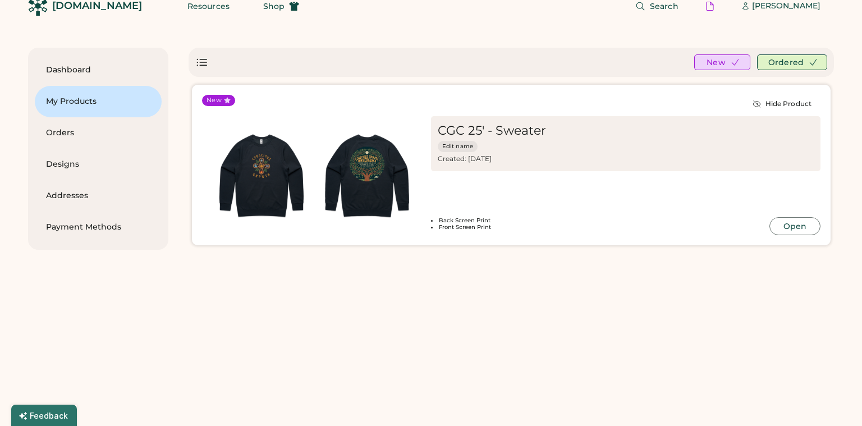
scroll to position [17, 0]
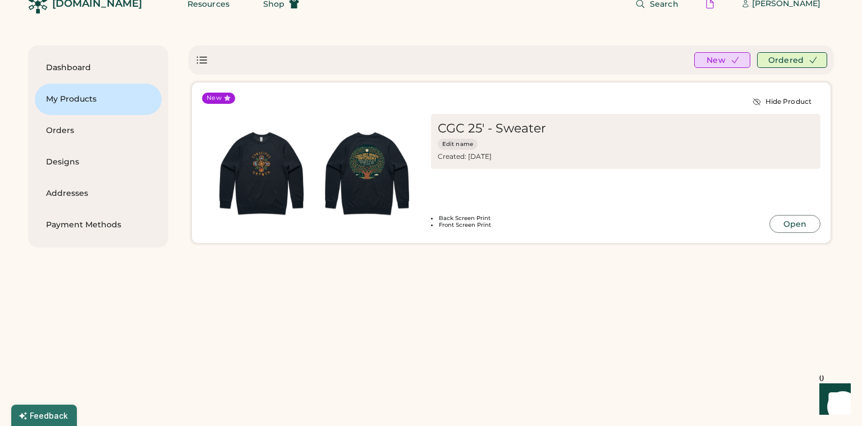
click at [373, 150] on img at bounding box center [367, 174] width 106 height 106
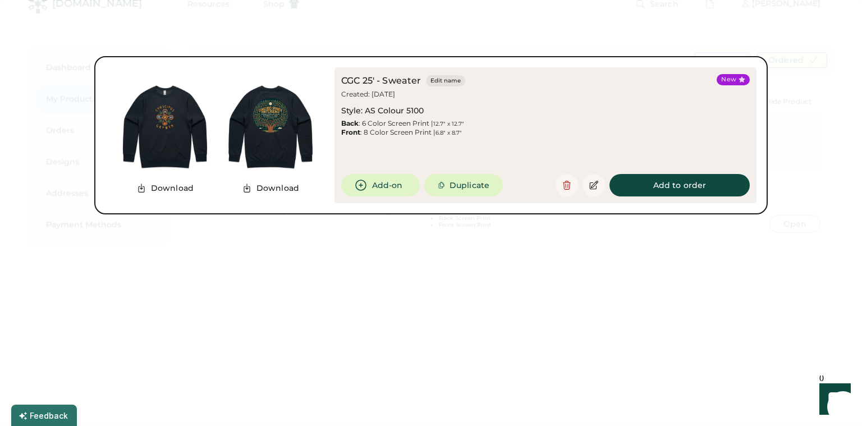
click at [414, 260] on div at bounding box center [431, 213] width 862 height 426
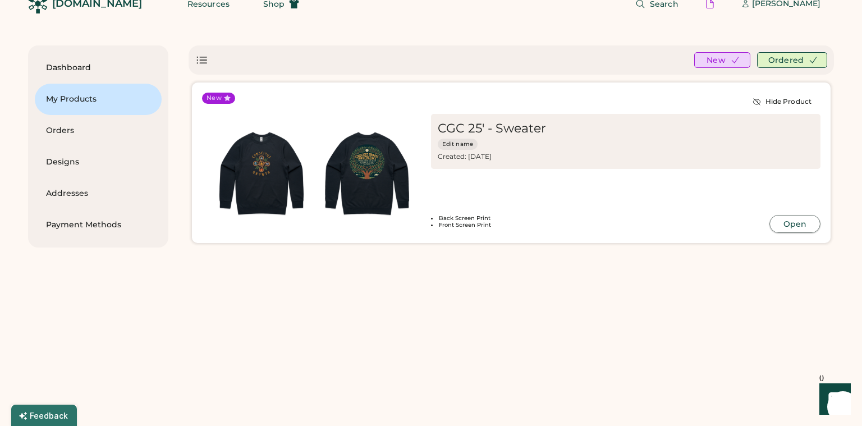
click at [800, 226] on button "Open" at bounding box center [794, 224] width 51 height 18
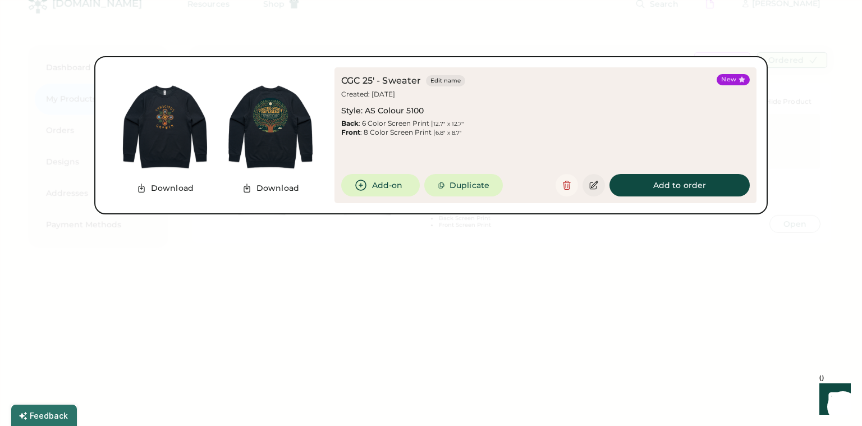
click at [598, 186] on icon at bounding box center [594, 185] width 10 height 10
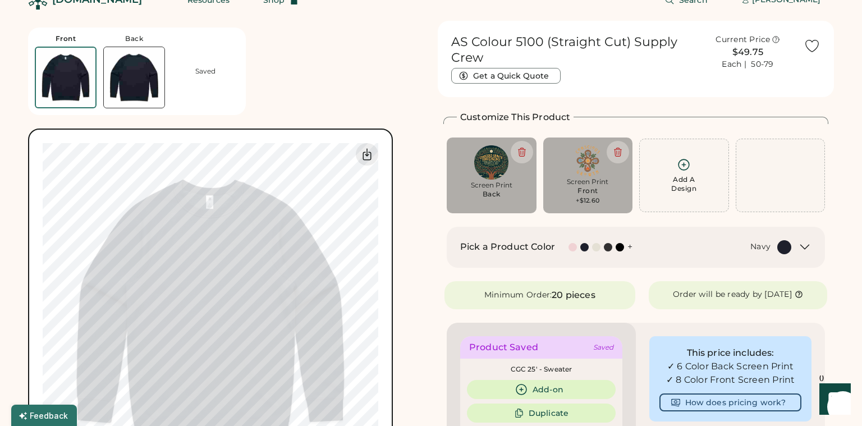
scroll to position [22, 0]
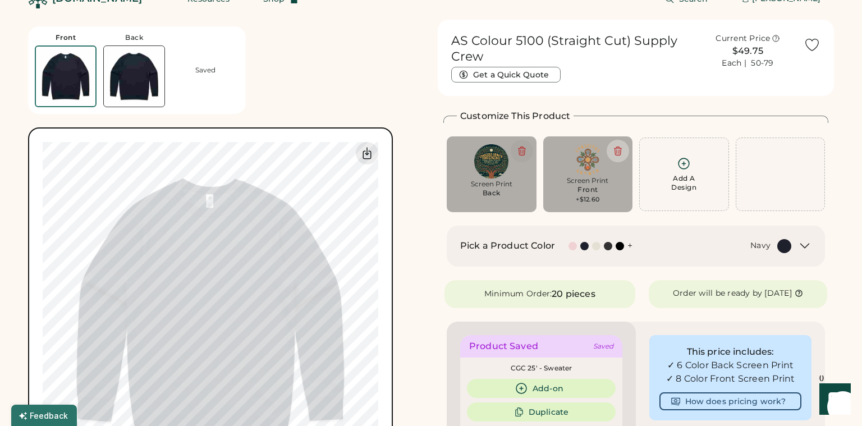
click at [524, 151] on icon at bounding box center [521, 151] width 7 height 8
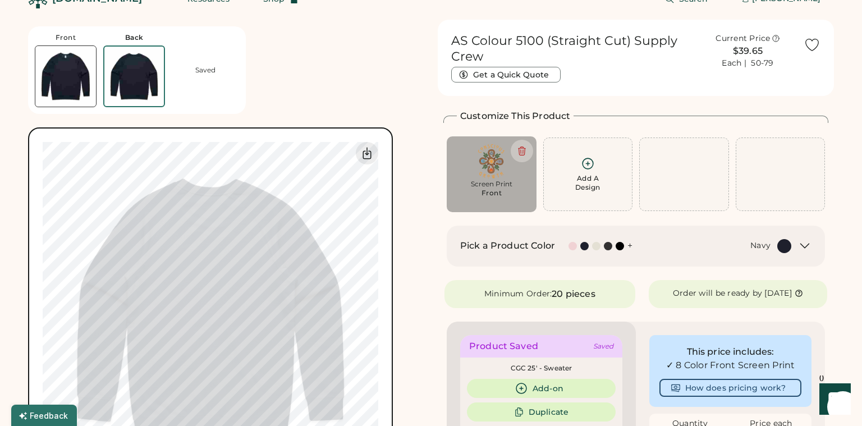
click at [69, 85] on img at bounding box center [65, 76] width 61 height 61
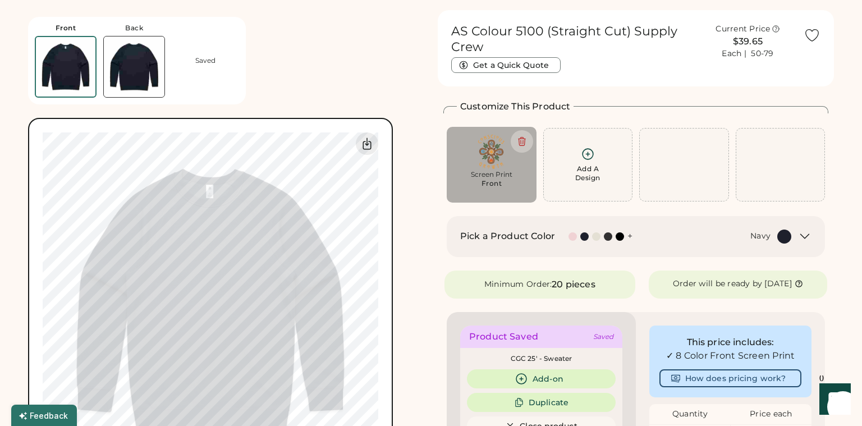
scroll to position [42, 0]
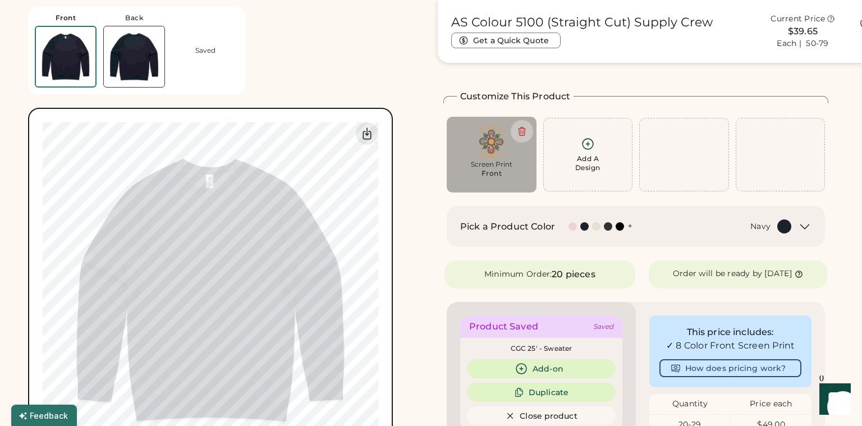
type input "****"
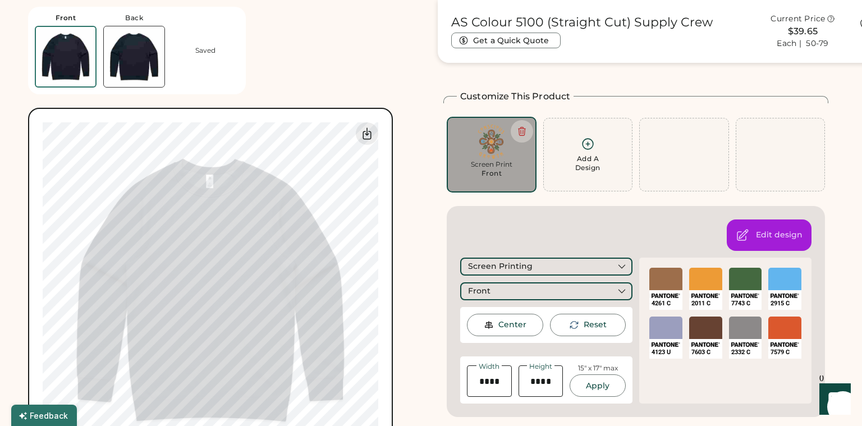
type input "****"
type input "*****"
click at [359, 70] on div "Front Back Saved Guidelines are approximate; our team will confirm the correct …" at bounding box center [226, 236] width 396 height 473
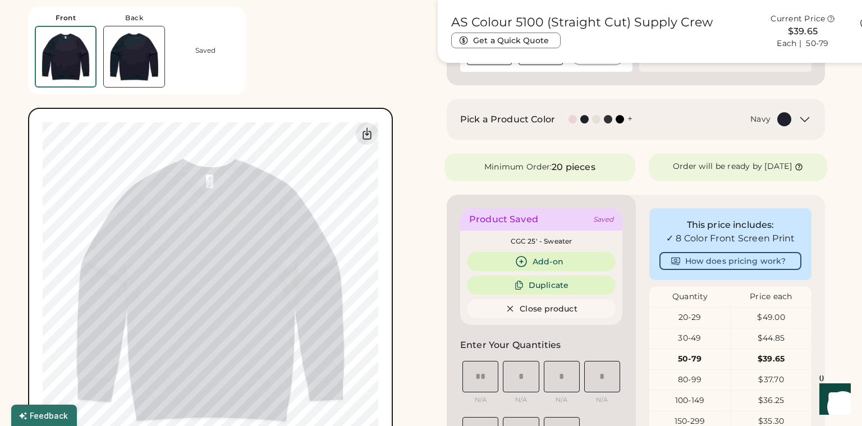
scroll to position [367, 0]
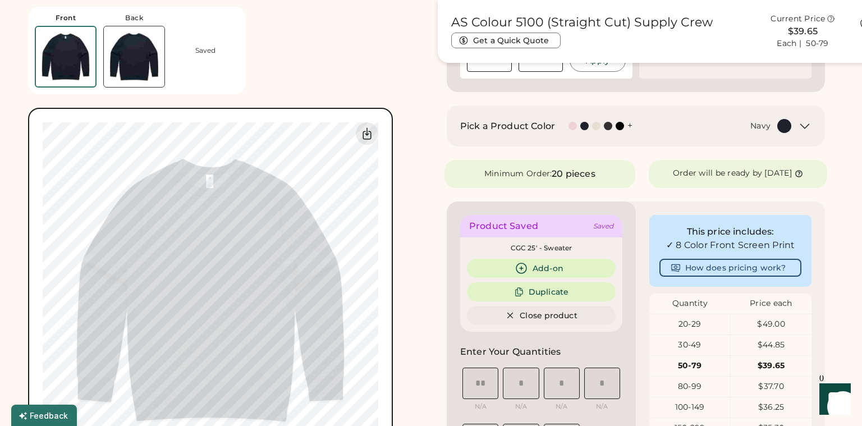
click at [580, 319] on button "Close product" at bounding box center [541, 315] width 149 height 19
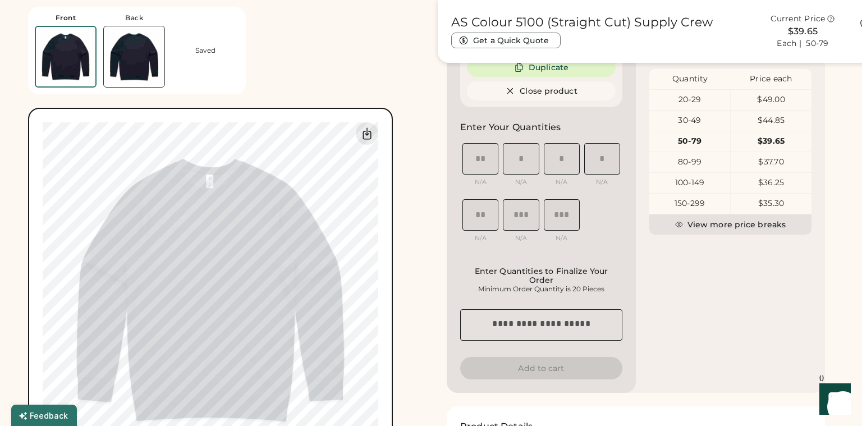
scroll to position [0, 0]
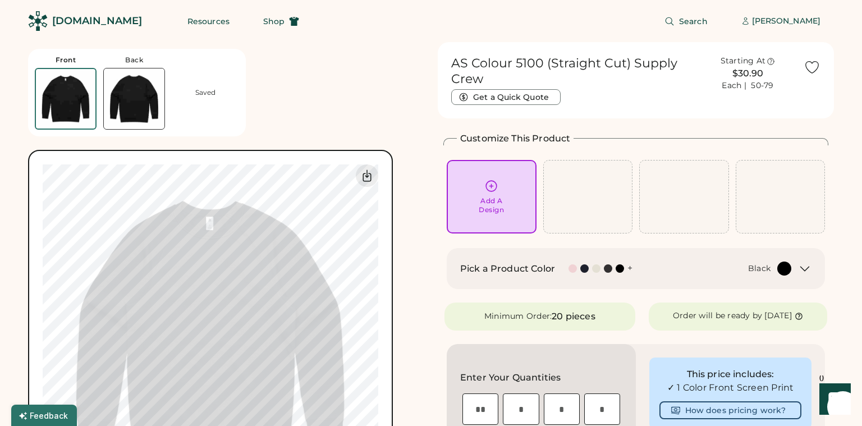
click at [650, 268] on div "Black" at bounding box center [718, 269] width 145 height 14
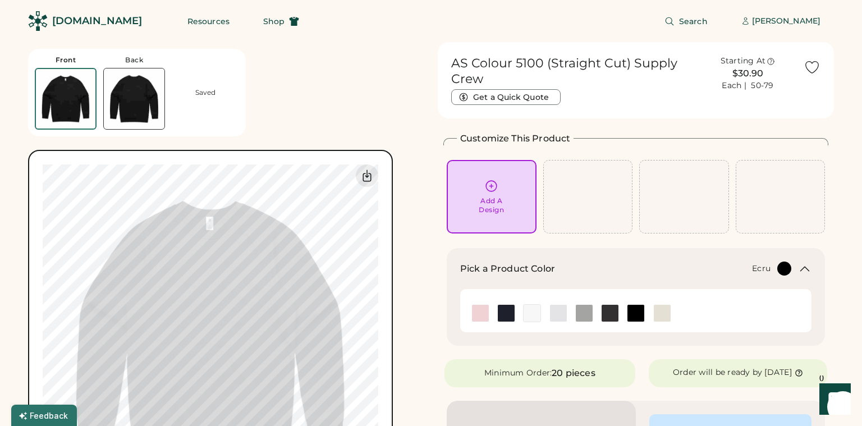
click at [667, 313] on img at bounding box center [662, 313] width 17 height 17
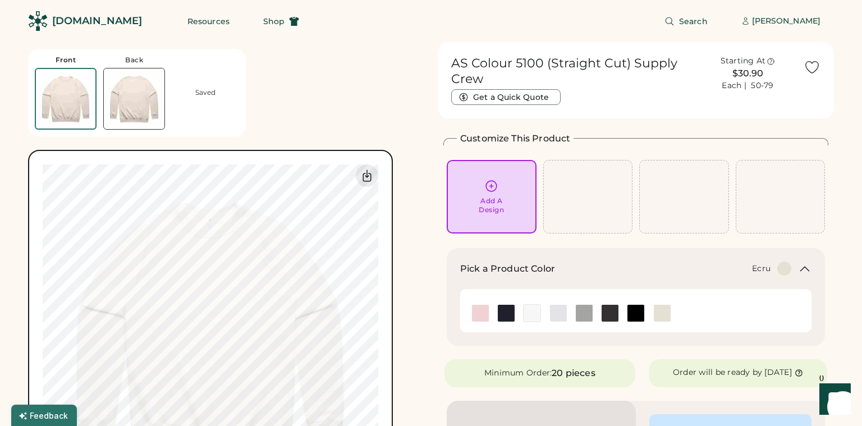
click at [818, 66] on icon at bounding box center [812, 68] width 13 height 12
click at [73, 26] on div "[DOMAIN_NAME]" at bounding box center [97, 21] width 90 height 14
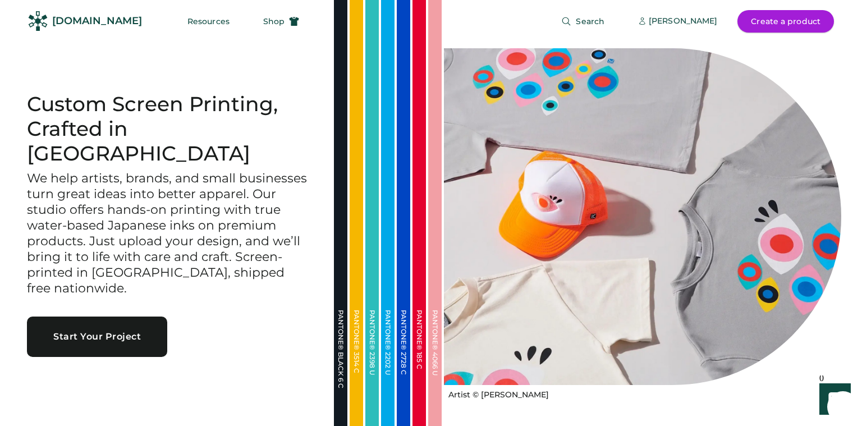
click at [768, 21] on button "Create a product" at bounding box center [785, 21] width 97 height 22
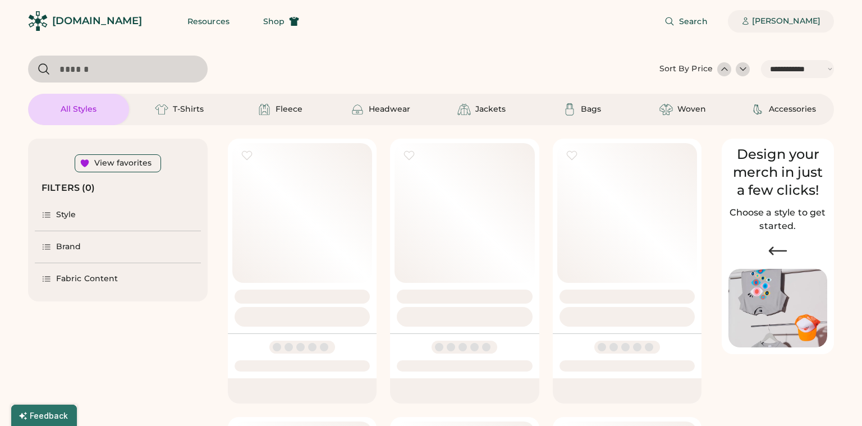
select select "*****"
select select "*"
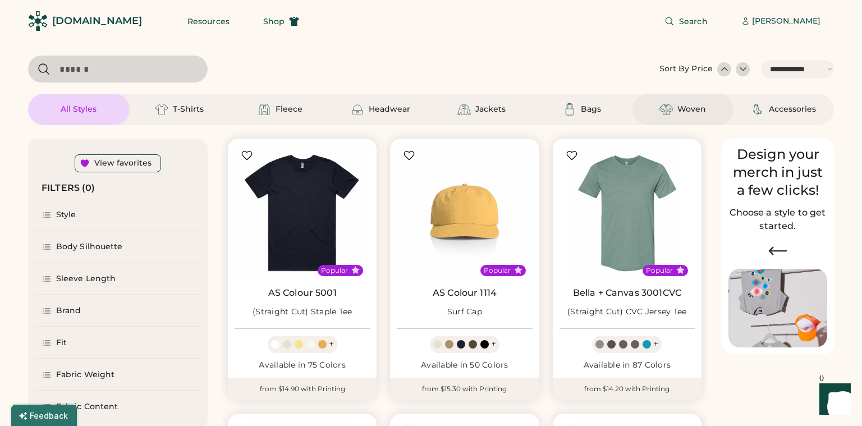
click at [703, 115] on div "Woven" at bounding box center [683, 109] width 51 height 13
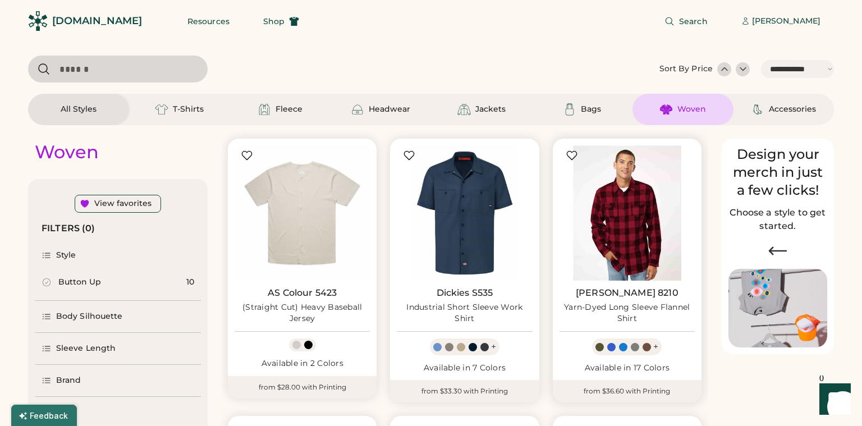
scroll to position [88, 0]
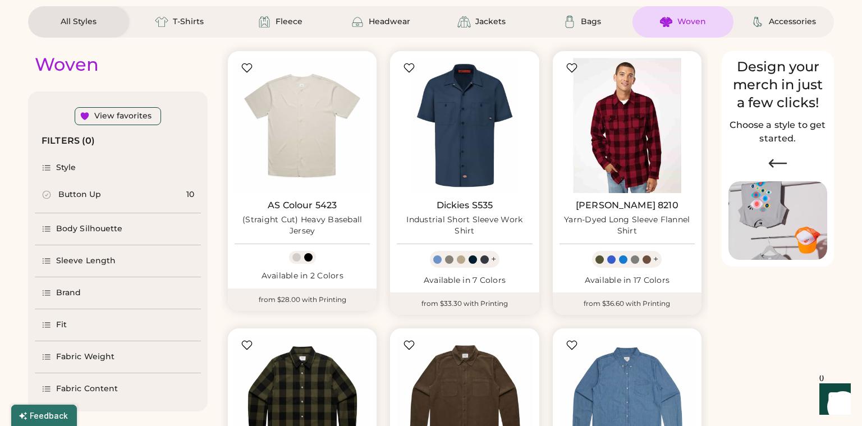
select select "*****"
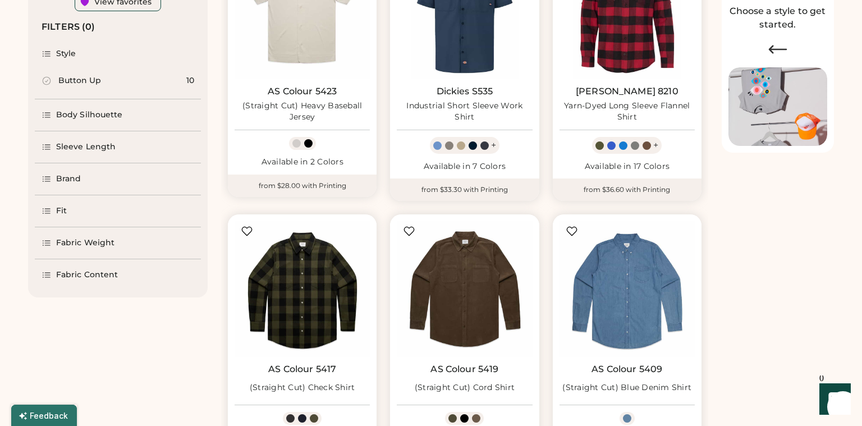
scroll to position [0, 0]
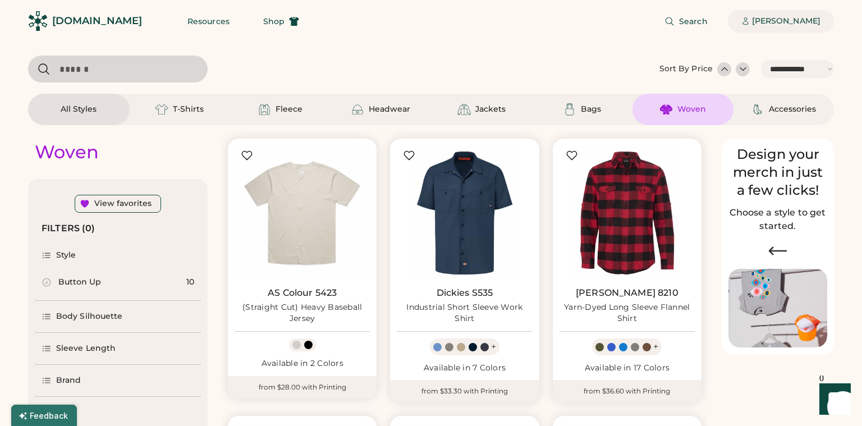
click at [772, 28] on div "[PERSON_NAME]" at bounding box center [786, 21] width 68 height 22
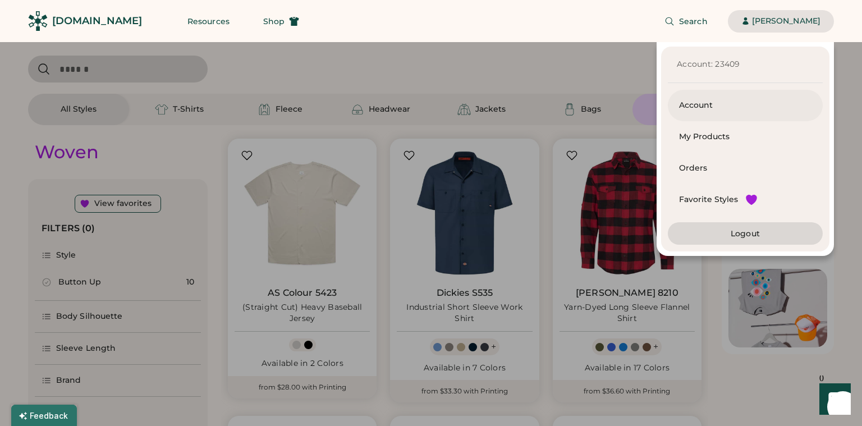
click at [709, 106] on div "Account" at bounding box center [745, 105] width 132 height 11
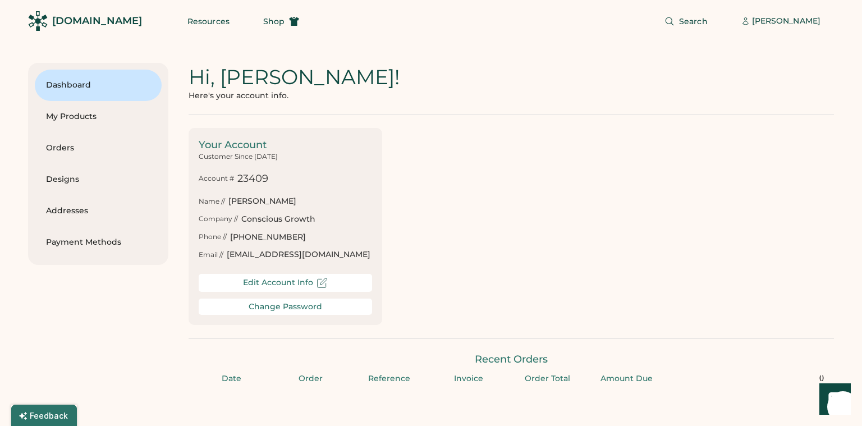
drag, startPoint x: 200, startPoint y: 146, endPoint x: 382, endPoint y: 276, distance: 223.3
click at [382, 276] on div "Your Account Customer Since [DATE] Account # 23409 Name // [PERSON_NAME] Compan…" at bounding box center [286, 226] width 194 height 196
copy div "Your Account Customer Since [DATE] Account # 23409 Name // [PERSON_NAME] Compan…"
